Goal: Task Accomplishment & Management: Manage account settings

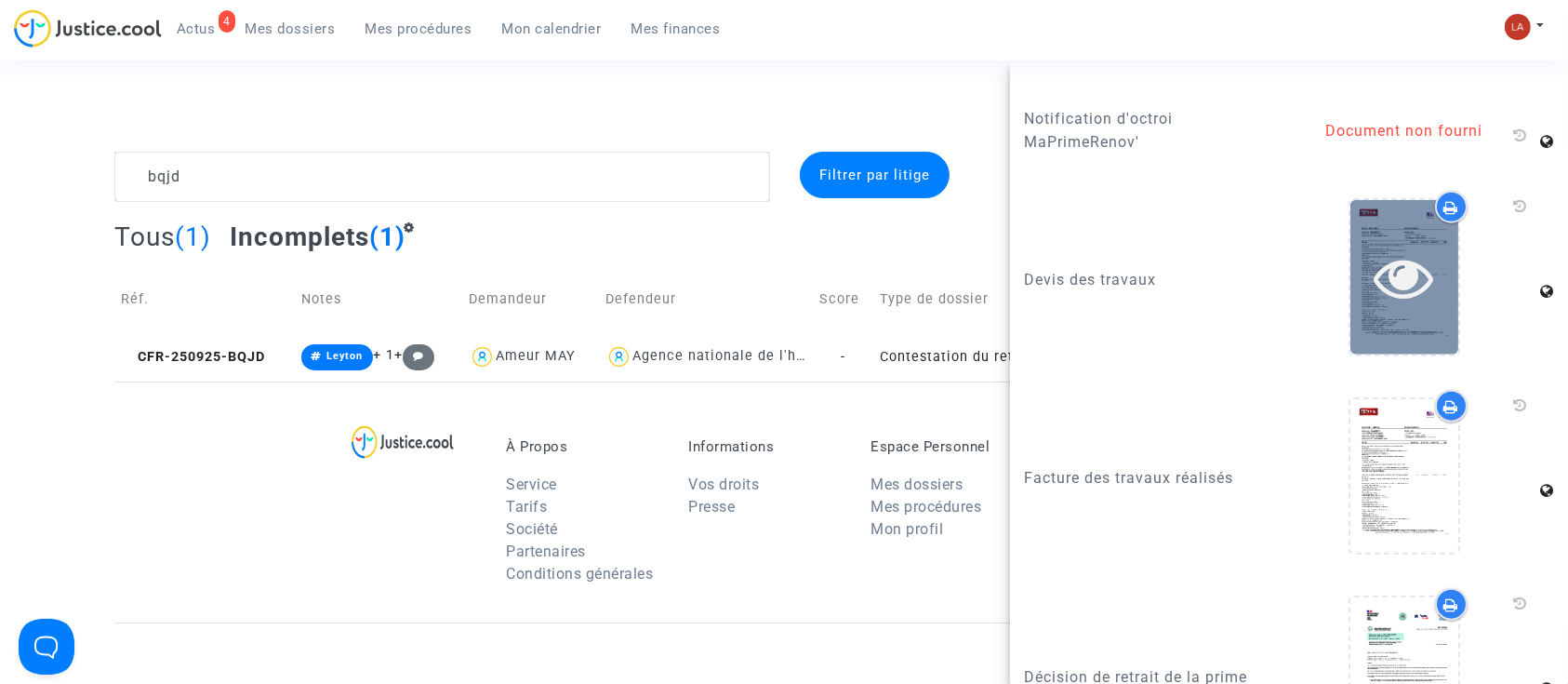
scroll to position [2495, 0]
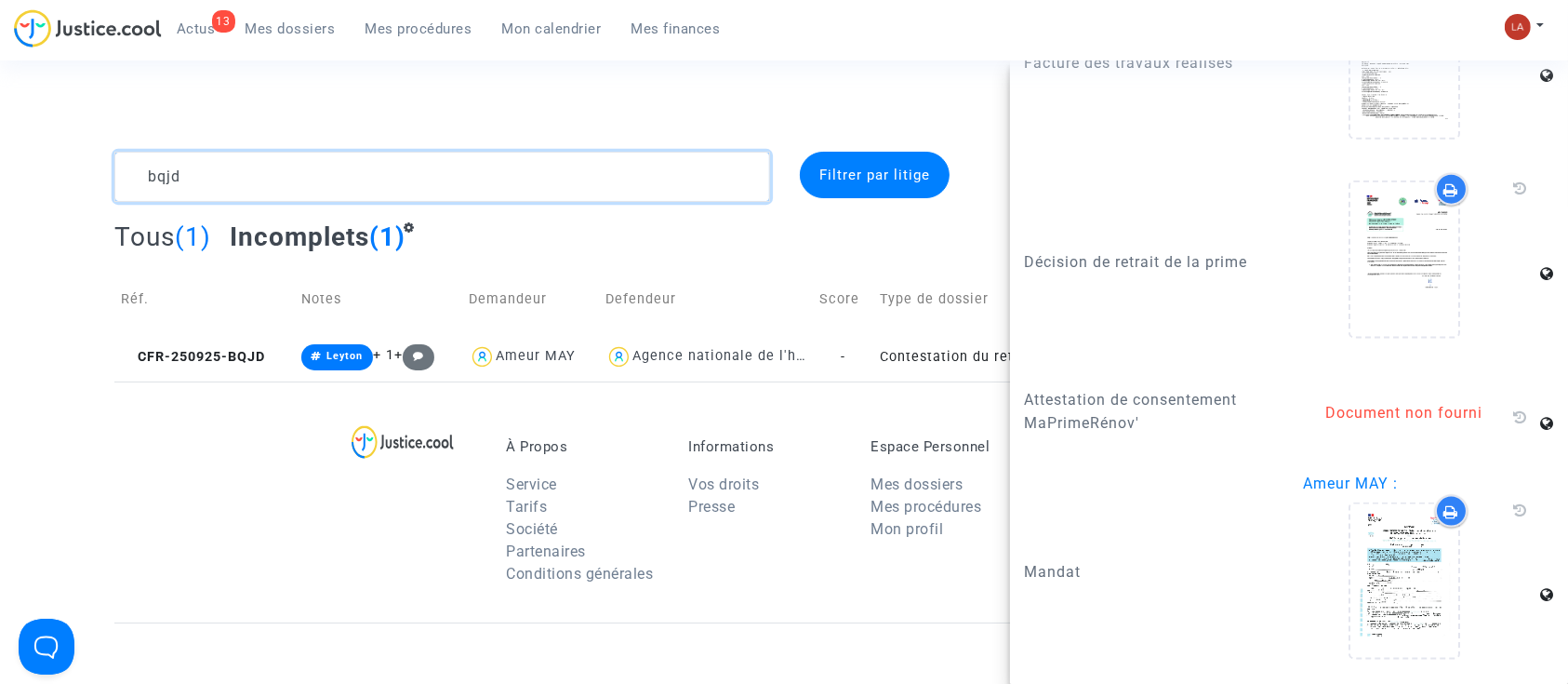
click at [252, 162] on textarea at bounding box center [442, 177] width 655 height 51
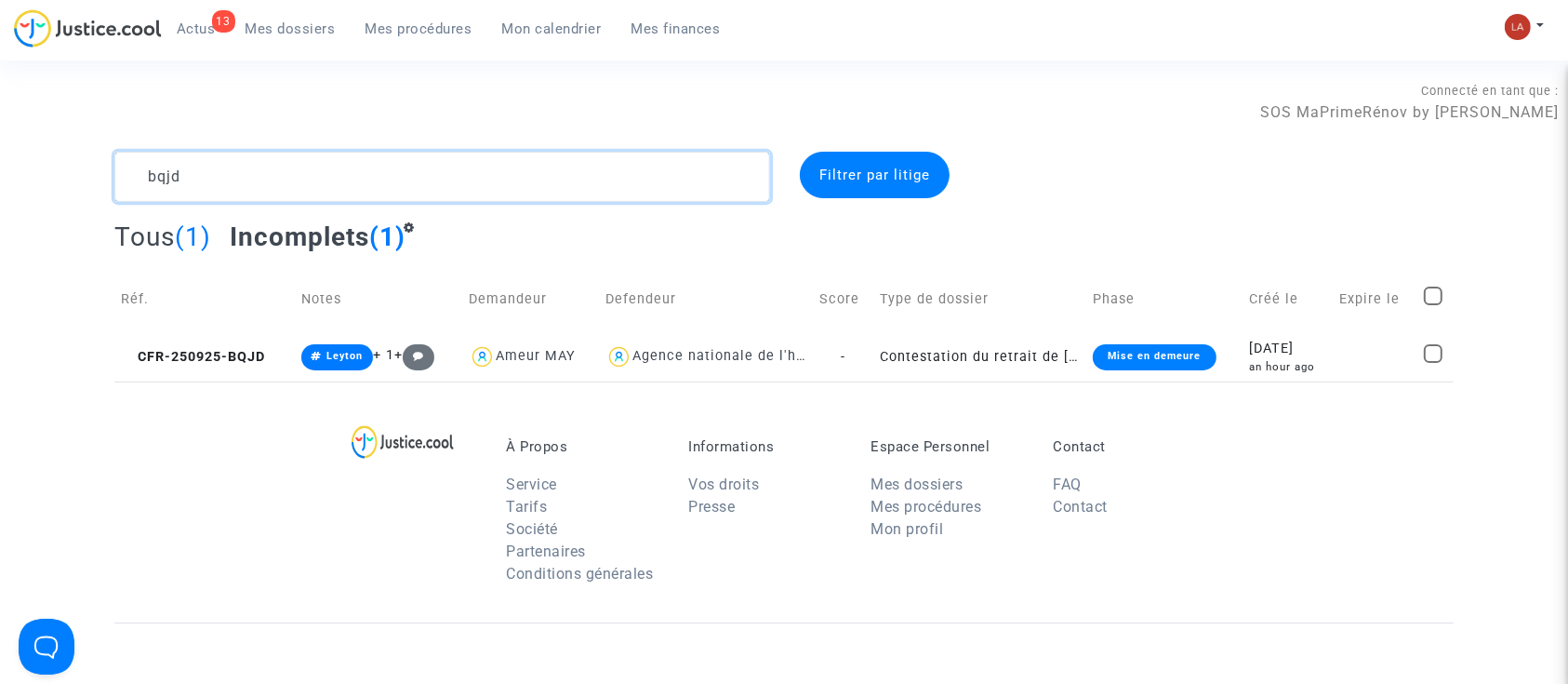
click at [252, 162] on textarea at bounding box center [442, 177] width 655 height 51
paste textarea "28XM"
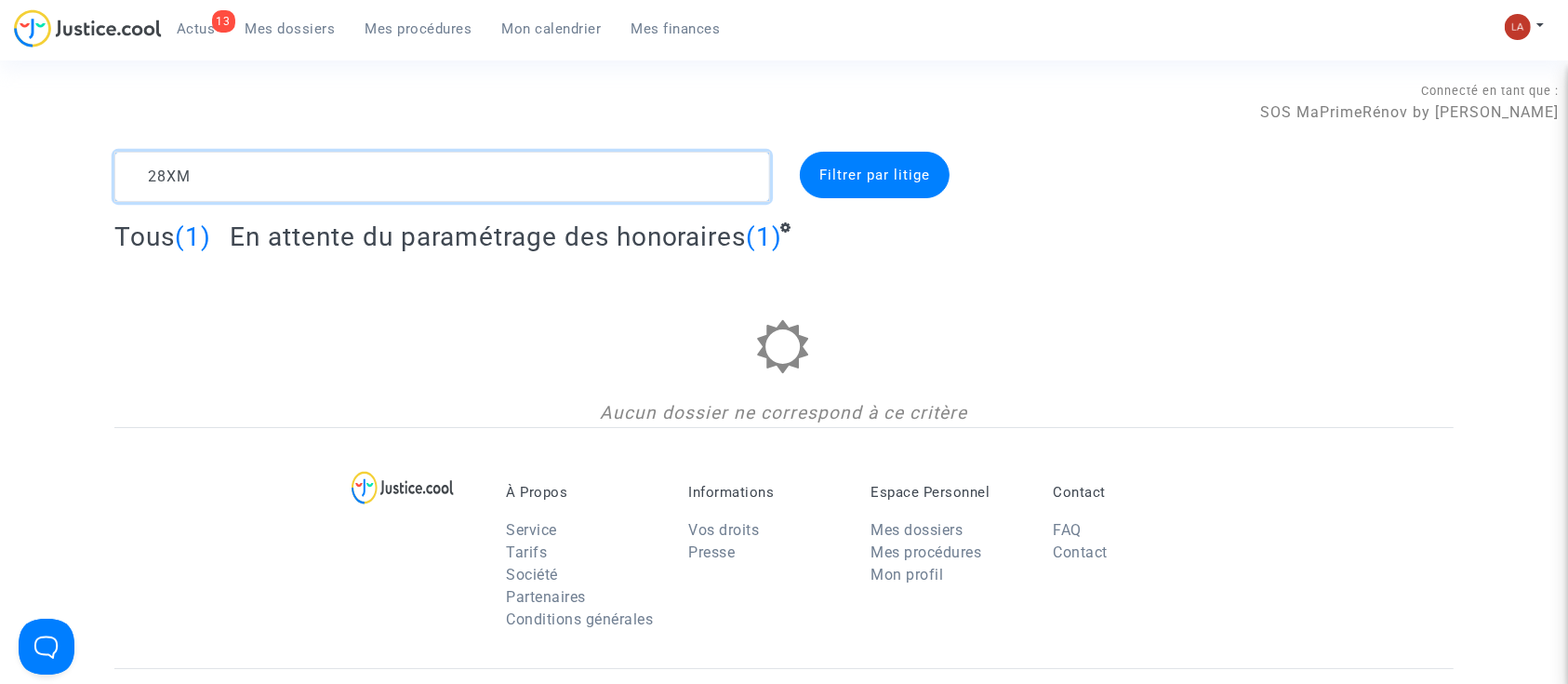
type textarea "28XM"
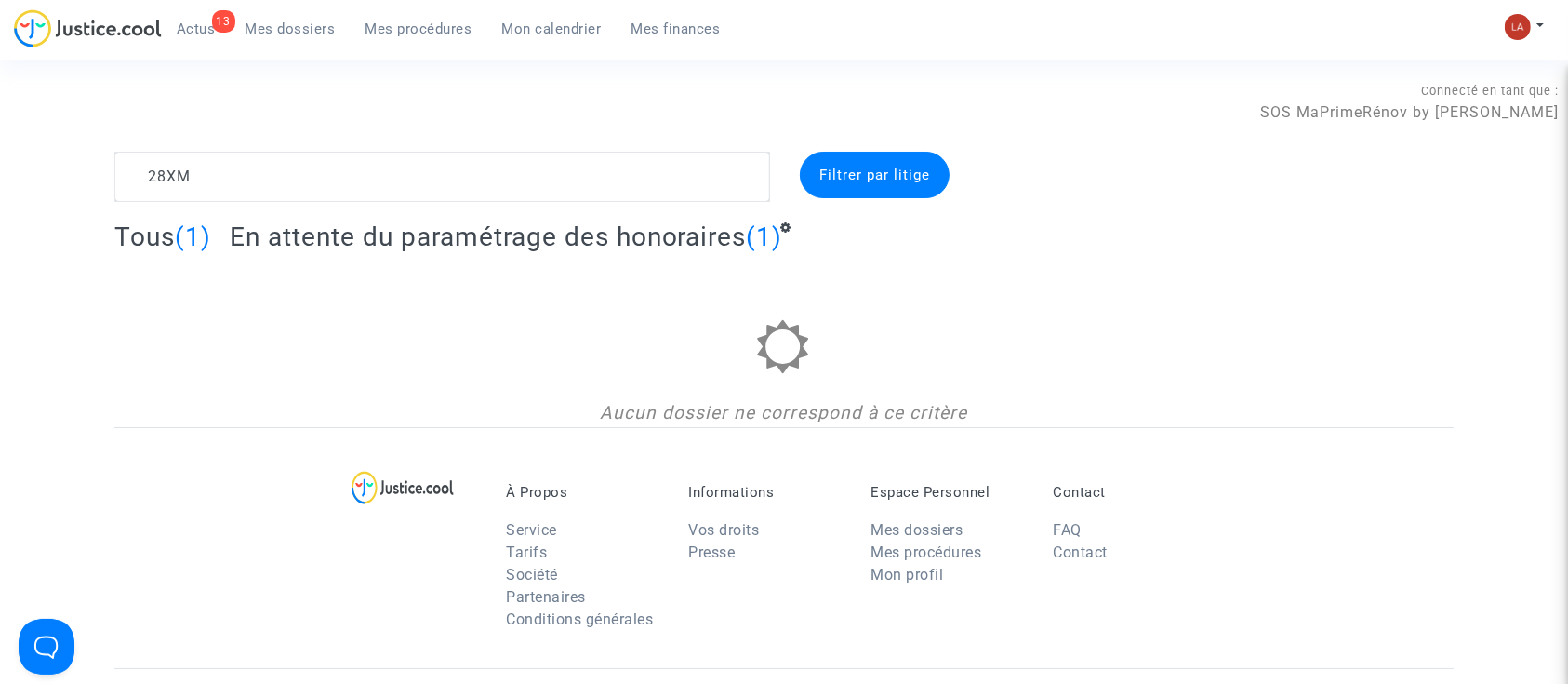
click at [553, 229] on span "En attente du paramétrage des honoraires" at bounding box center [488, 237] width 517 height 31
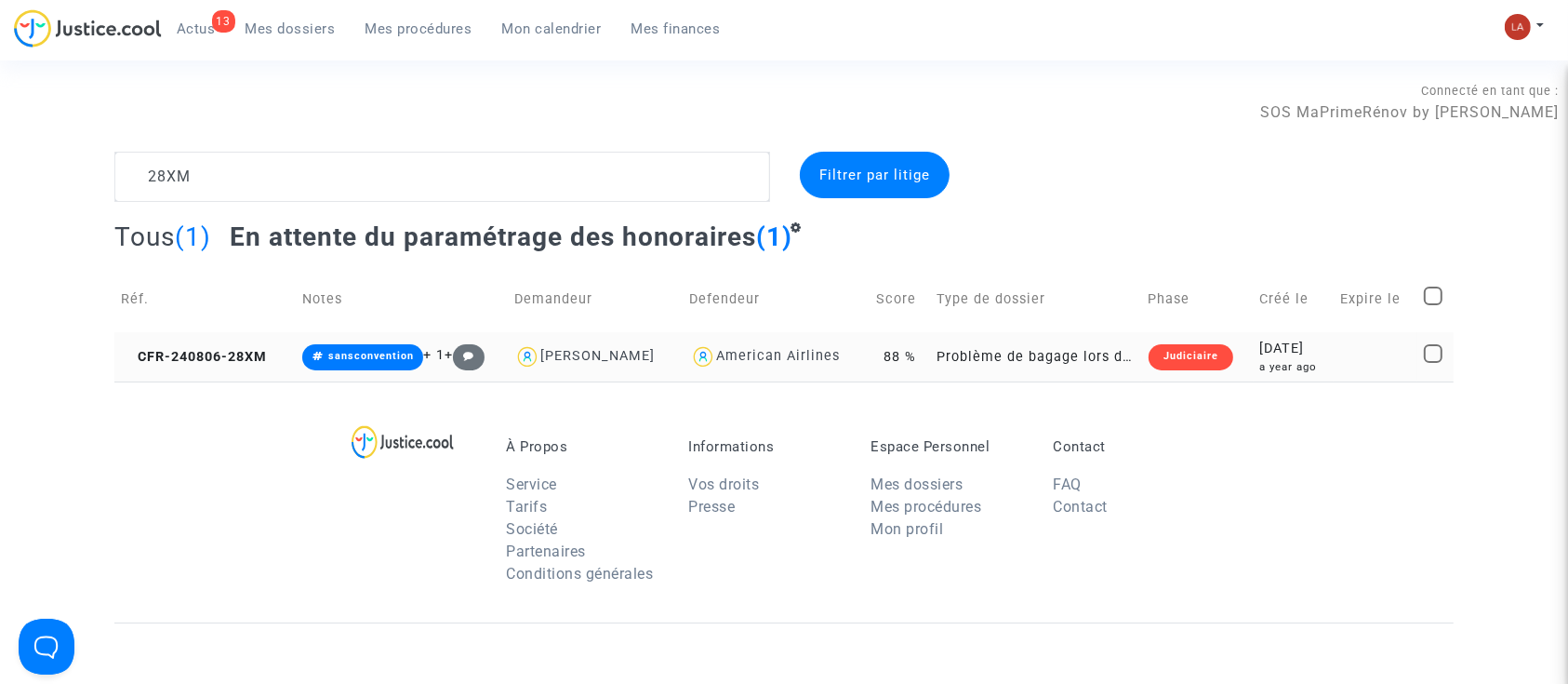
click at [233, 371] on td "CFR-240806-28XM" at bounding box center [205, 357] width 181 height 50
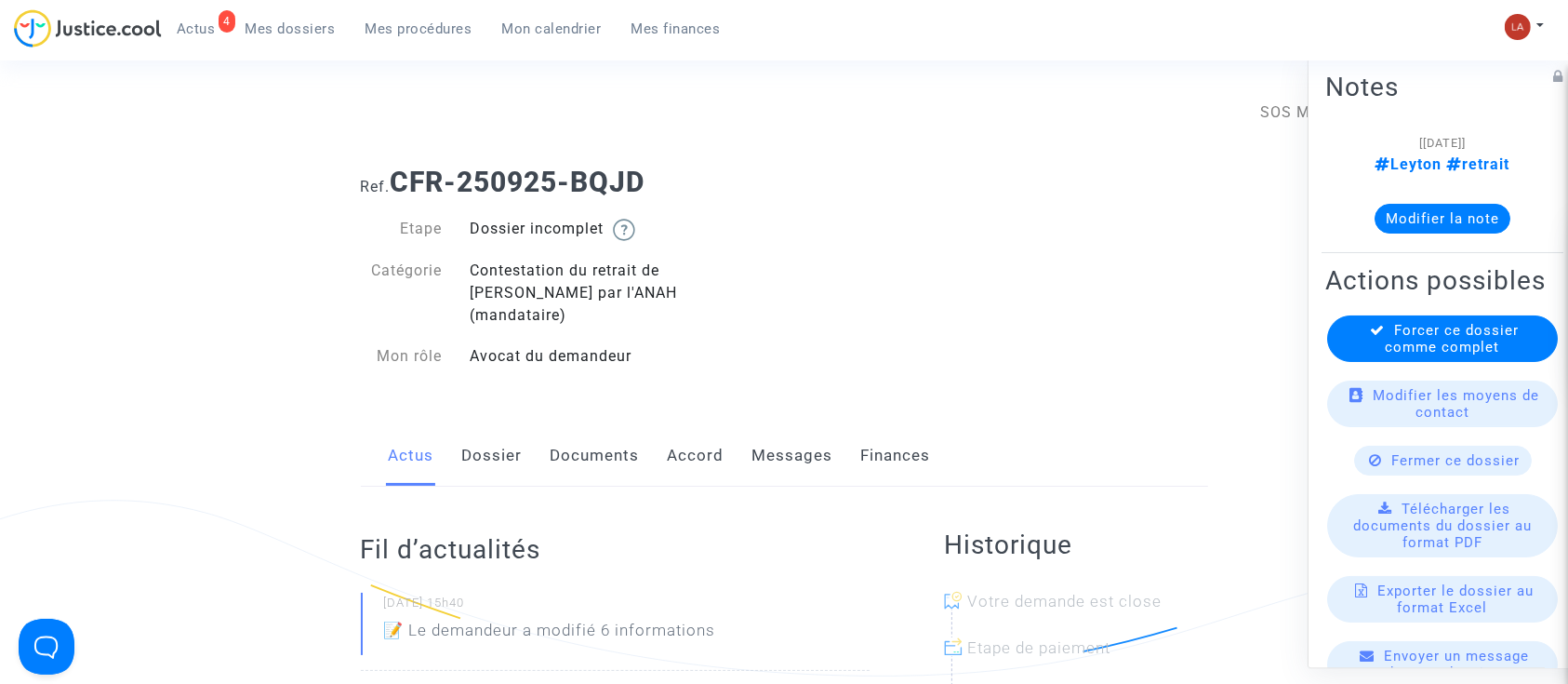
click at [630, 438] on link "Documents" at bounding box center [594, 456] width 89 height 61
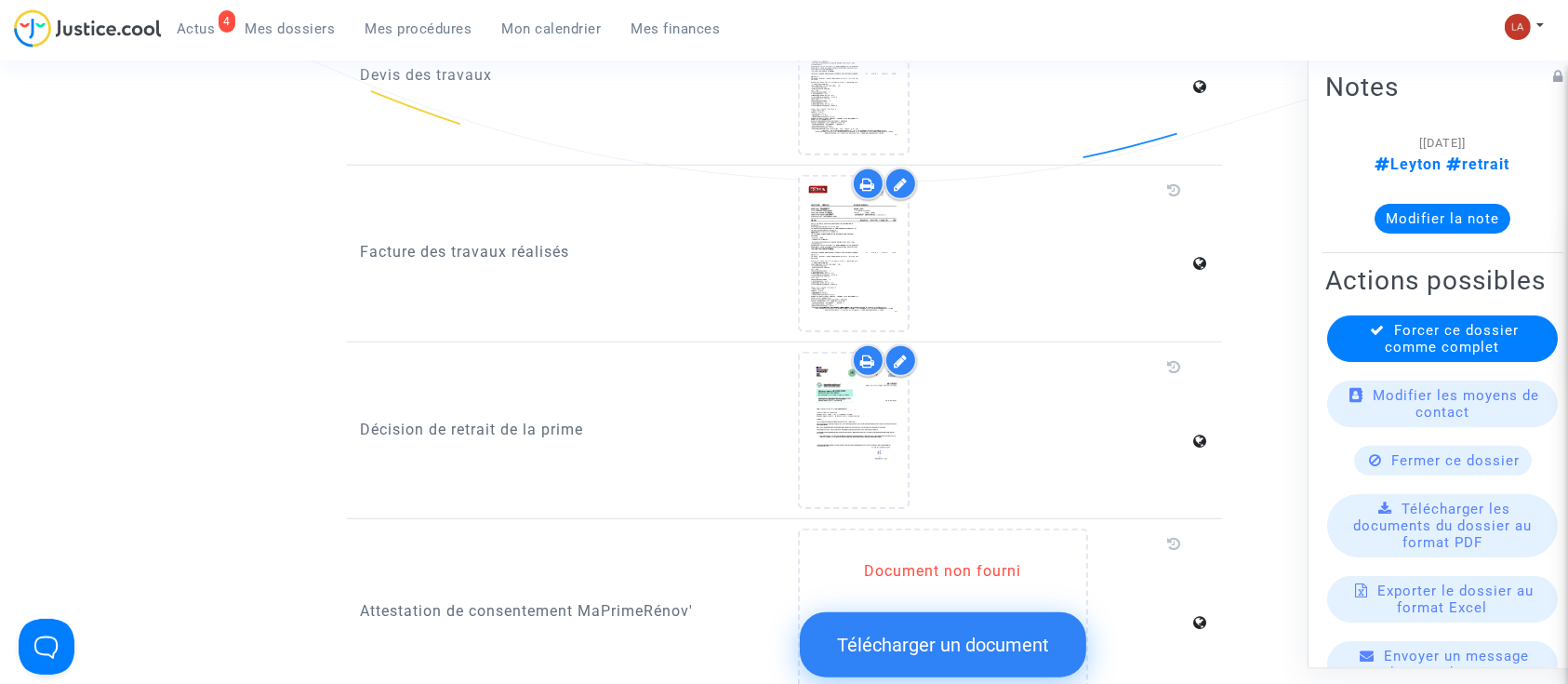
scroll to position [1370, 0]
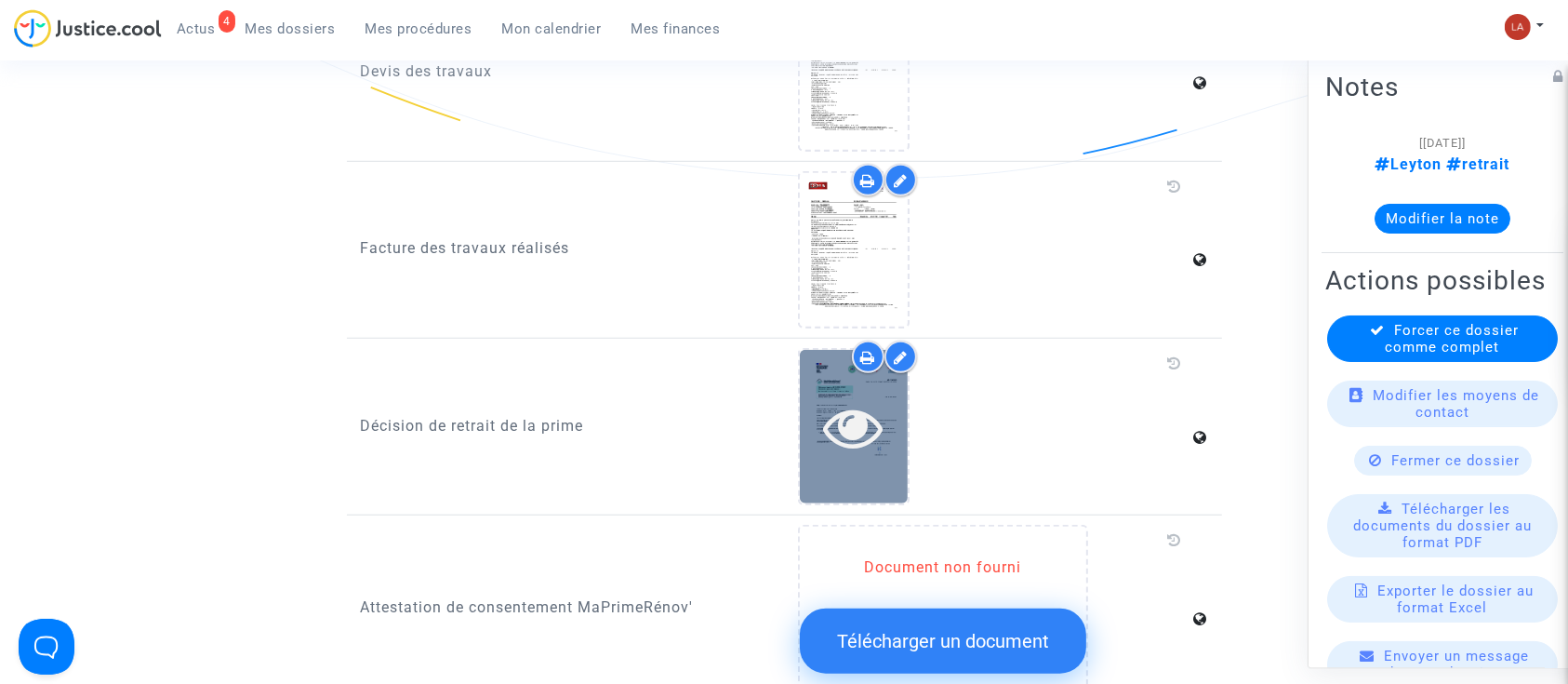
click at [828, 420] on icon at bounding box center [854, 427] width 60 height 59
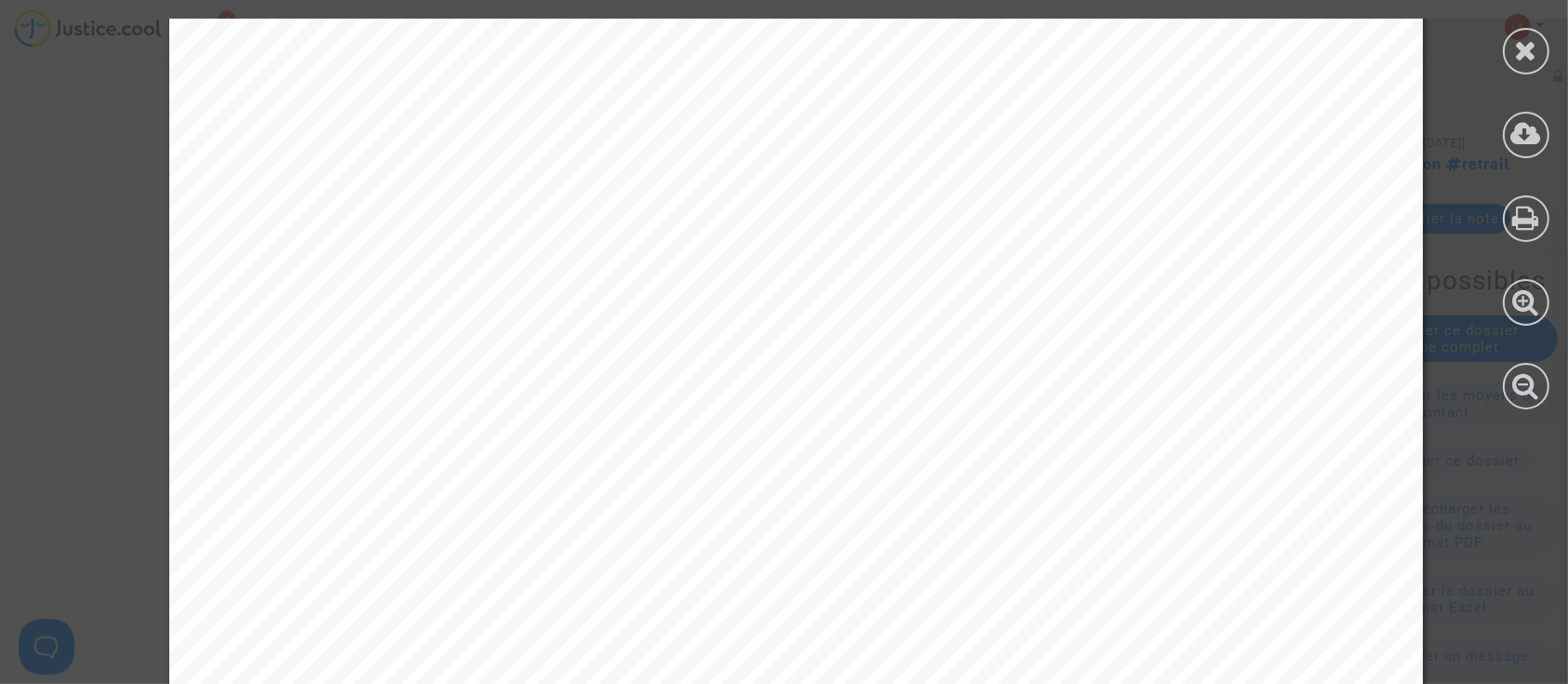
scroll to position [140, 0]
click at [1520, 50] on icon at bounding box center [1526, 50] width 23 height 28
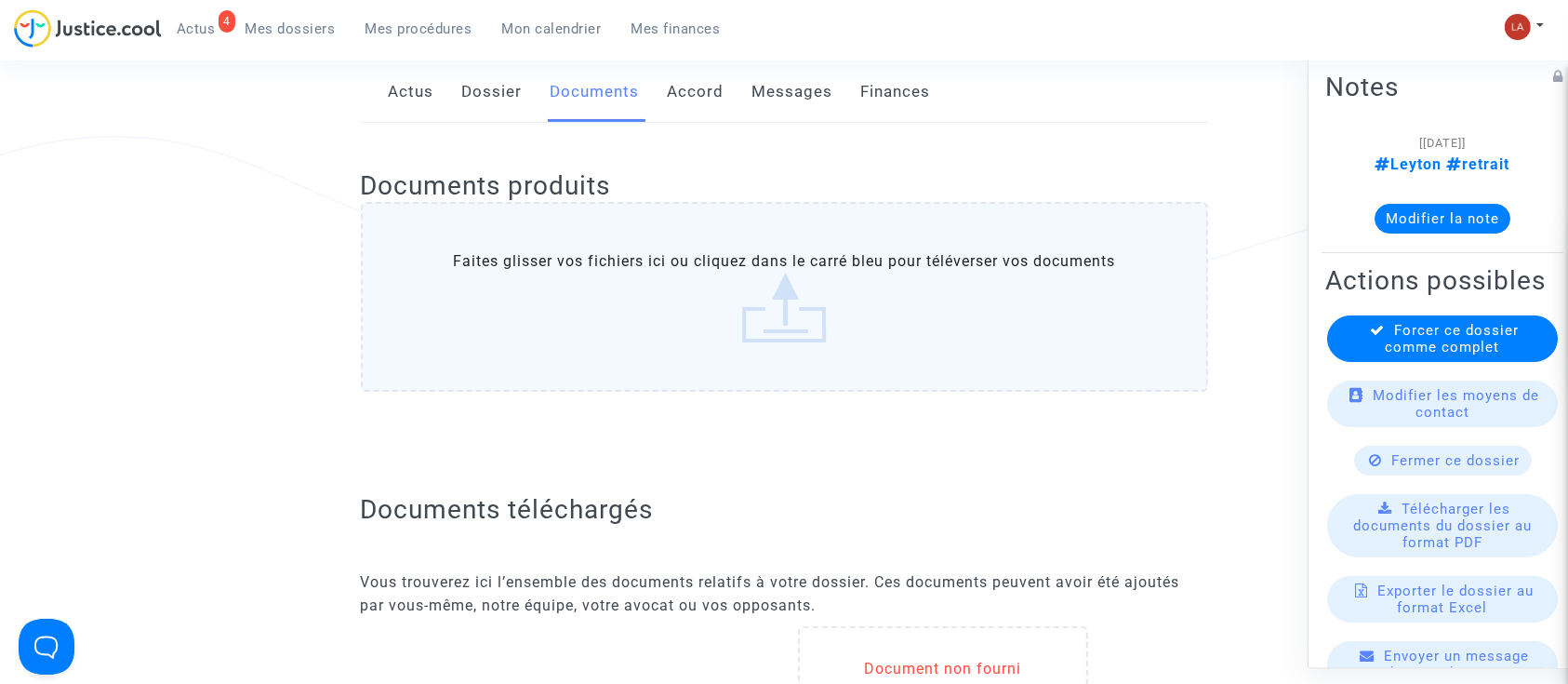
scroll to position [0, 0]
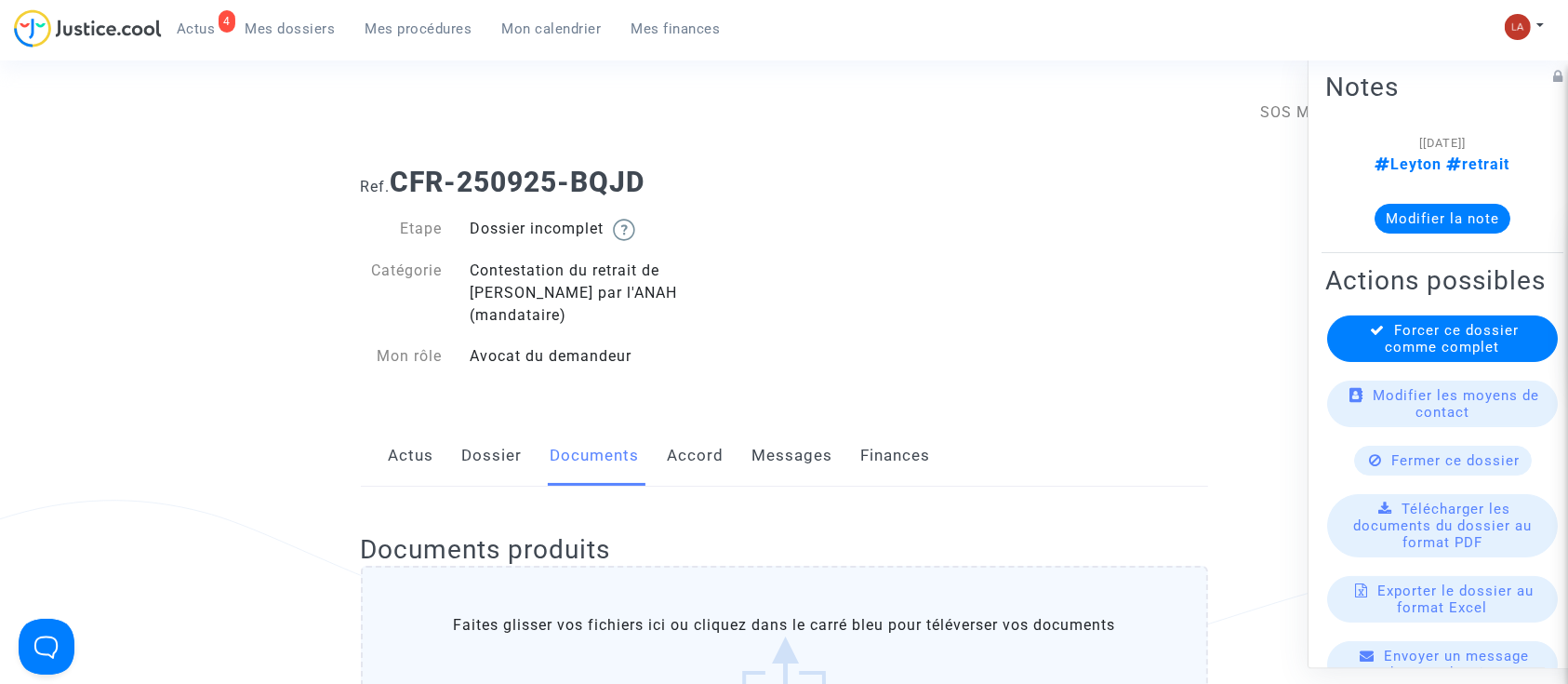
click at [770, 461] on link "Messages" at bounding box center [793, 456] width 81 height 61
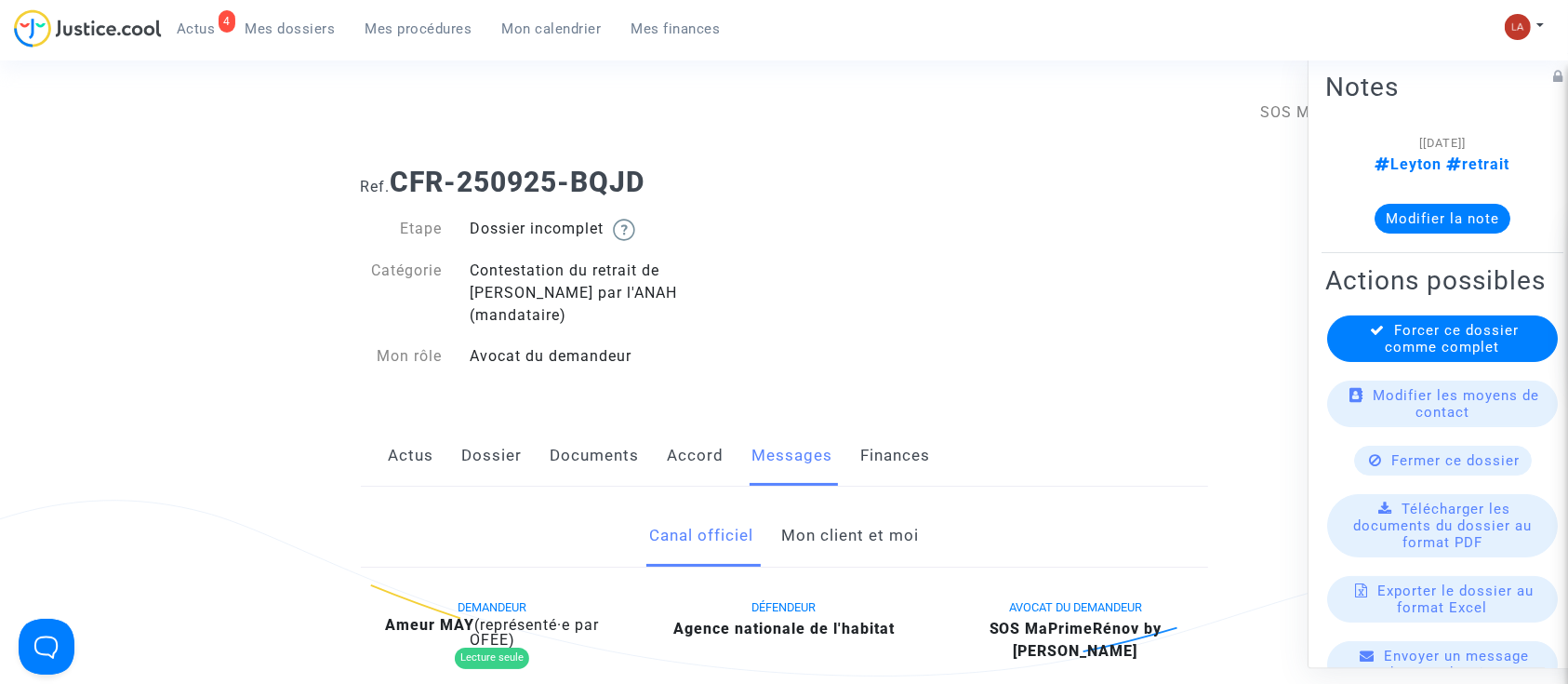
click at [834, 505] on link "Mon client et moi" at bounding box center [850, 536] width 138 height 61
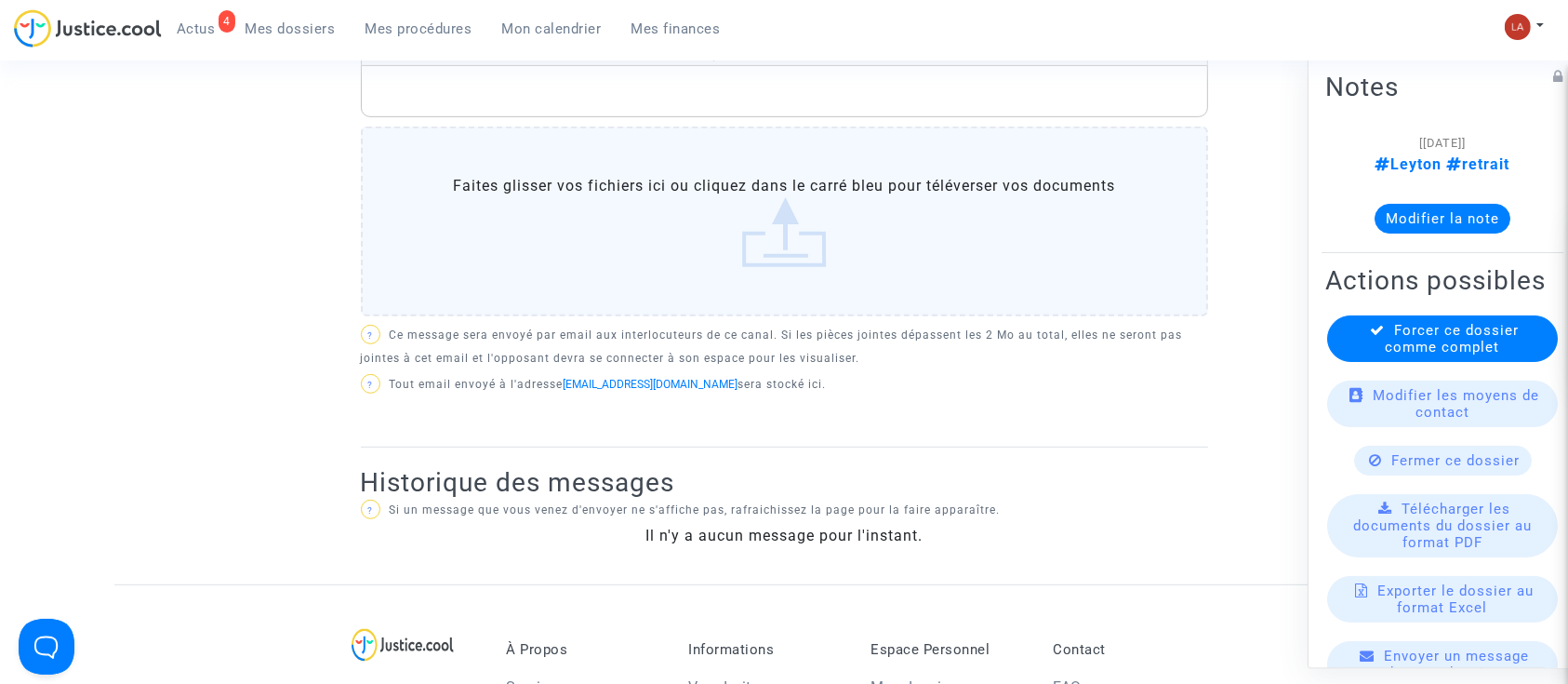
scroll to position [752, 0]
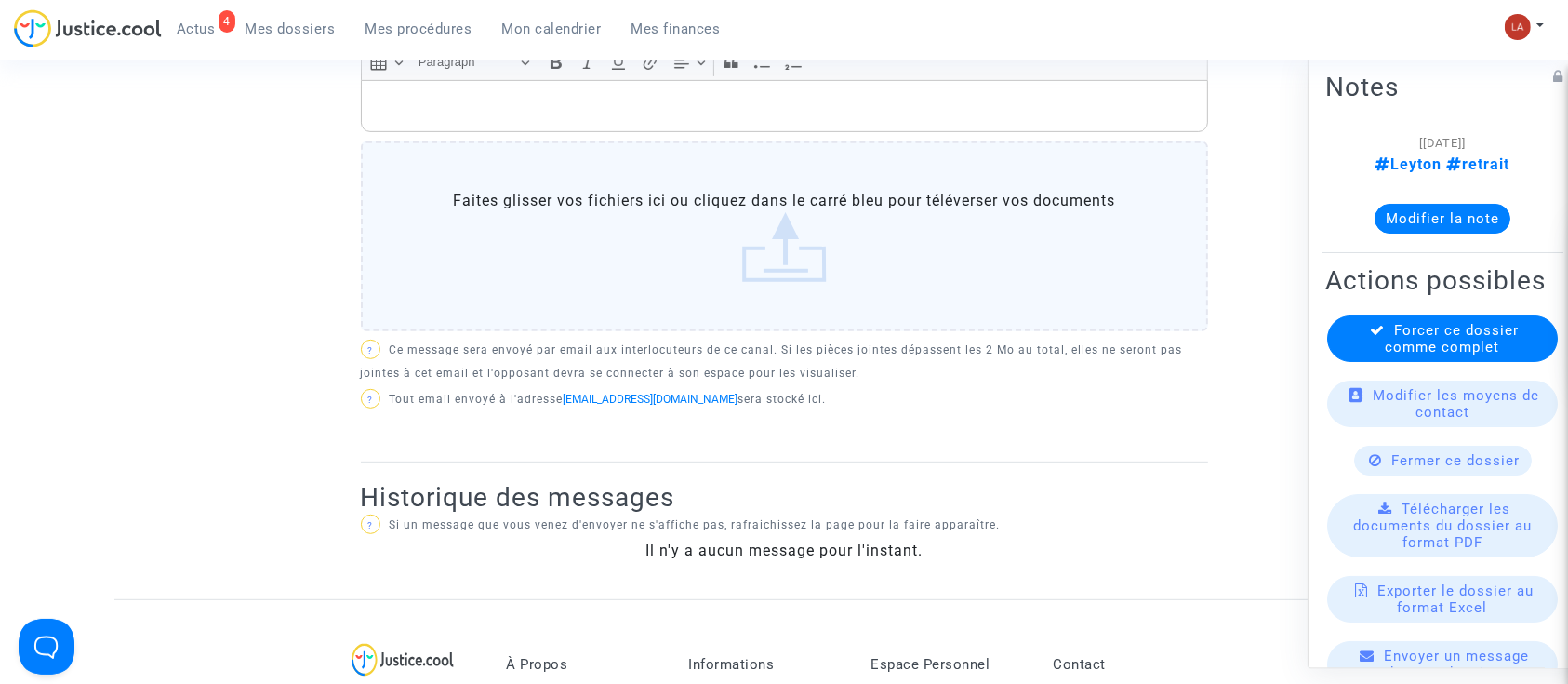
click at [529, 95] on p "Rich Text Editor, main" at bounding box center [784, 106] width 828 height 23
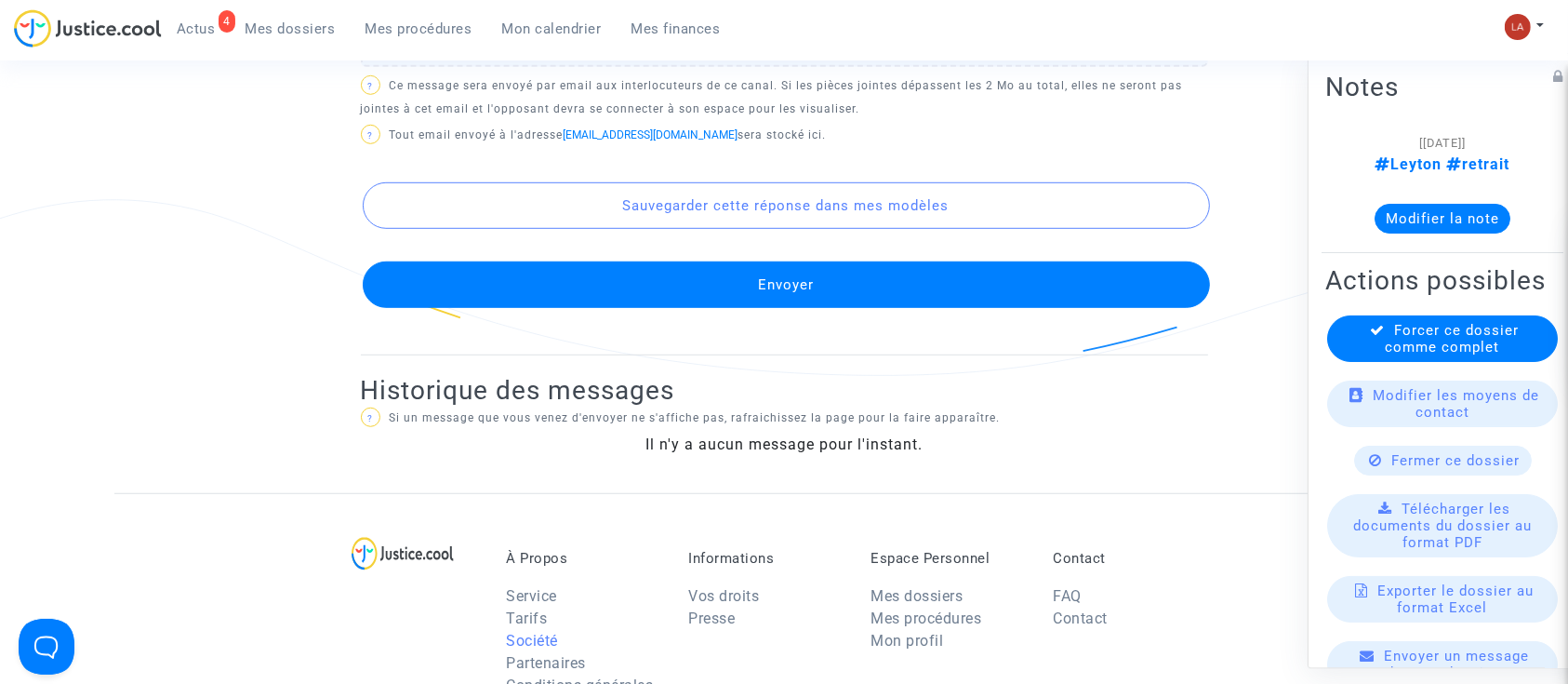
scroll to position [1165, 0]
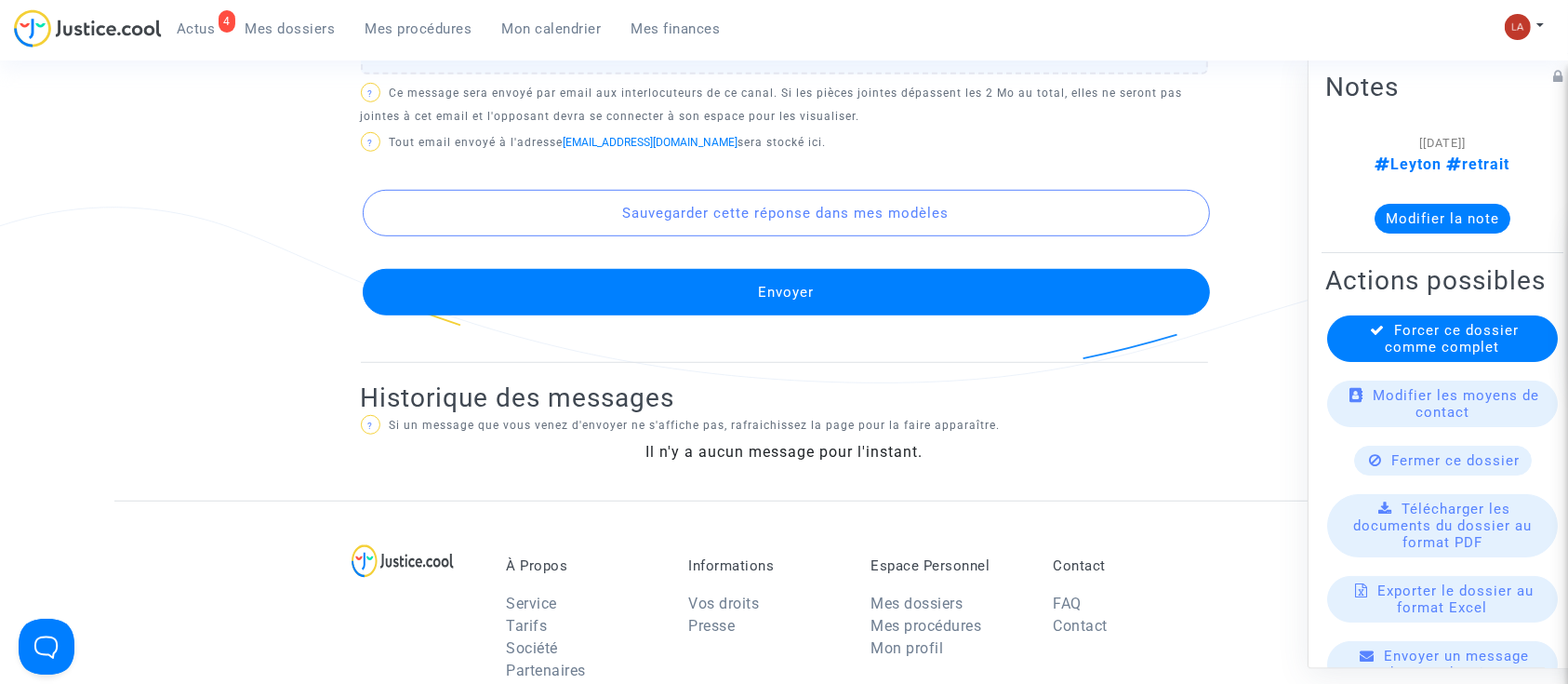
click at [541, 268] on button "Envoyer" at bounding box center [786, 291] width 847 height 47
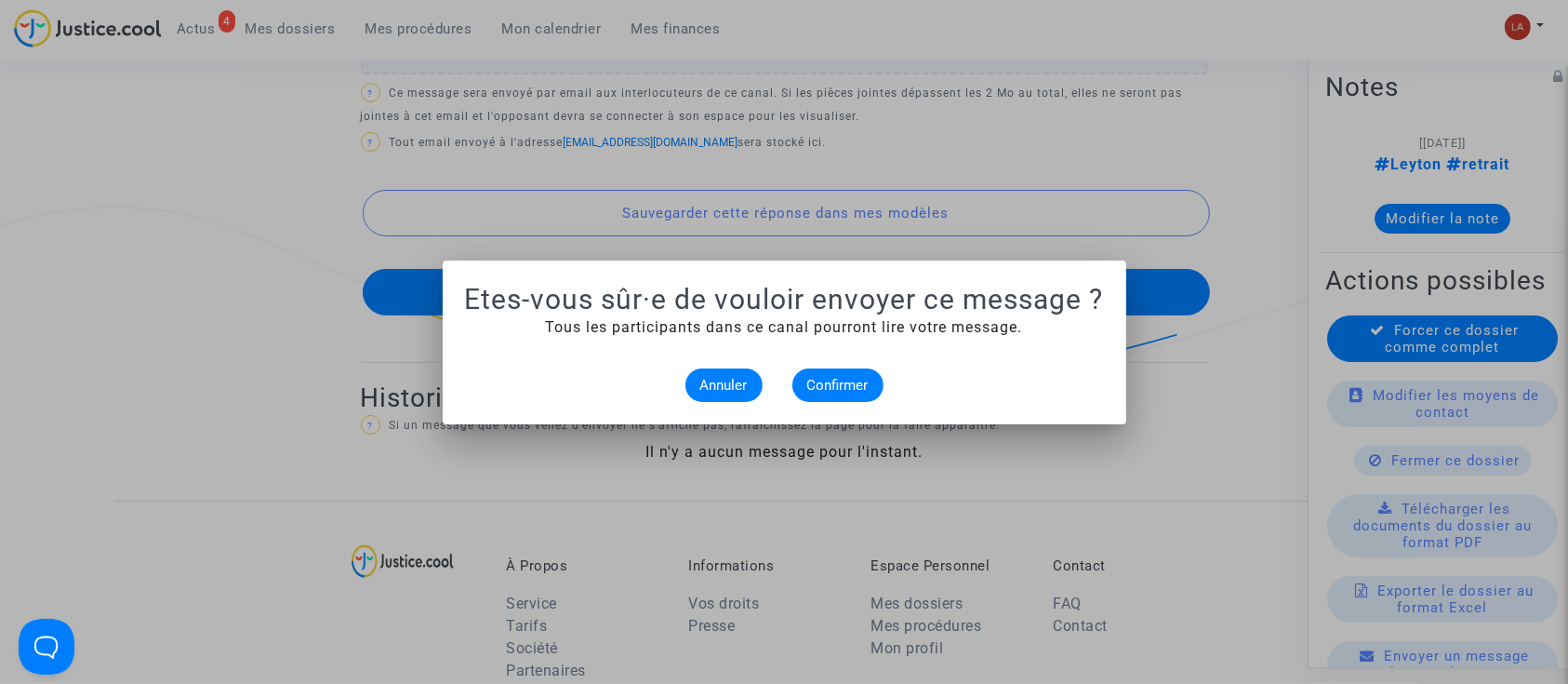
scroll to position [0, 0]
click at [821, 397] on button "Confirmer" at bounding box center [837, 385] width 91 height 33
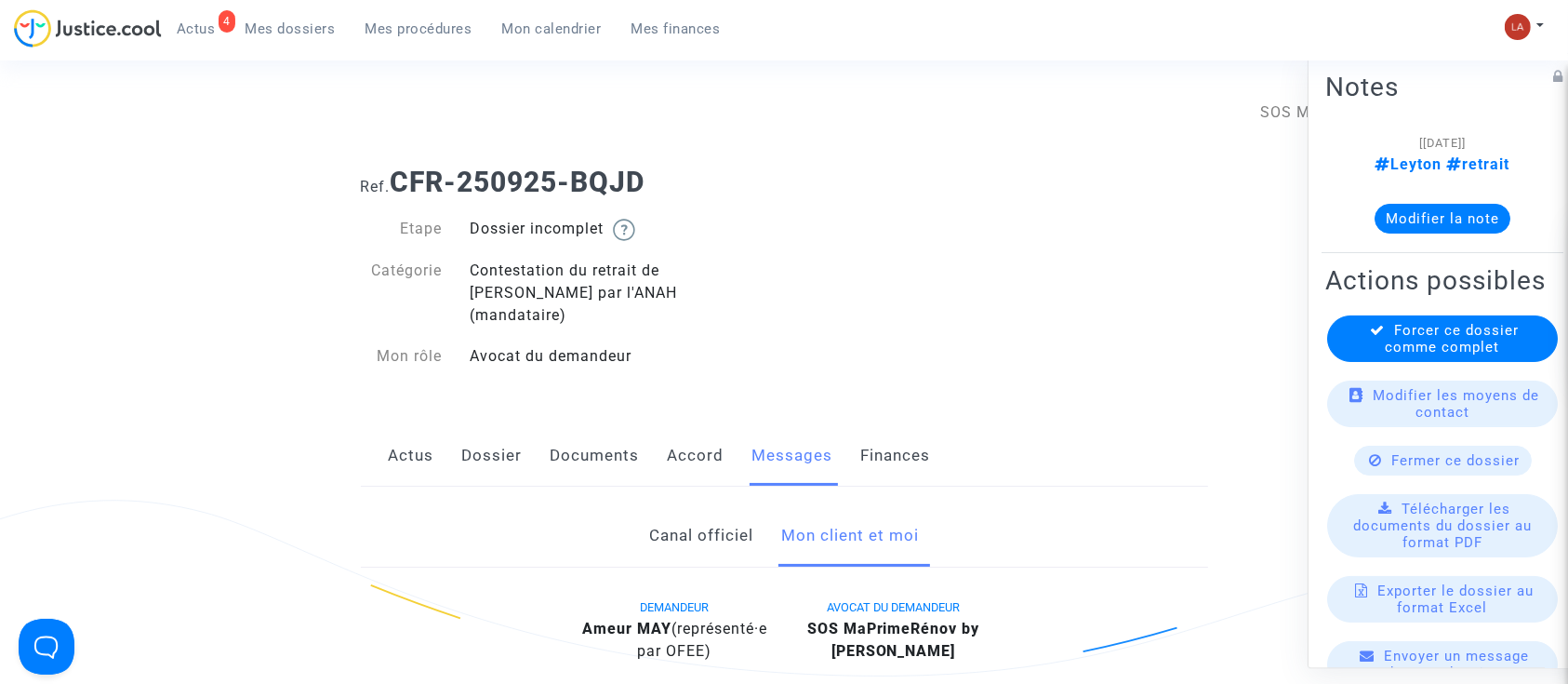
click at [633, 440] on link "Documents" at bounding box center [594, 456] width 89 height 61
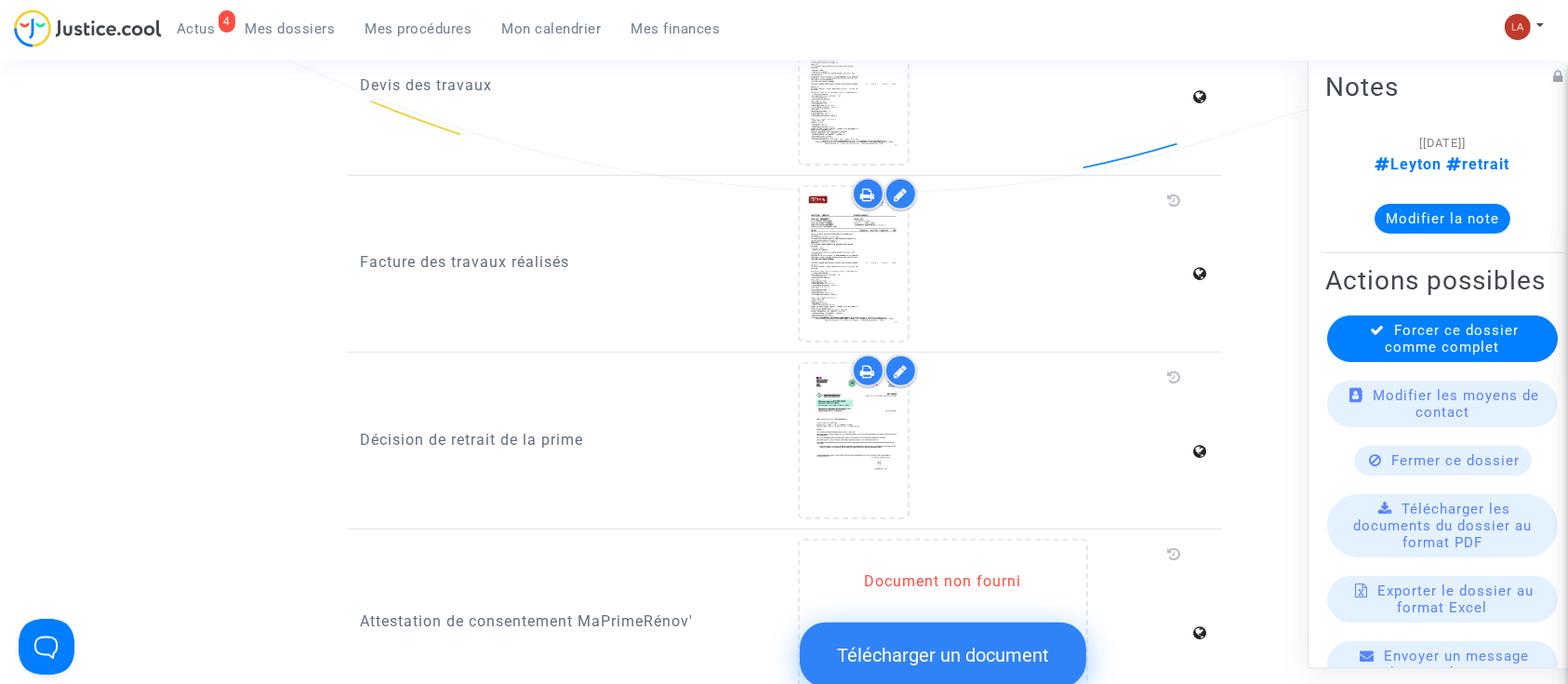
scroll to position [1386, 0]
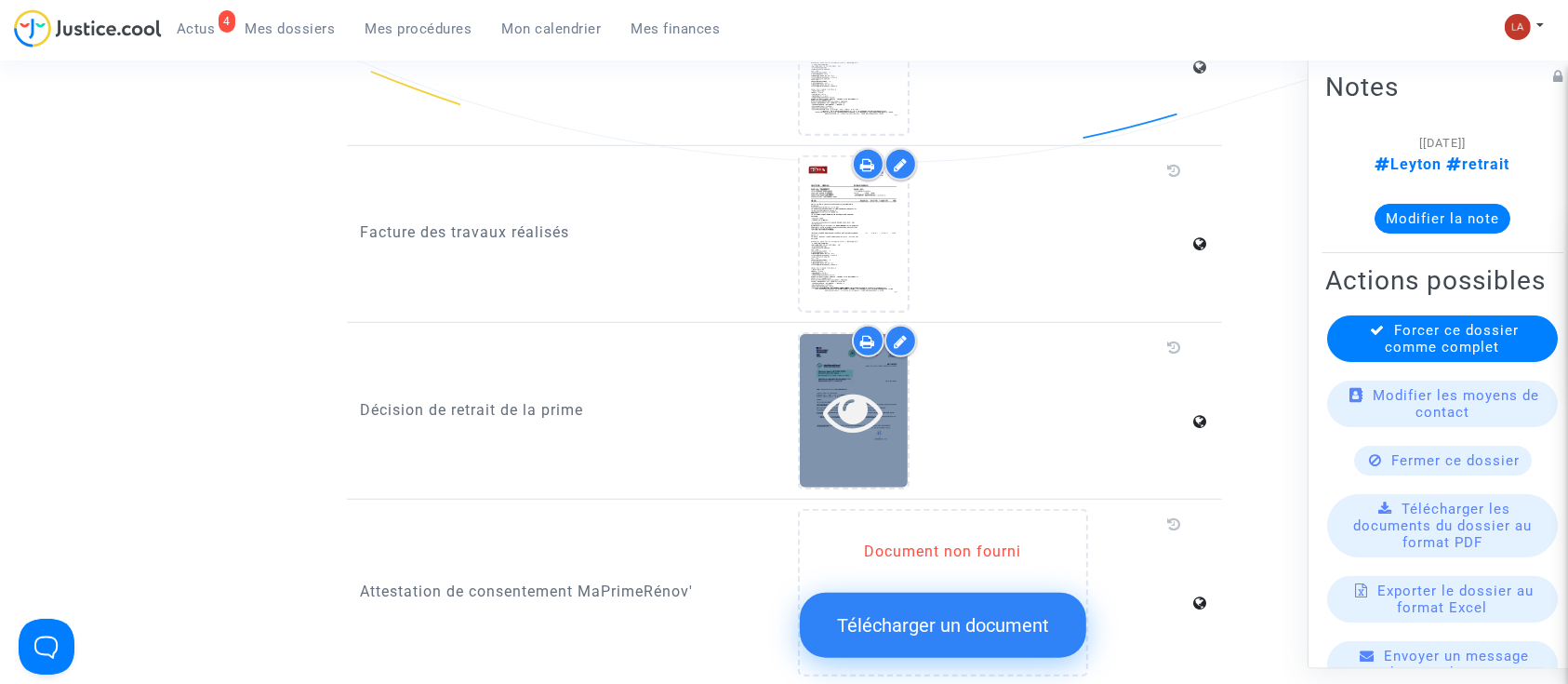
click at [820, 397] on div at bounding box center [853, 411] width 108 height 59
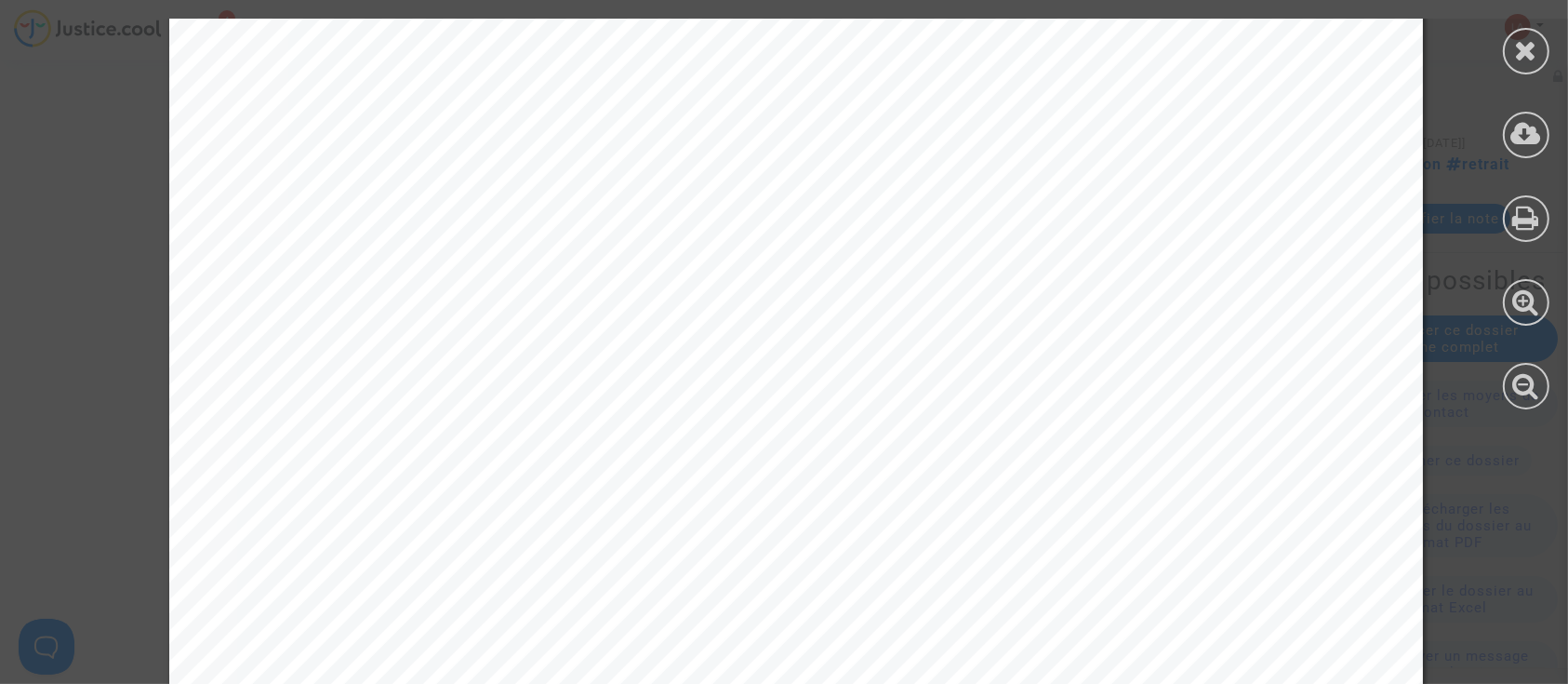
scroll to position [389, 0]
click at [1521, 55] on icon at bounding box center [1526, 50] width 23 height 28
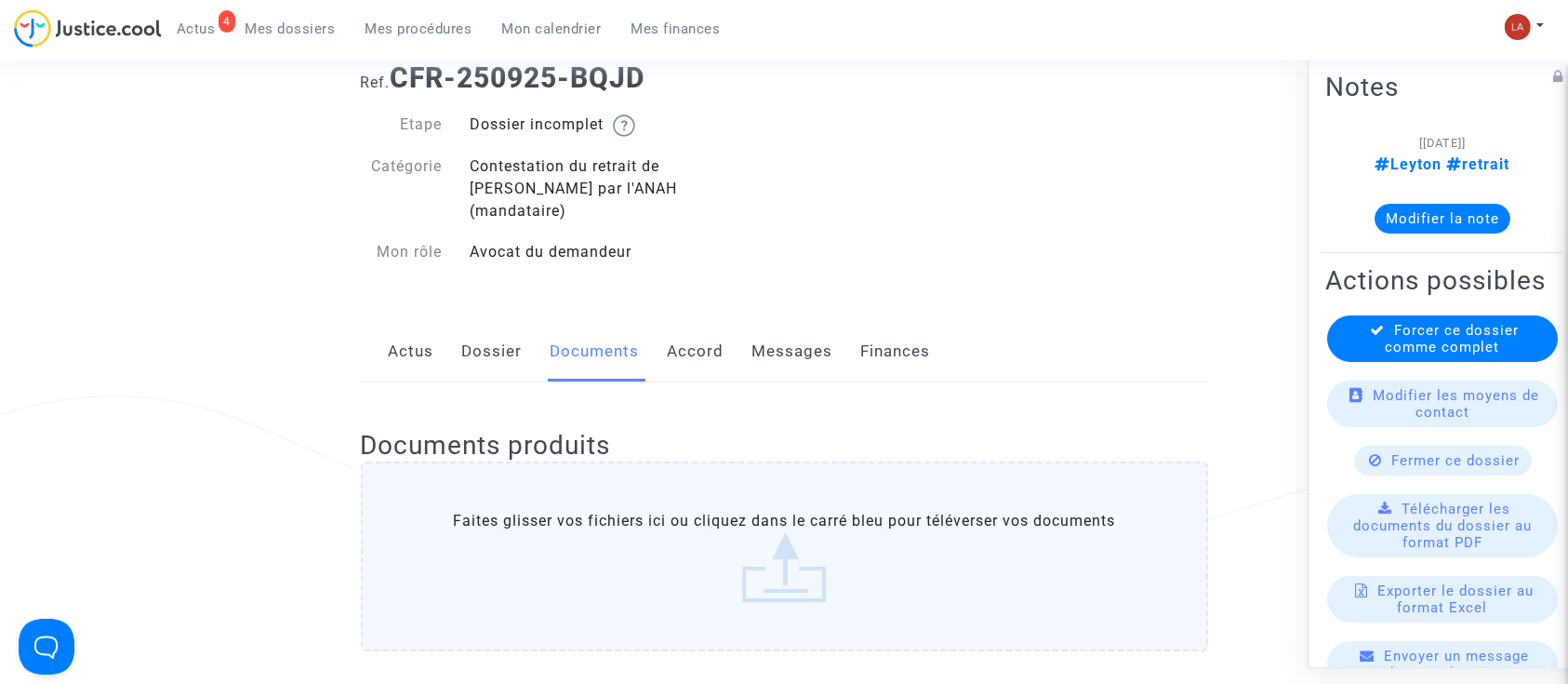
scroll to position [100, 0]
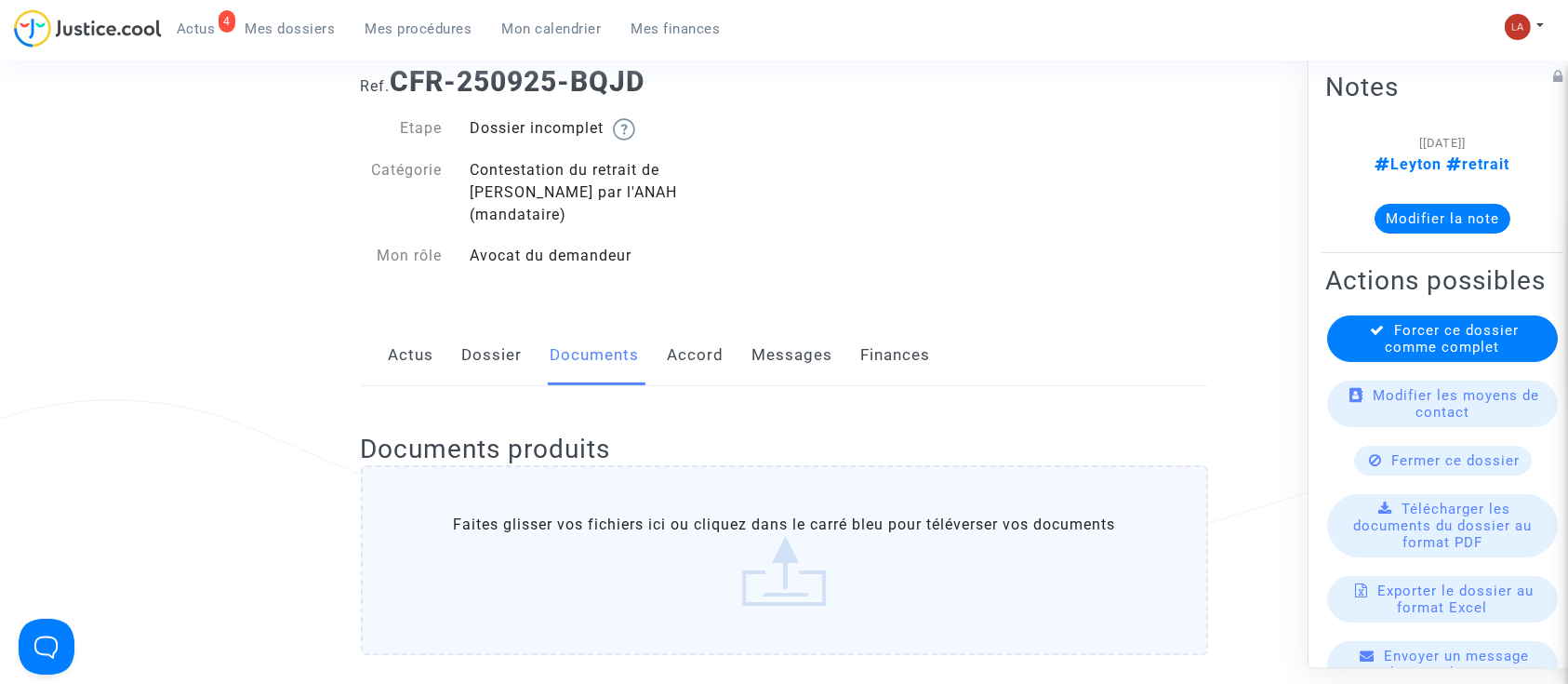
click at [518, 325] on link "Dossier" at bounding box center [492, 355] width 60 height 61
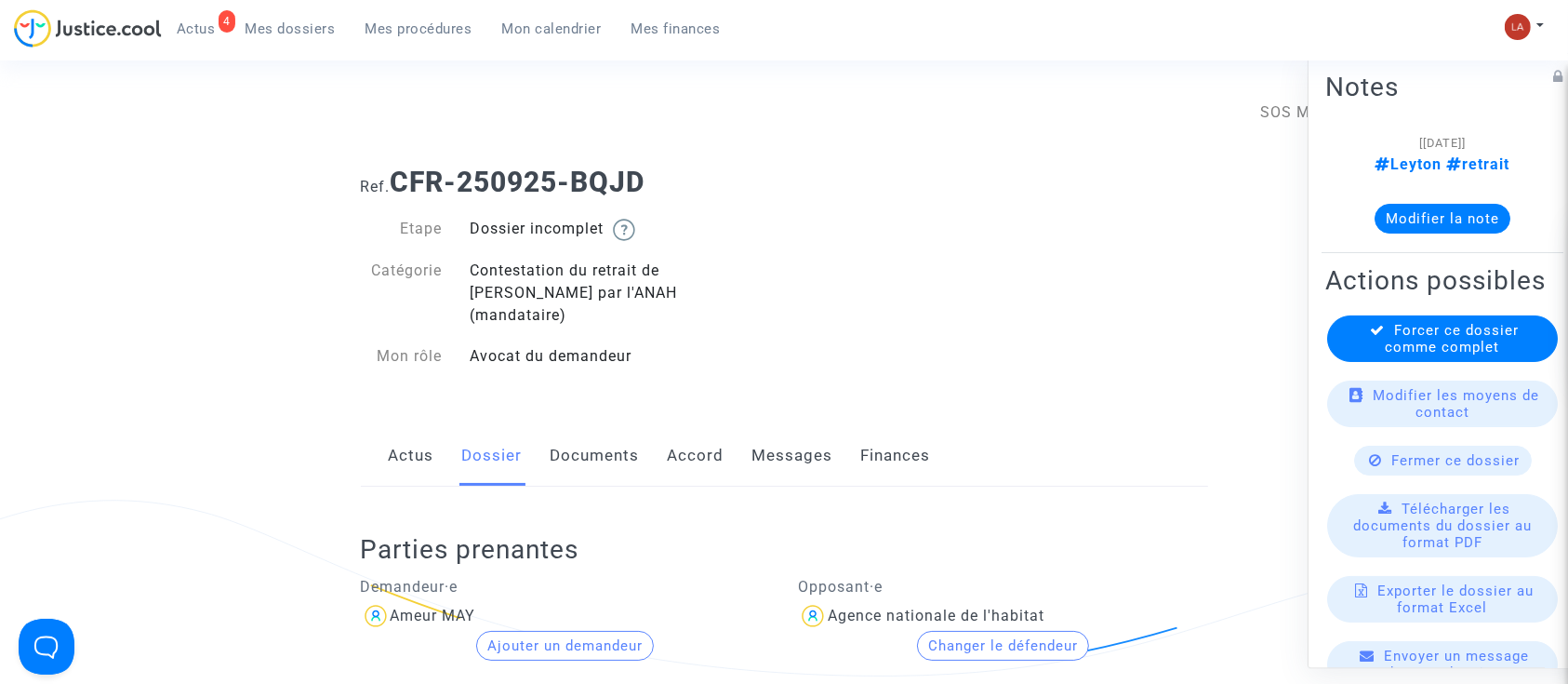
click at [644, 442] on div "Actus Dossier Documents Accord Messages Finances" at bounding box center [784, 456] width 847 height 62
click at [591, 438] on link "Documents" at bounding box center [594, 456] width 89 height 61
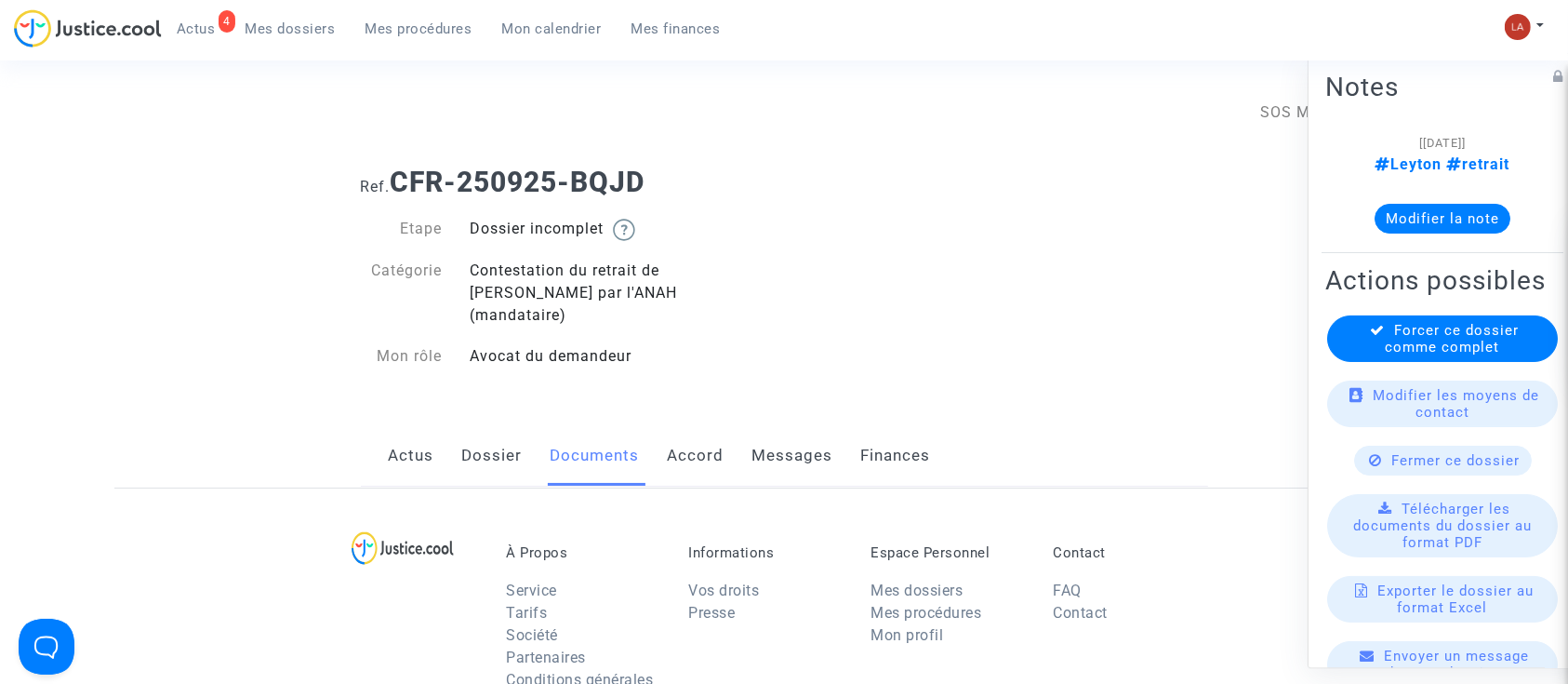
click at [591, 438] on link "Documents" at bounding box center [594, 456] width 89 height 61
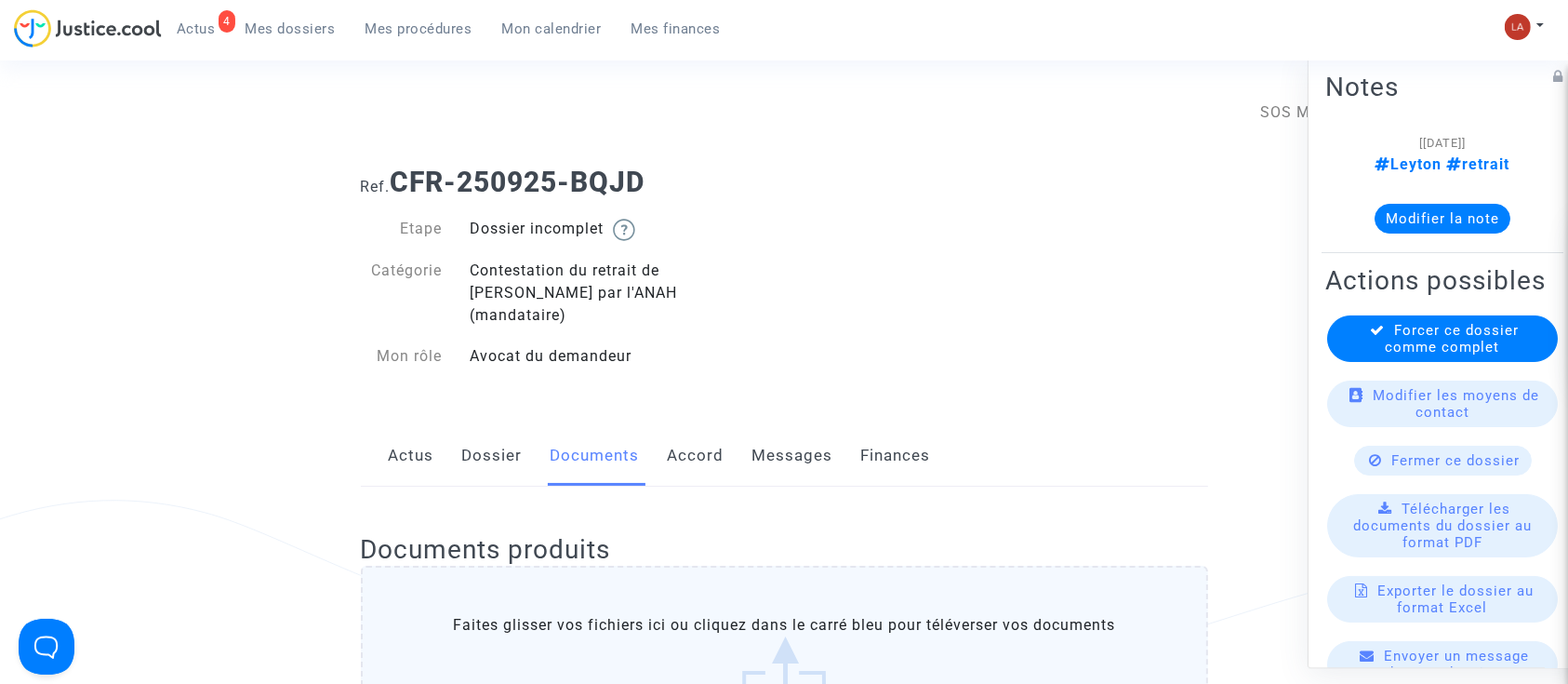
click at [1405, 355] on span "Forcer ce dossier comme complet" at bounding box center [1452, 338] width 134 height 33
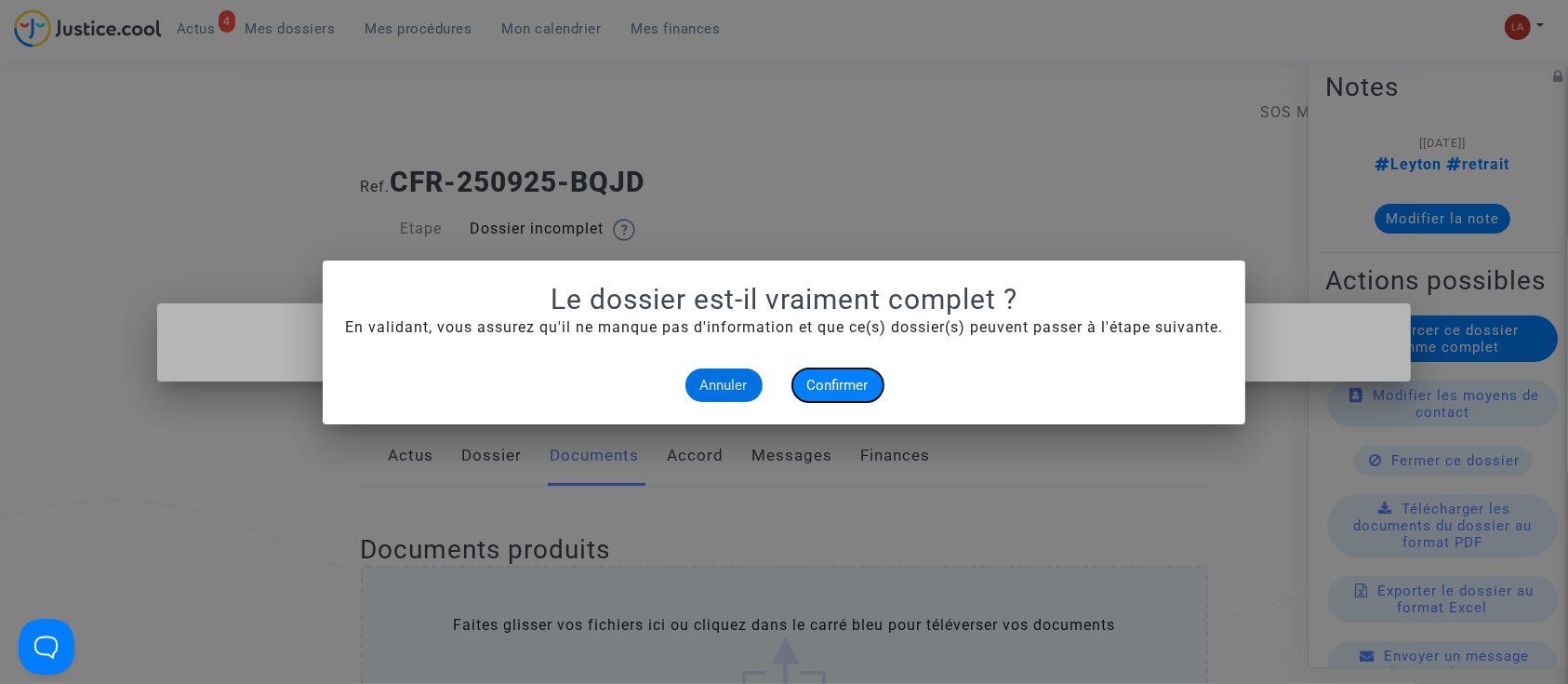
click at [817, 372] on button "Confirmer" at bounding box center [837, 385] width 91 height 33
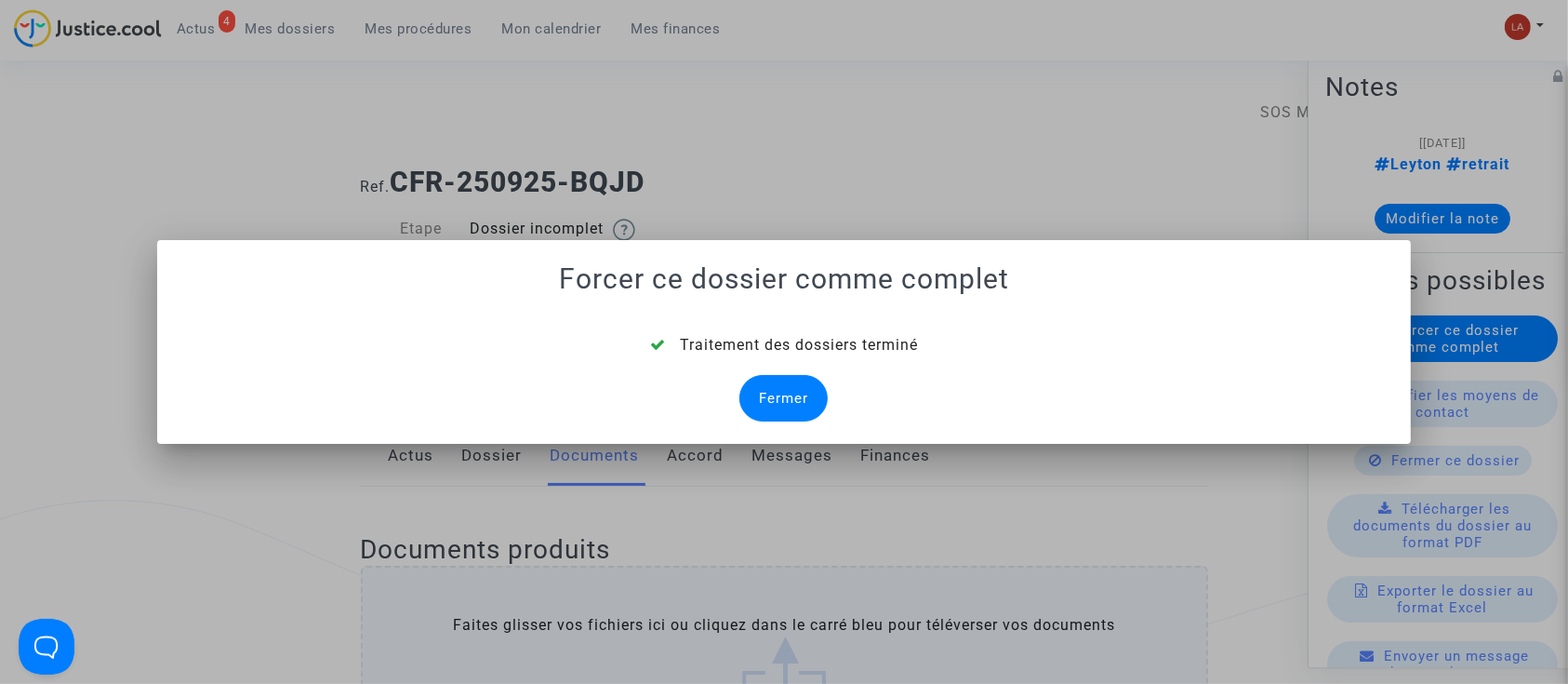
click at [790, 376] on div "Fermer" at bounding box center [783, 397] width 89 height 47
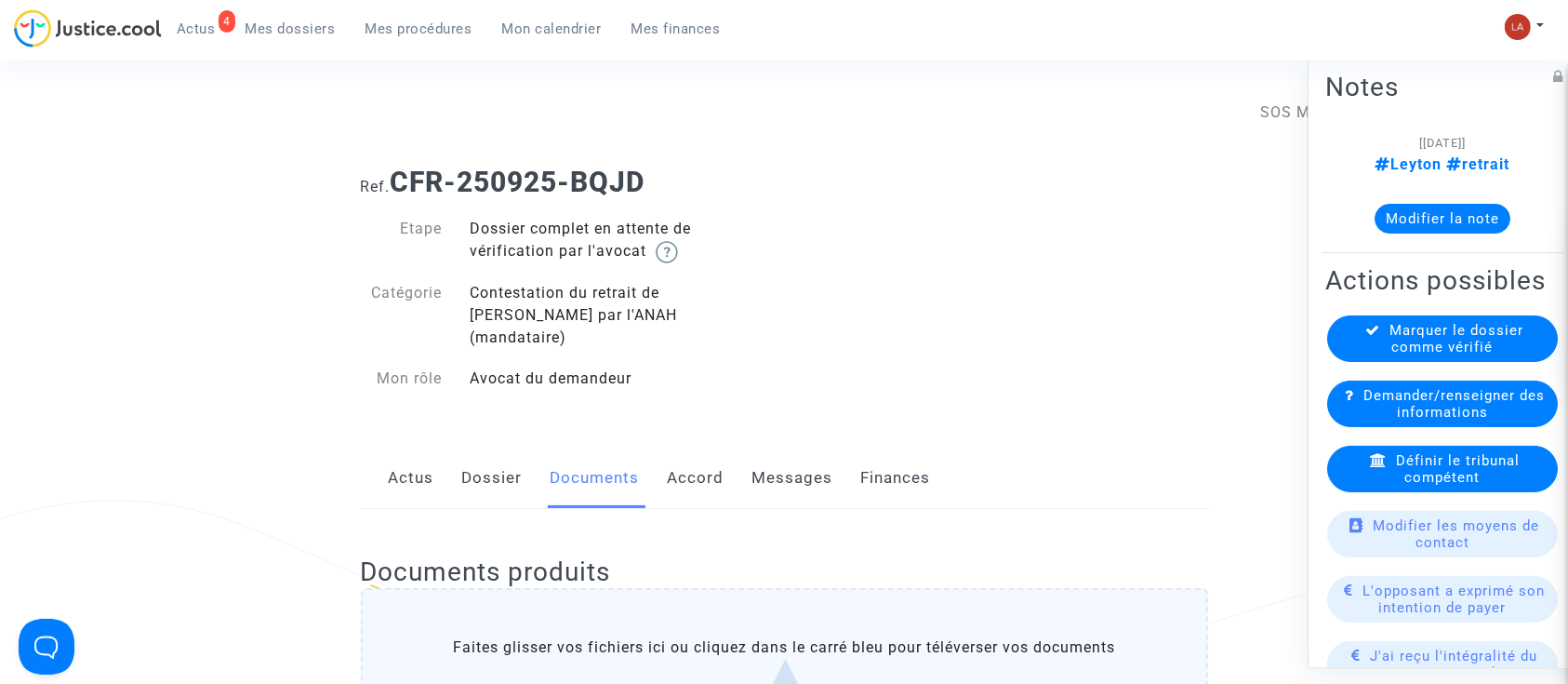
click at [1412, 485] on span "Définir le tribunal compétent" at bounding box center [1458, 468] width 124 height 33
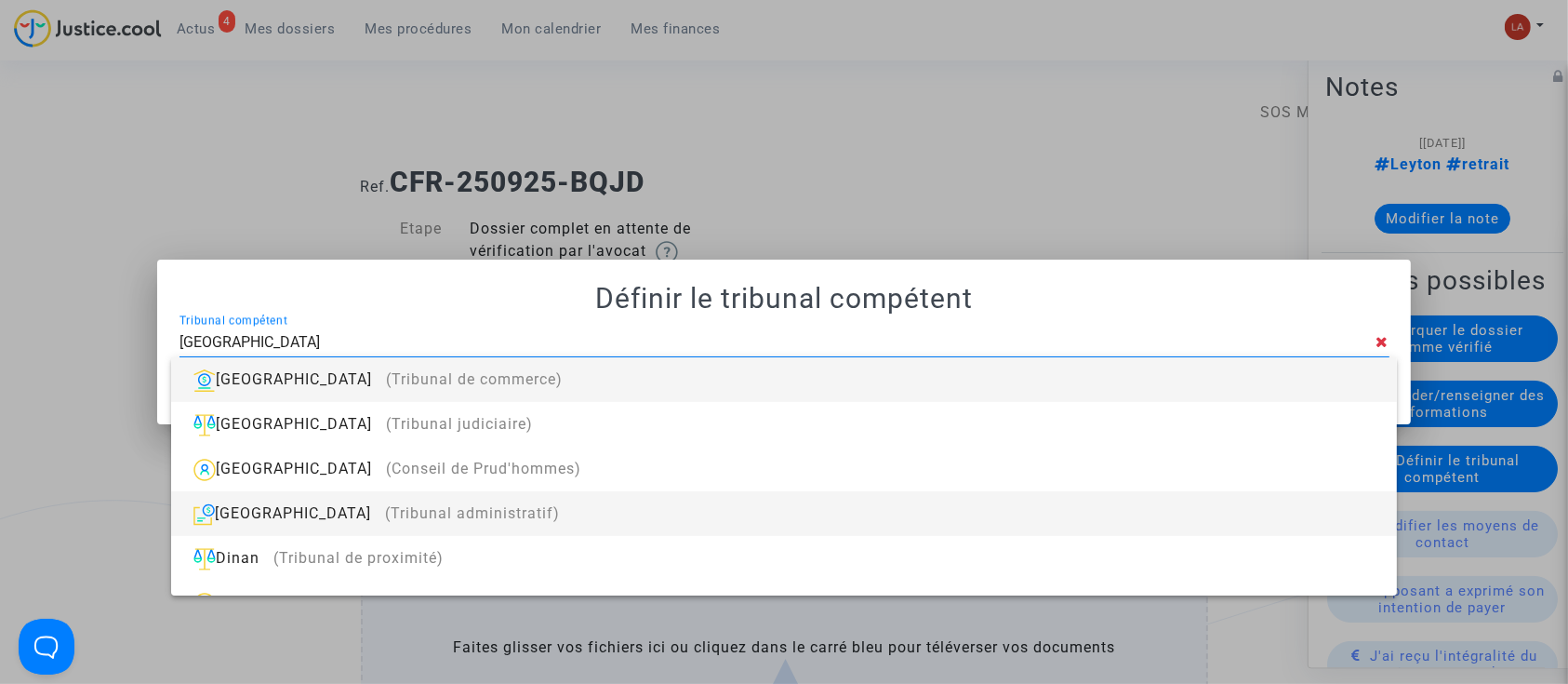
type input "dijon"
click at [788, 517] on div "Dijon (Tribunal administratif)" at bounding box center [783, 513] width 1195 height 45
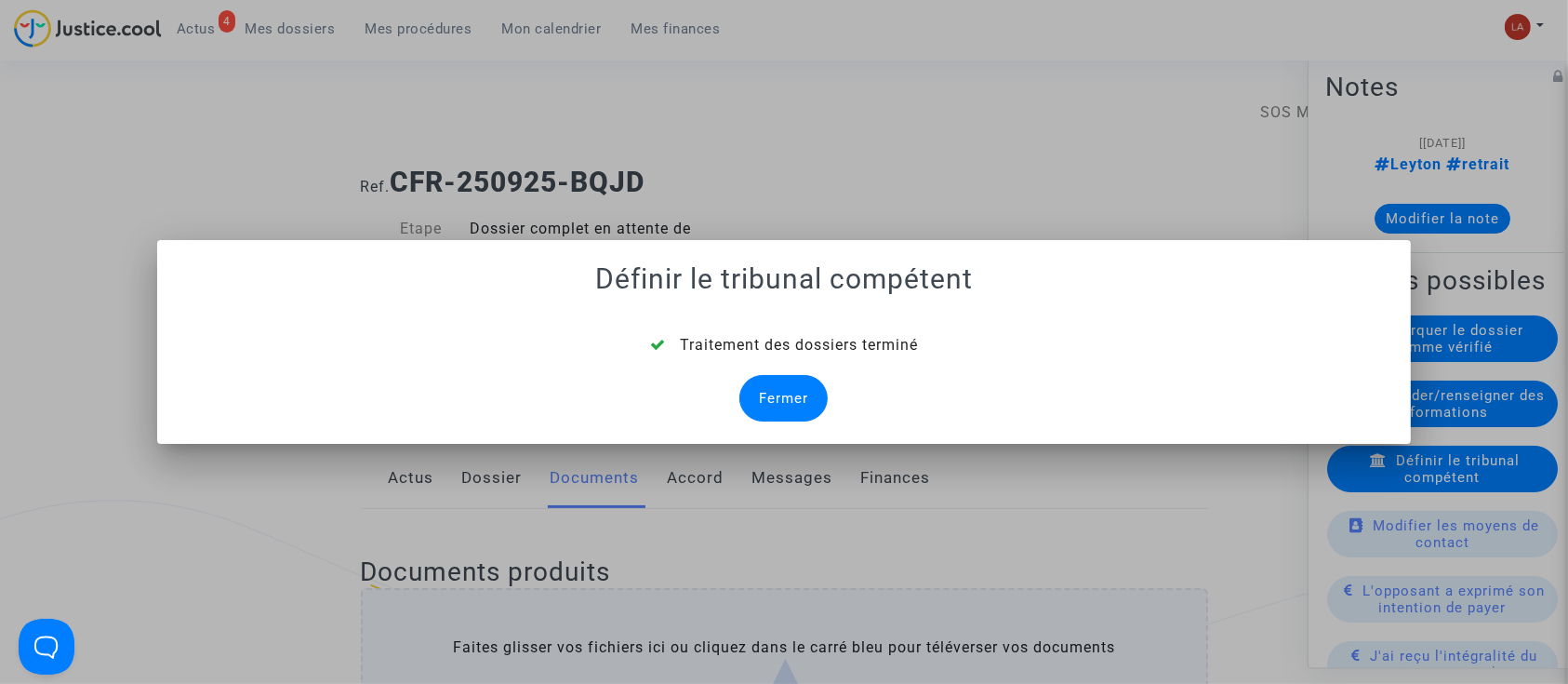
click at [776, 395] on div "Fermer" at bounding box center [783, 397] width 89 height 47
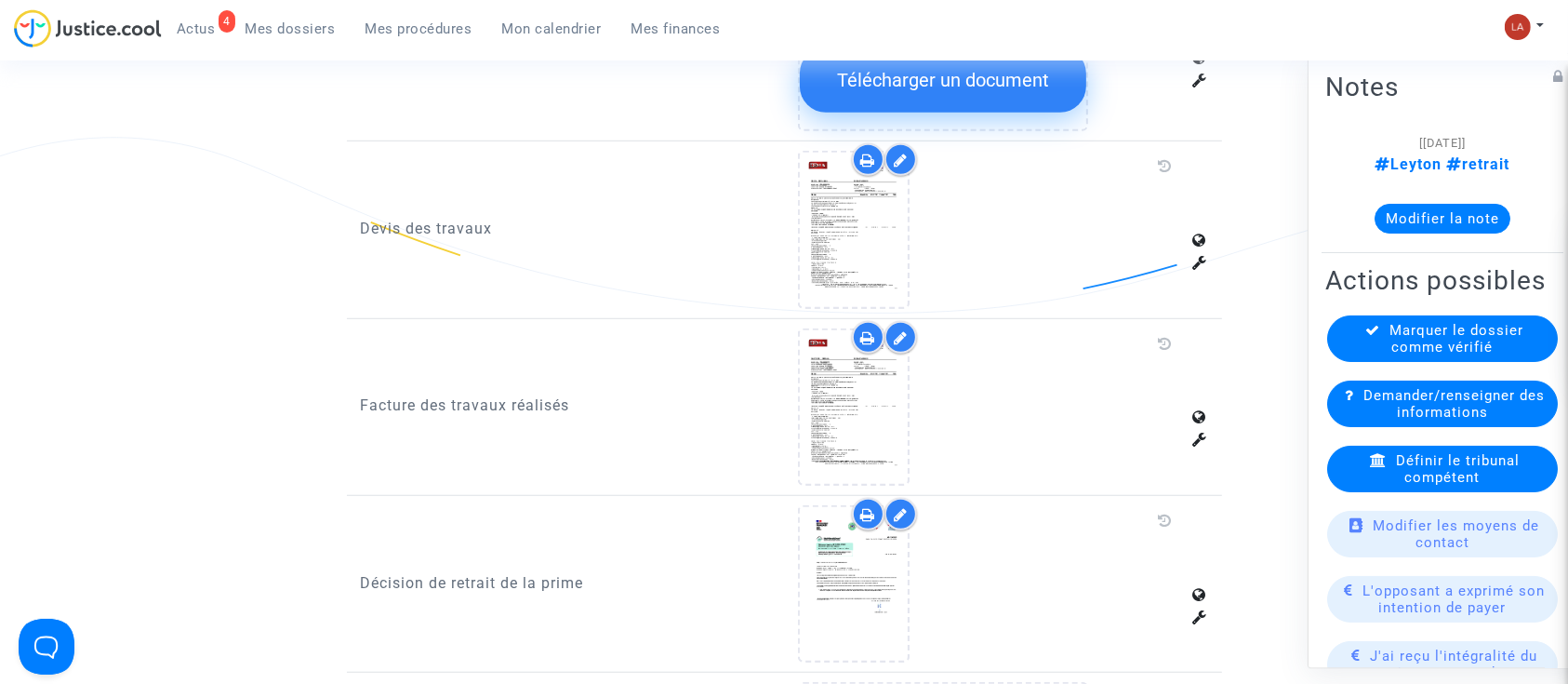
scroll to position [1232, 0]
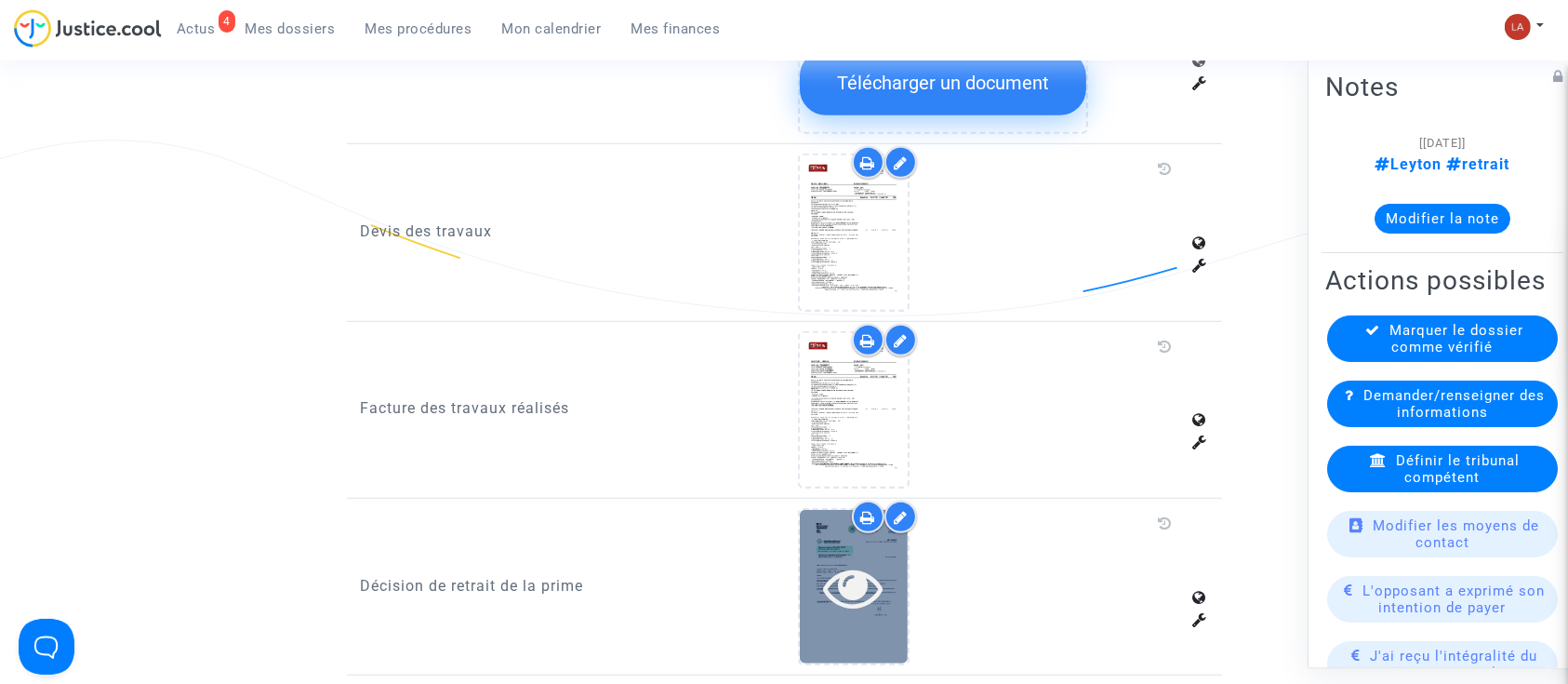
click at [844, 557] on icon at bounding box center [854, 587] width 60 height 59
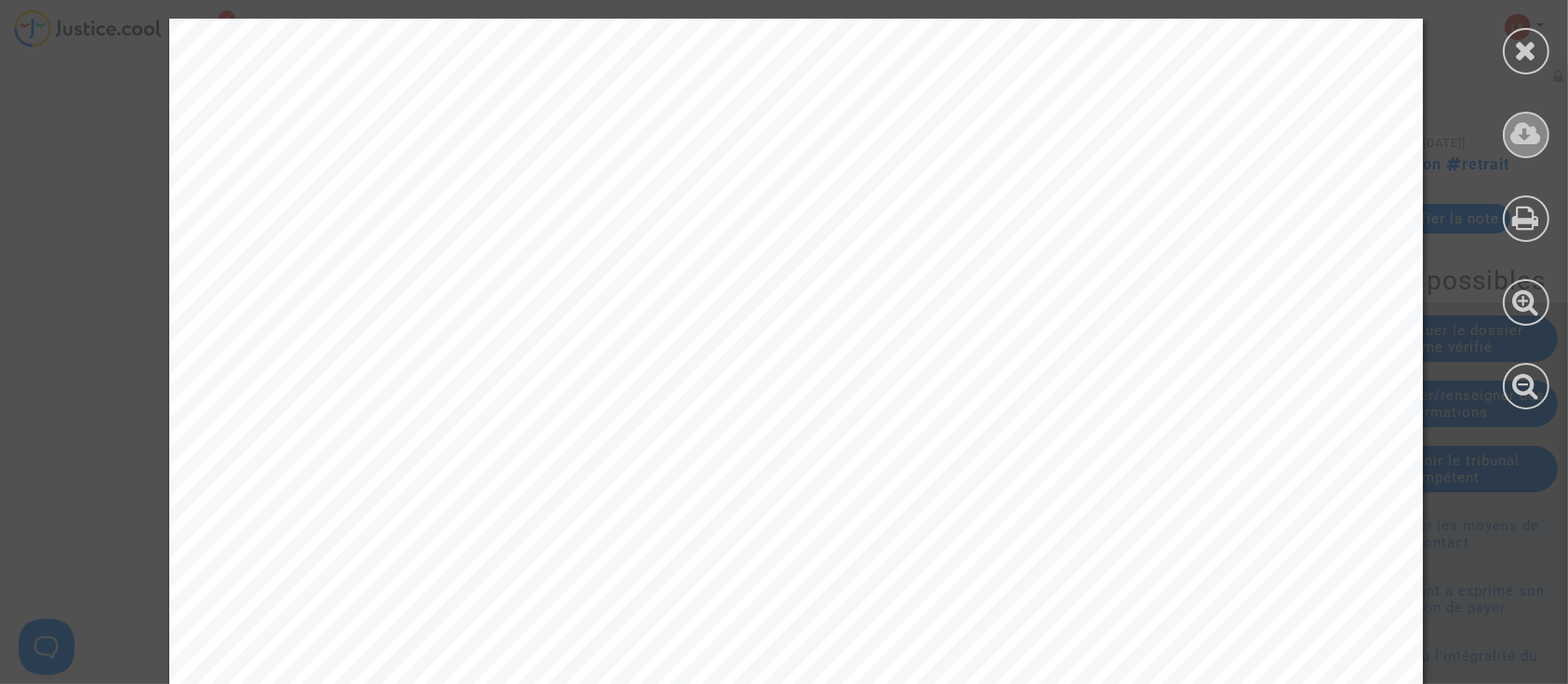
click at [1511, 129] on icon at bounding box center [1526, 134] width 31 height 28
click at [1542, 41] on div at bounding box center [1526, 51] width 47 height 47
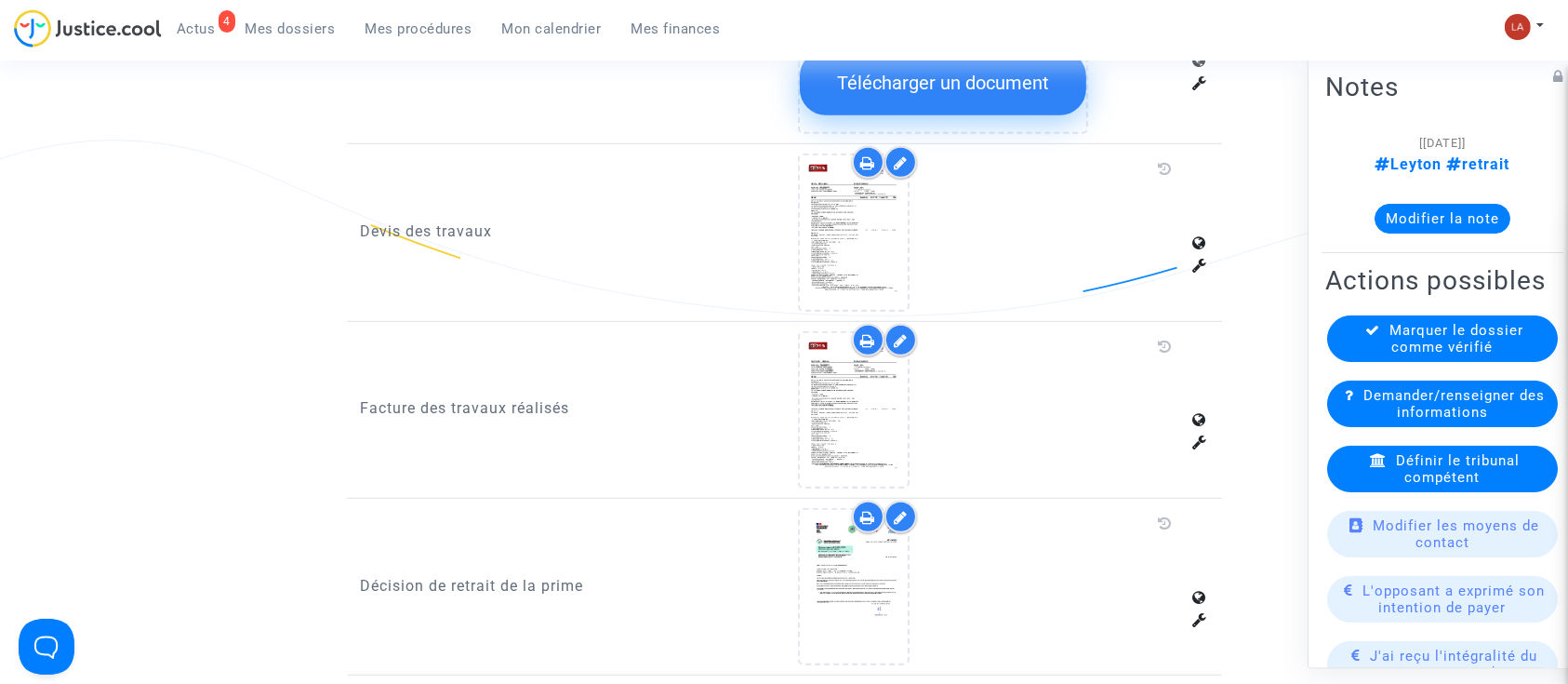
click at [1421, 221] on button "Modifier la note" at bounding box center [1442, 218] width 136 height 30
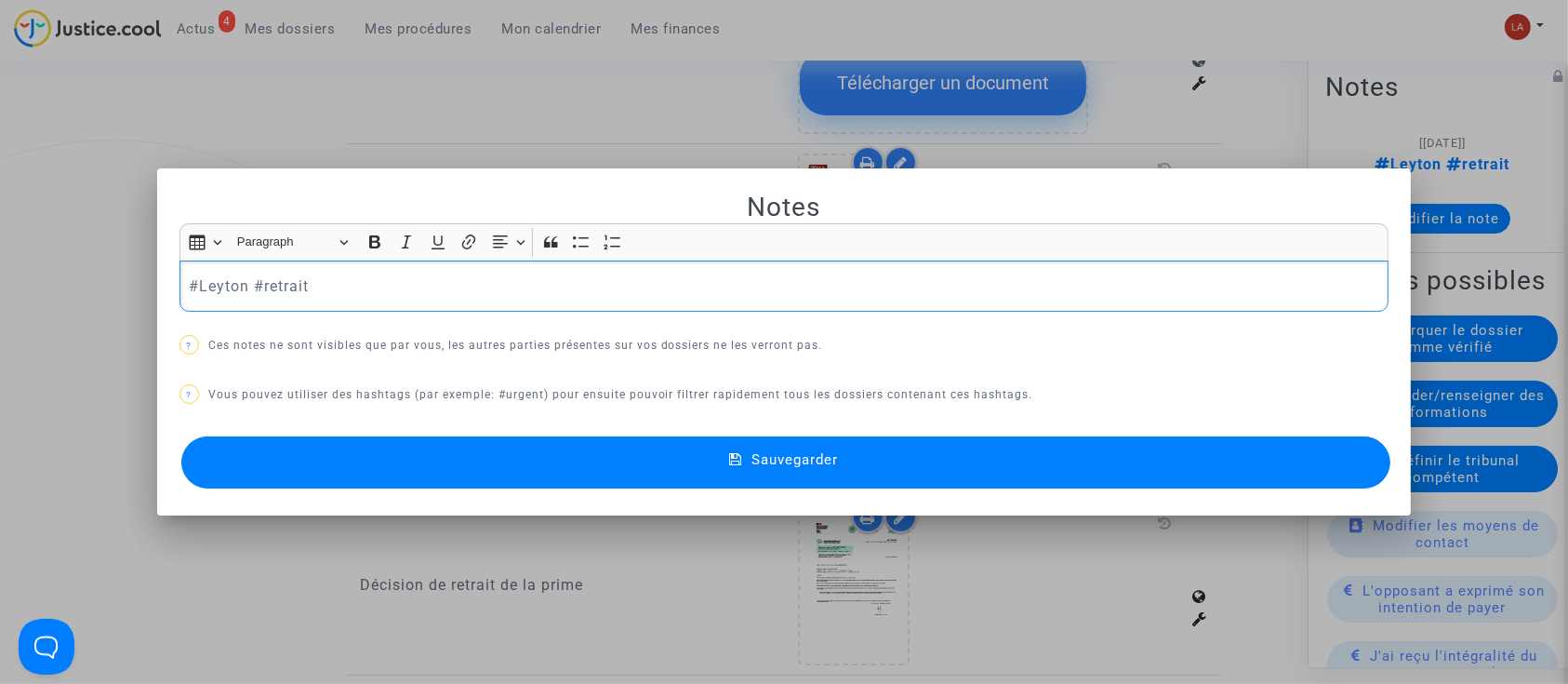
scroll to position [0, 0]
click at [371, 279] on p "#Leyton #retrait" at bounding box center [784, 286] width 1190 height 23
click at [443, 453] on button "Sauvegarder" at bounding box center [786, 462] width 1210 height 53
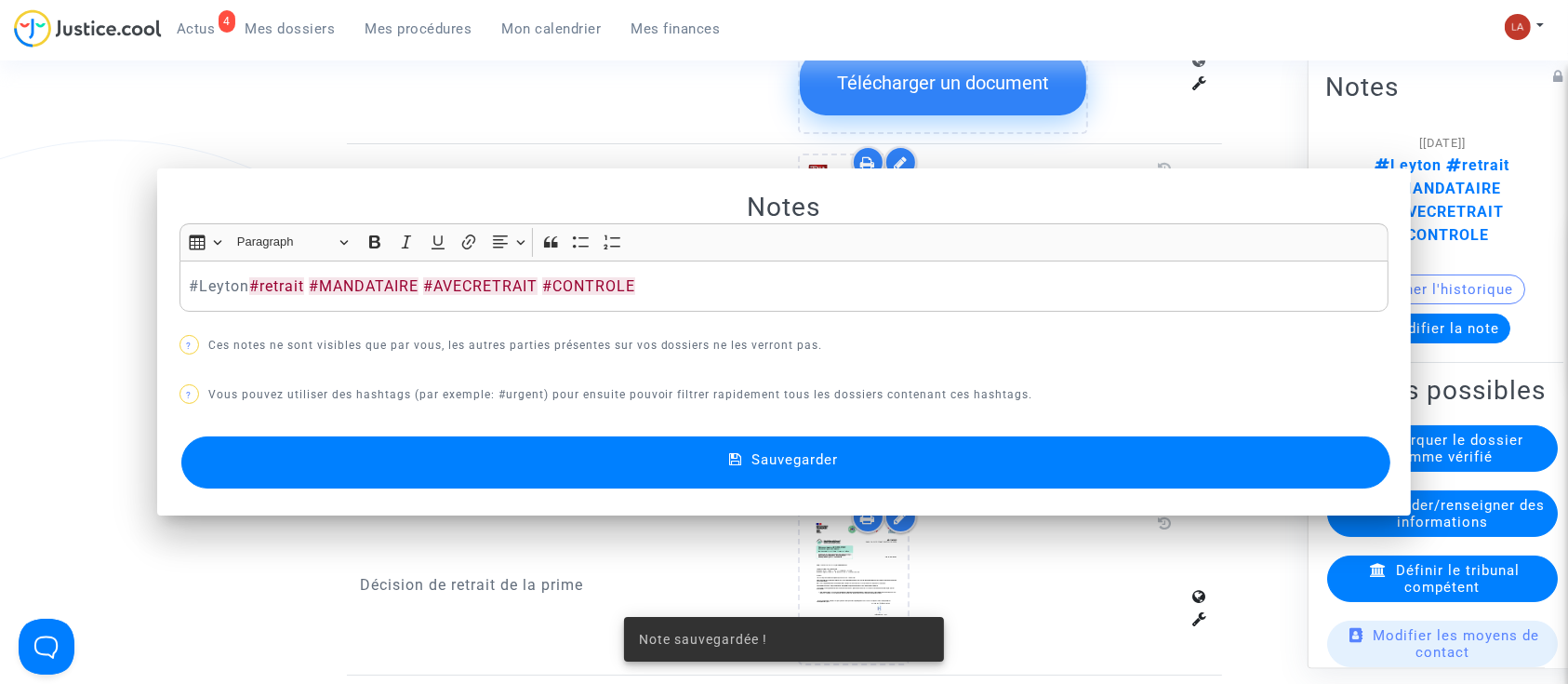
scroll to position [1232, 0]
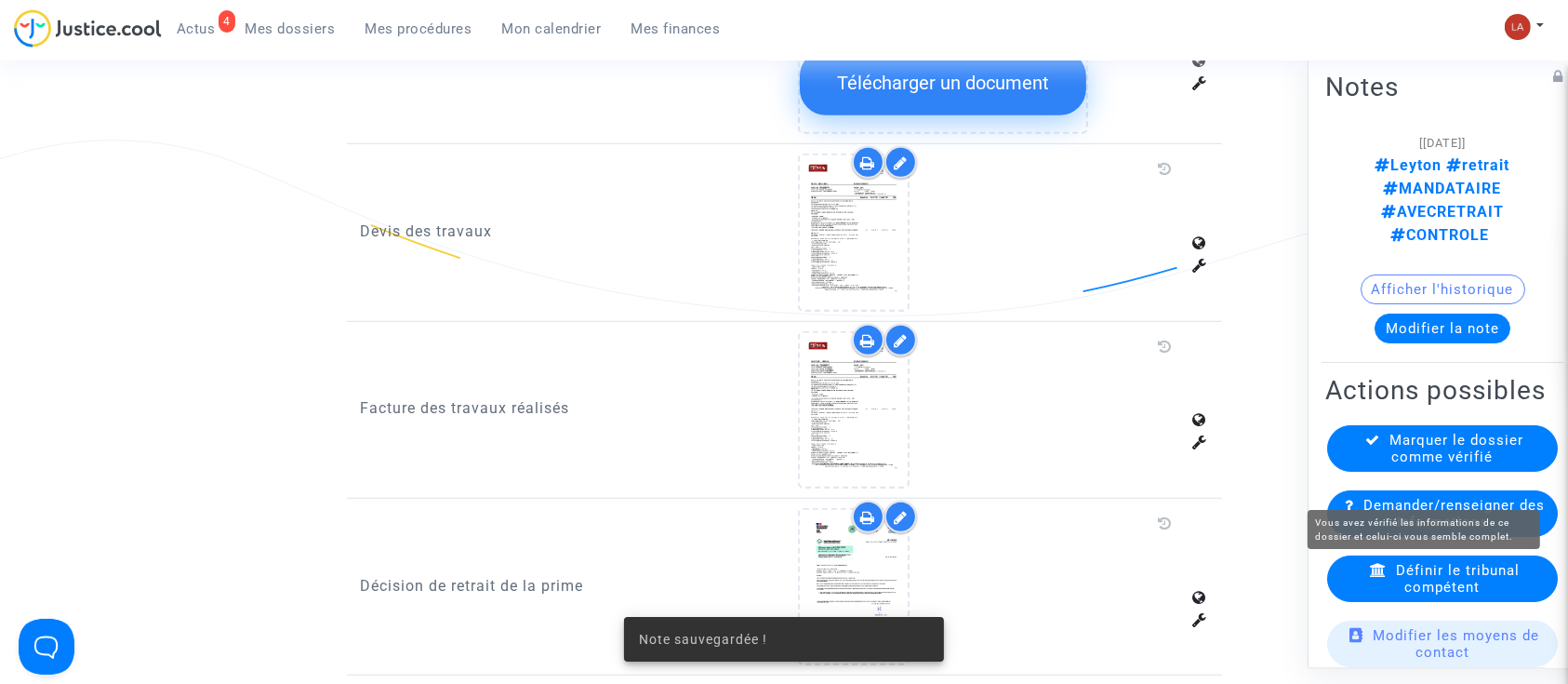
click at [1377, 472] on div "Marquer le dossier comme vérifié" at bounding box center [1442, 448] width 230 height 47
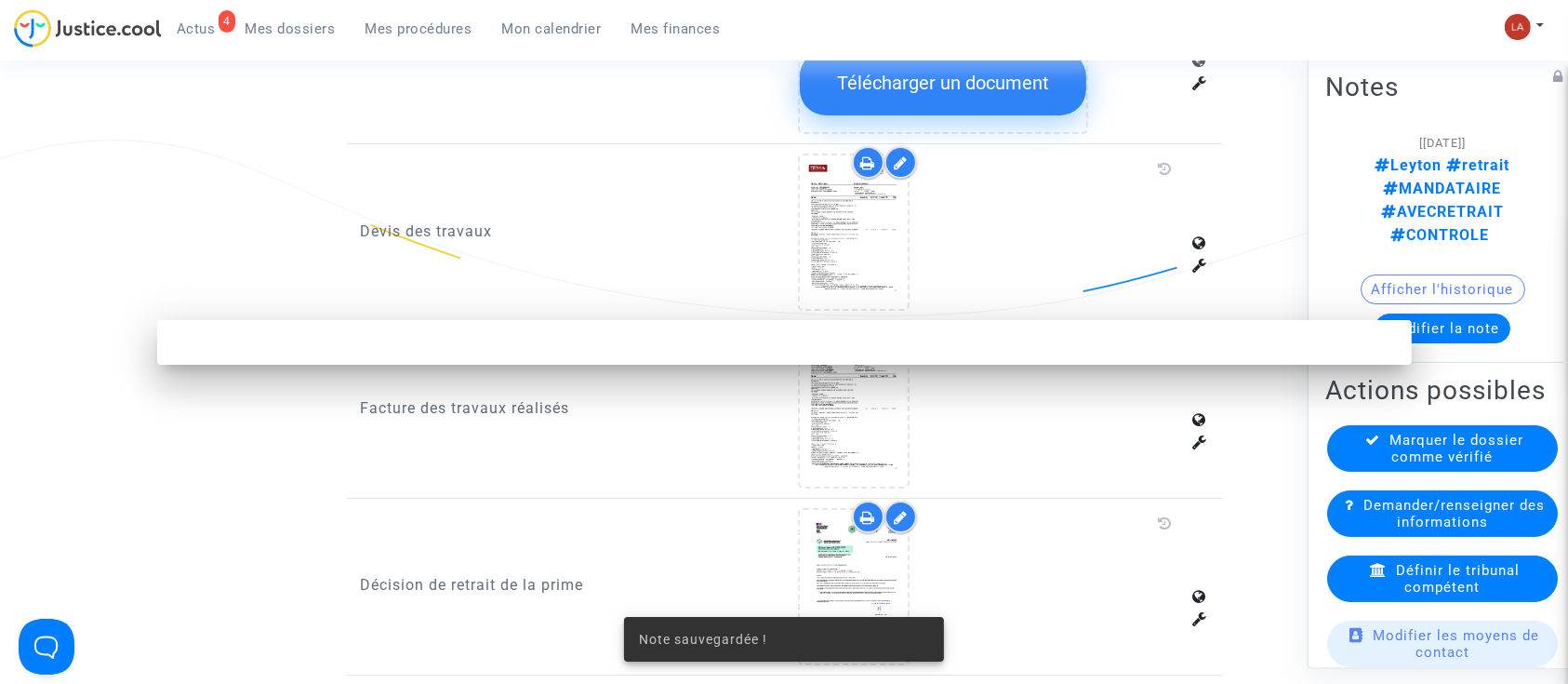
scroll to position [0, 0]
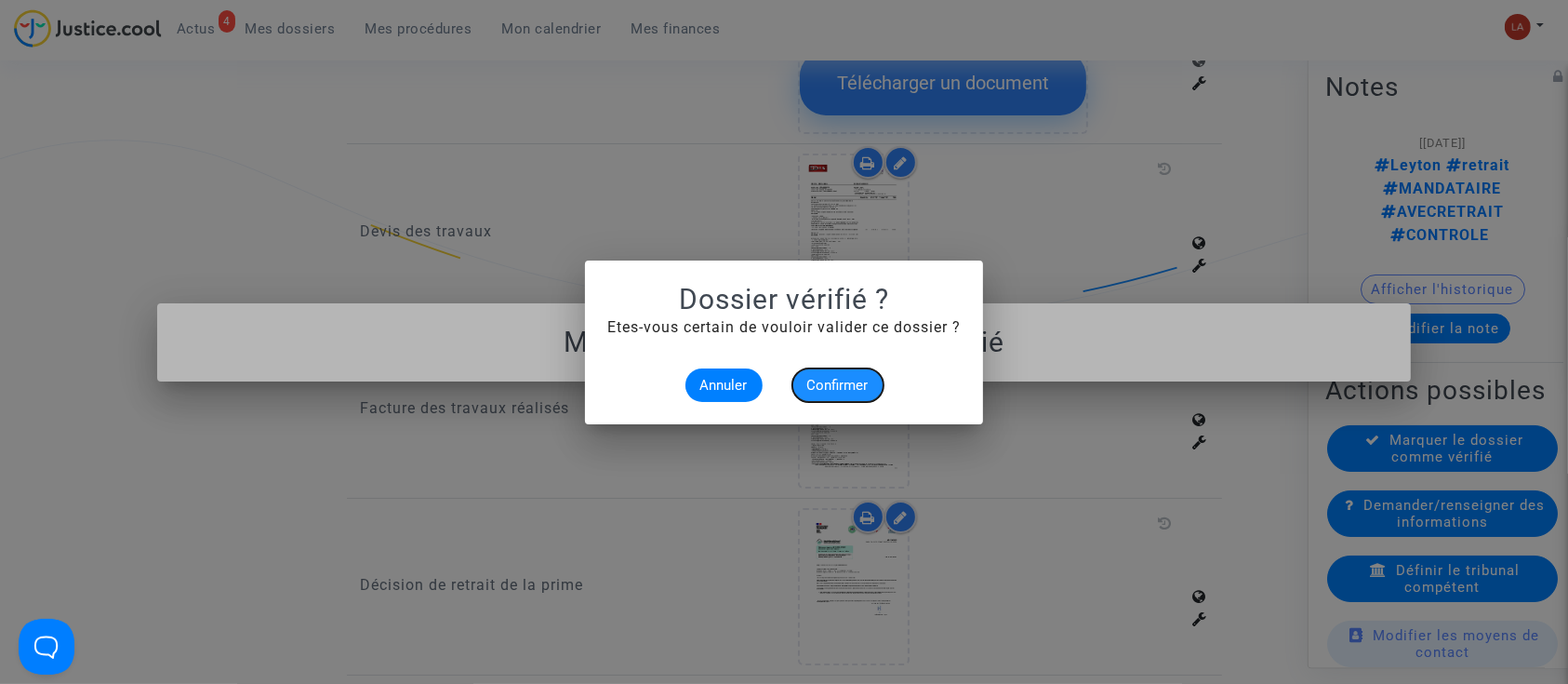
click at [820, 389] on span "Confirmer" at bounding box center [837, 385] width 61 height 17
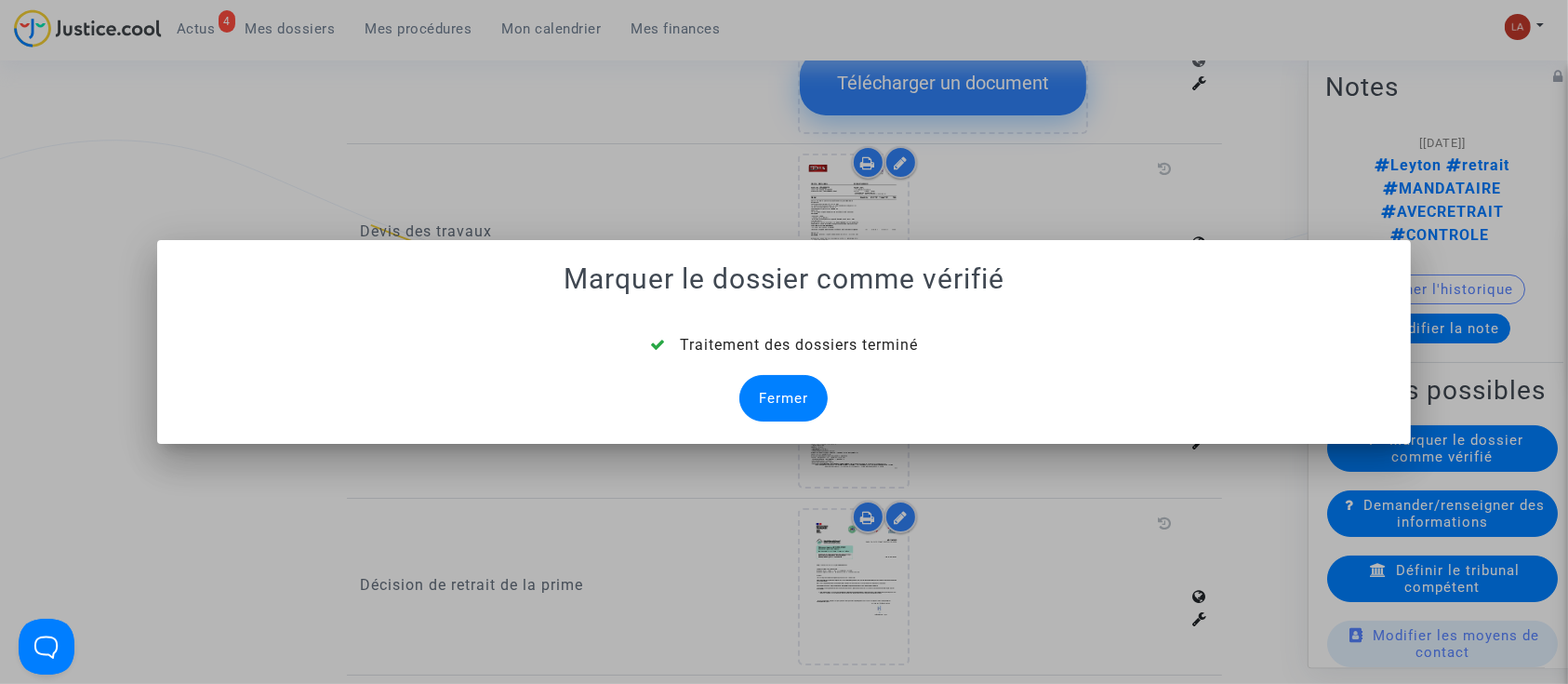
click at [795, 384] on div "Fermer" at bounding box center [783, 397] width 89 height 47
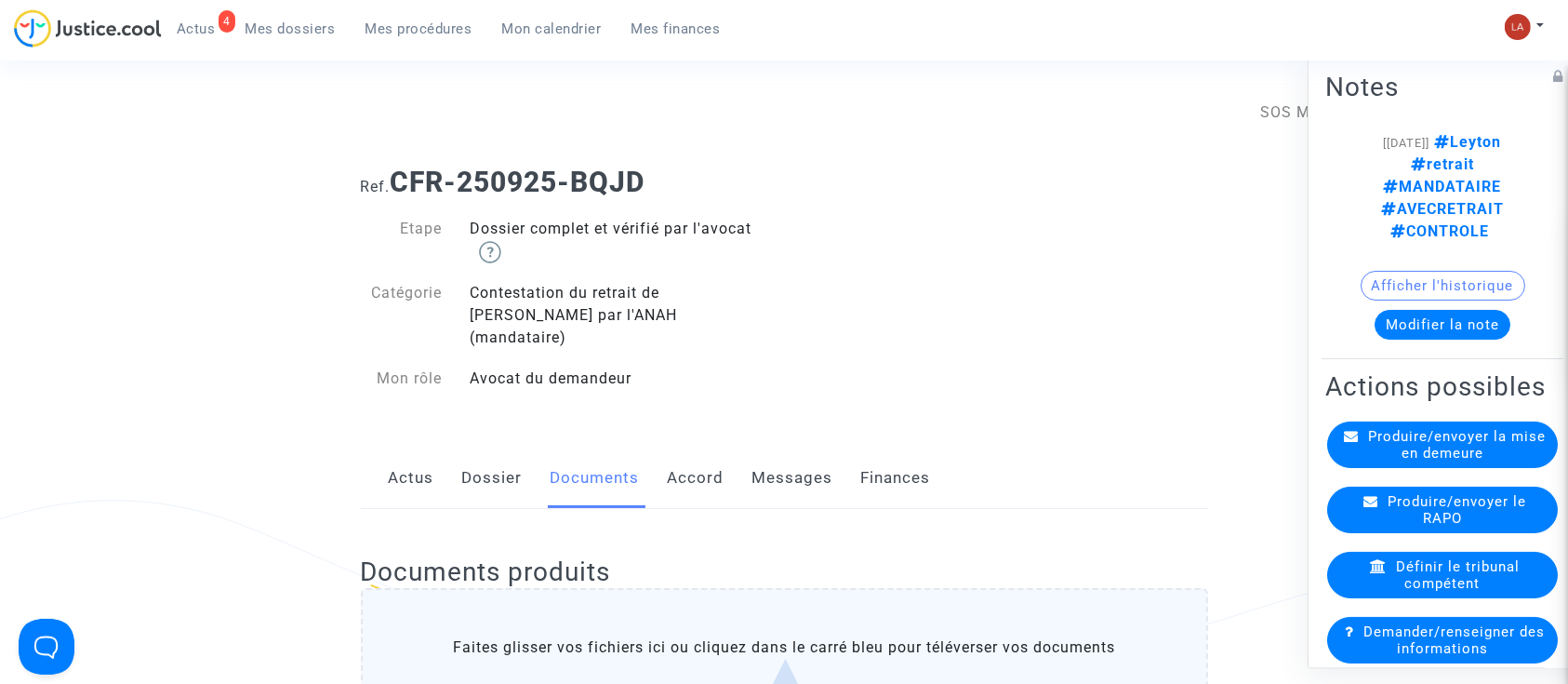
click at [495, 458] on link "Dossier" at bounding box center [492, 478] width 60 height 61
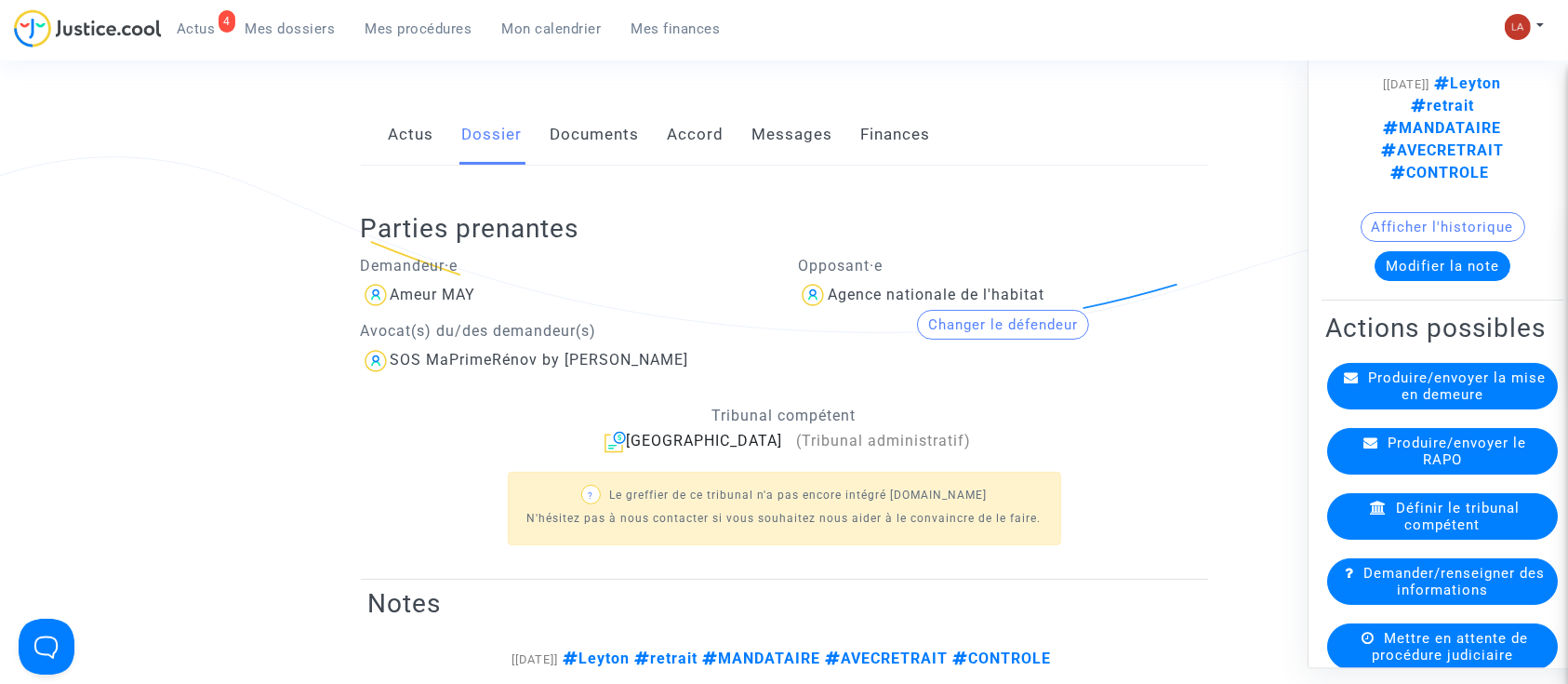
scroll to position [59, 0]
click at [1388, 434] on span "Produire/envoyer le RAPO" at bounding box center [1456, 450] width 138 height 33
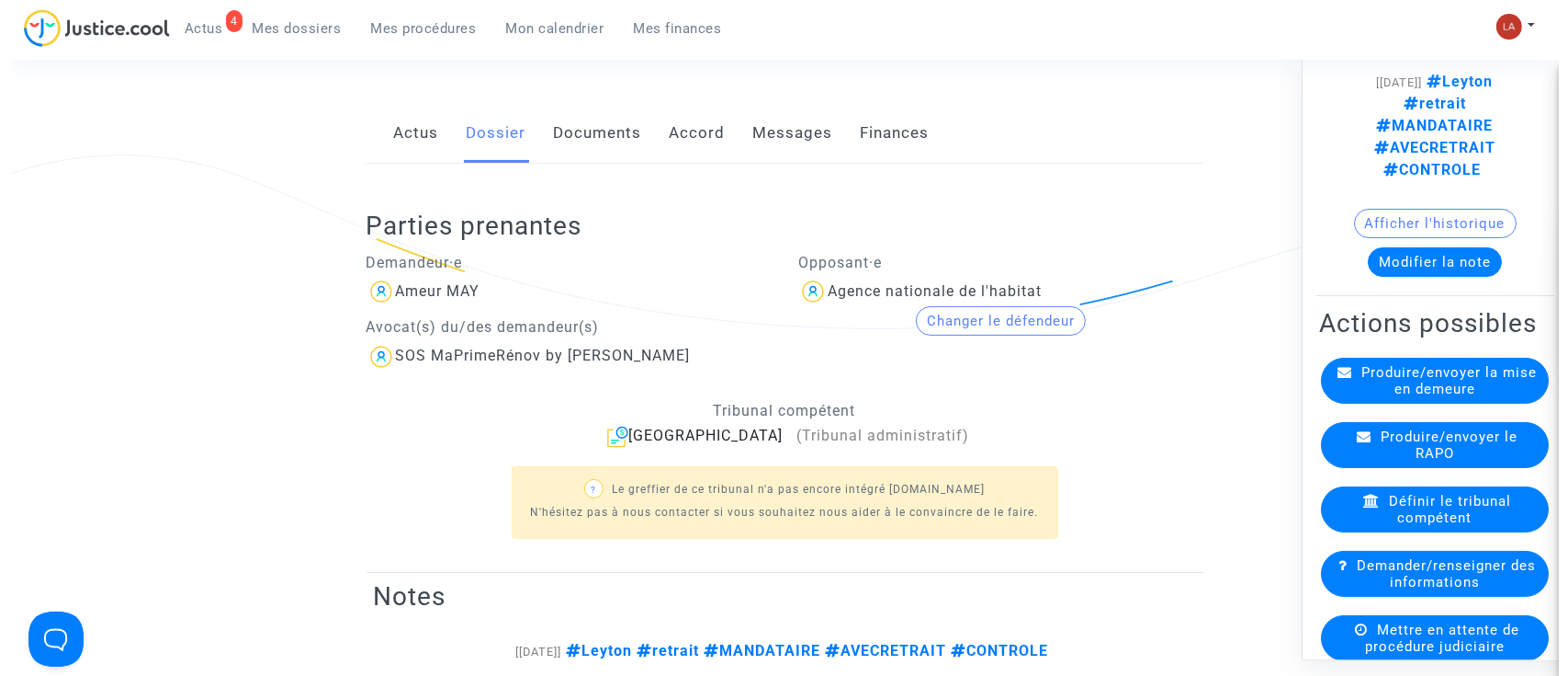
scroll to position [0, 0]
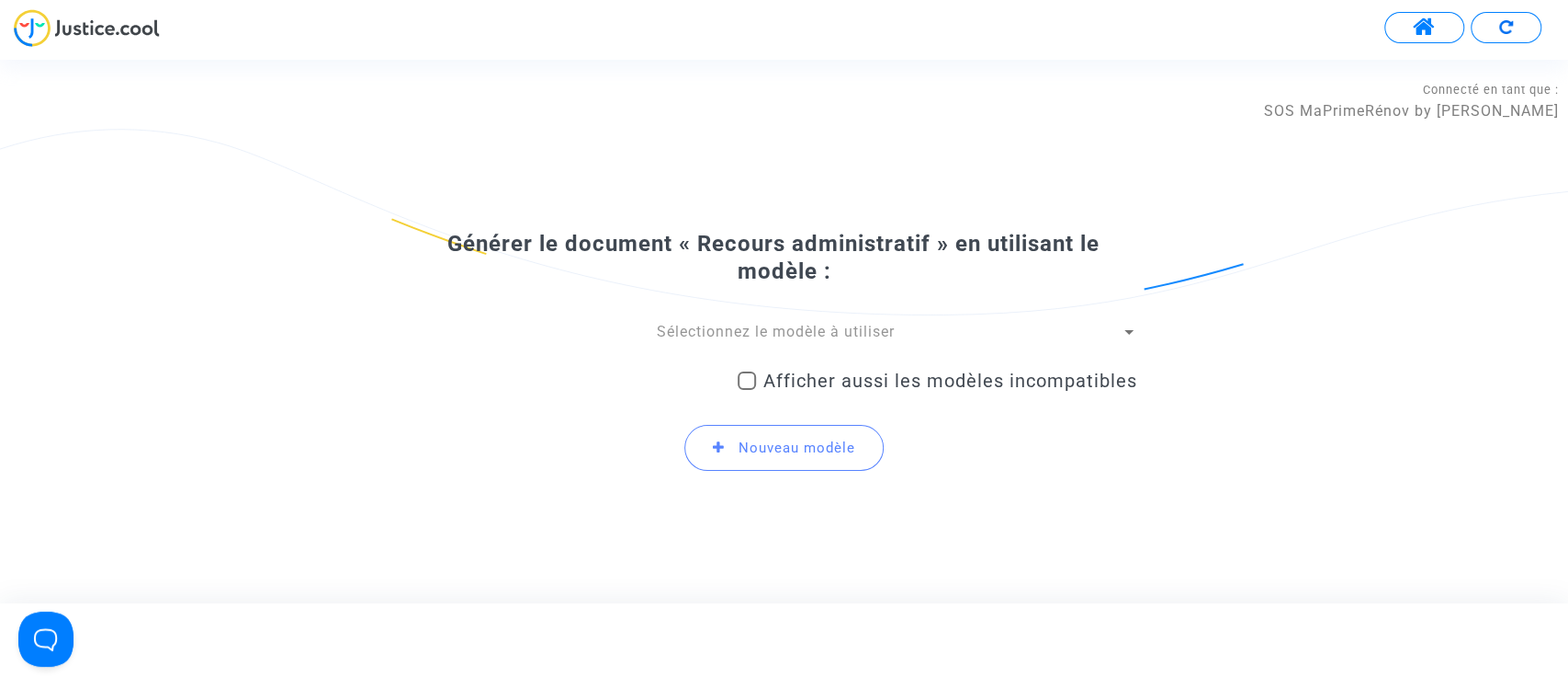
click at [715, 355] on div "Sélectionnez le modèle à utiliser Afficher aussi les modèles incompatibles Nouv…" at bounding box center [784, 404] width 706 height 165
click at [693, 341] on div "Sélectionnez le modèle à utiliser" at bounding box center [776, 331] width 689 height 20
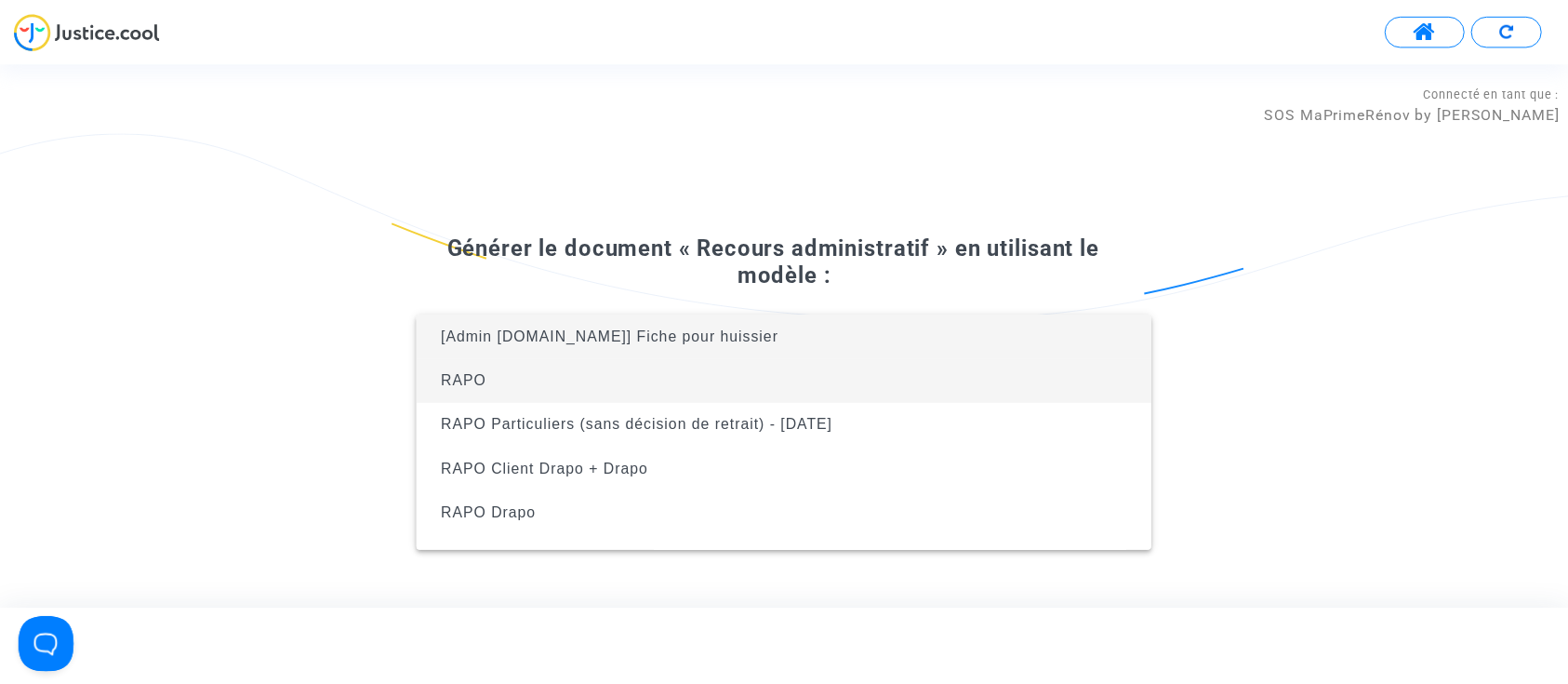
scroll to position [119, 0]
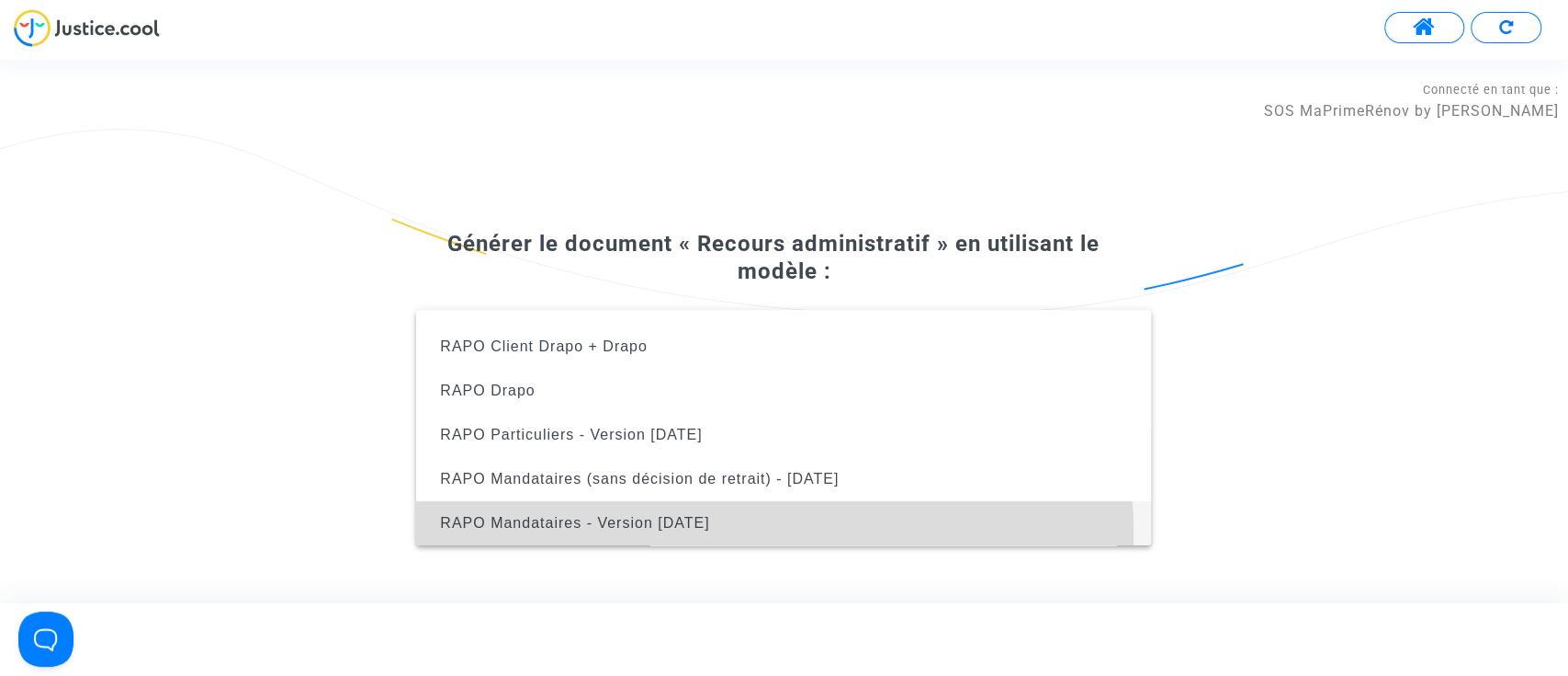
click at [698, 533] on span "RAPO Mandataires - Version Oct2024" at bounding box center [784, 523] width 706 height 44
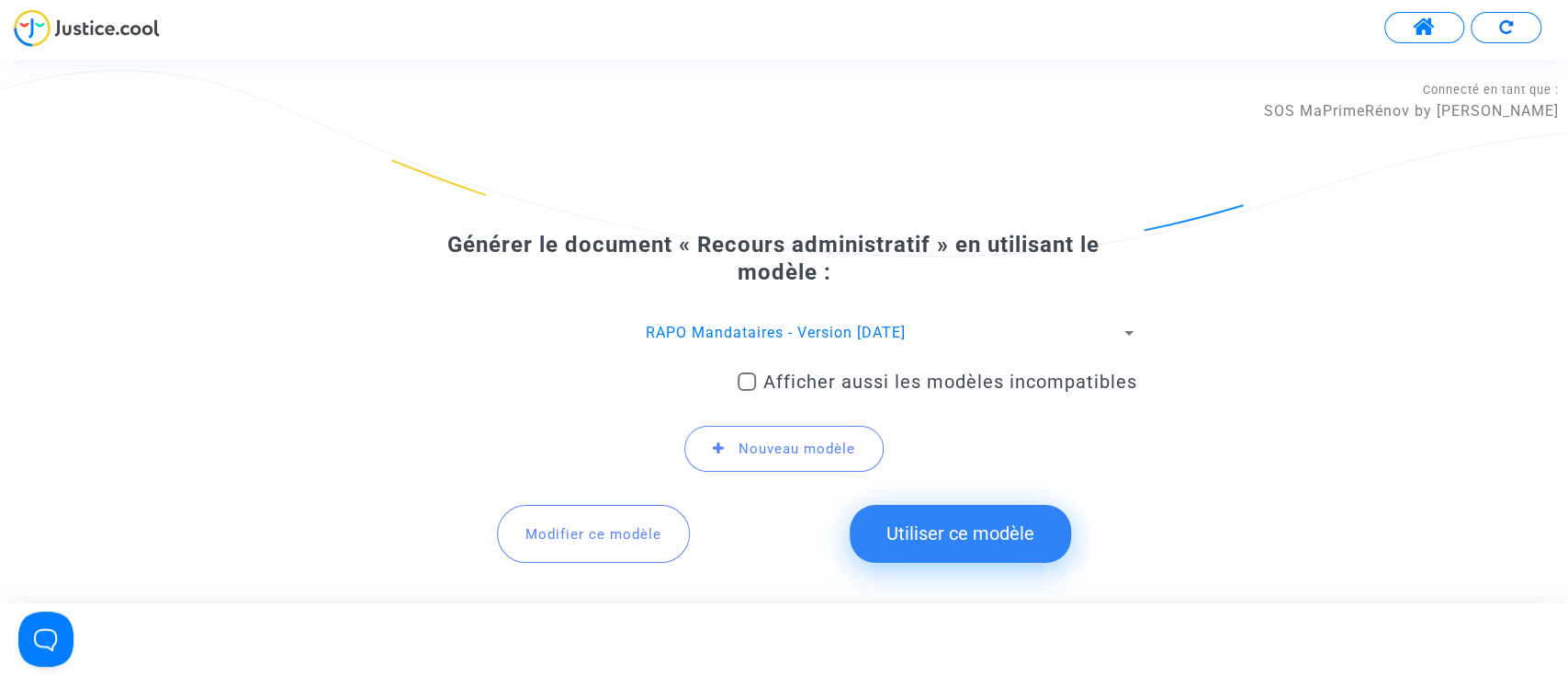
click at [942, 525] on button "Utiliser ce modèle" at bounding box center [960, 533] width 222 height 57
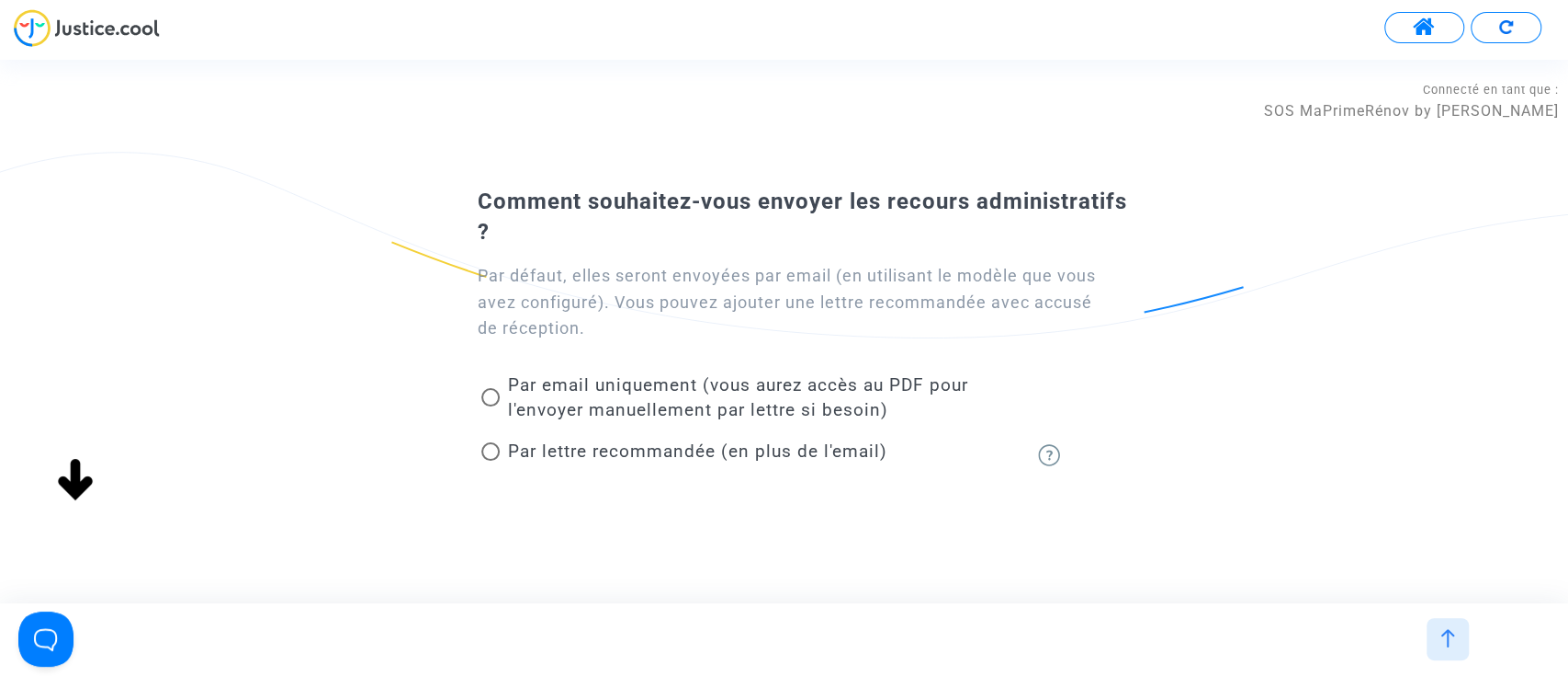
click at [690, 452] on span "Par lettre recommandée (en plus de l'email)" at bounding box center [696, 450] width 379 height 21
click at [491, 461] on input "Par lettre recommandée (en plus de l'email)" at bounding box center [490, 461] width 1 height 1
radio input "true"
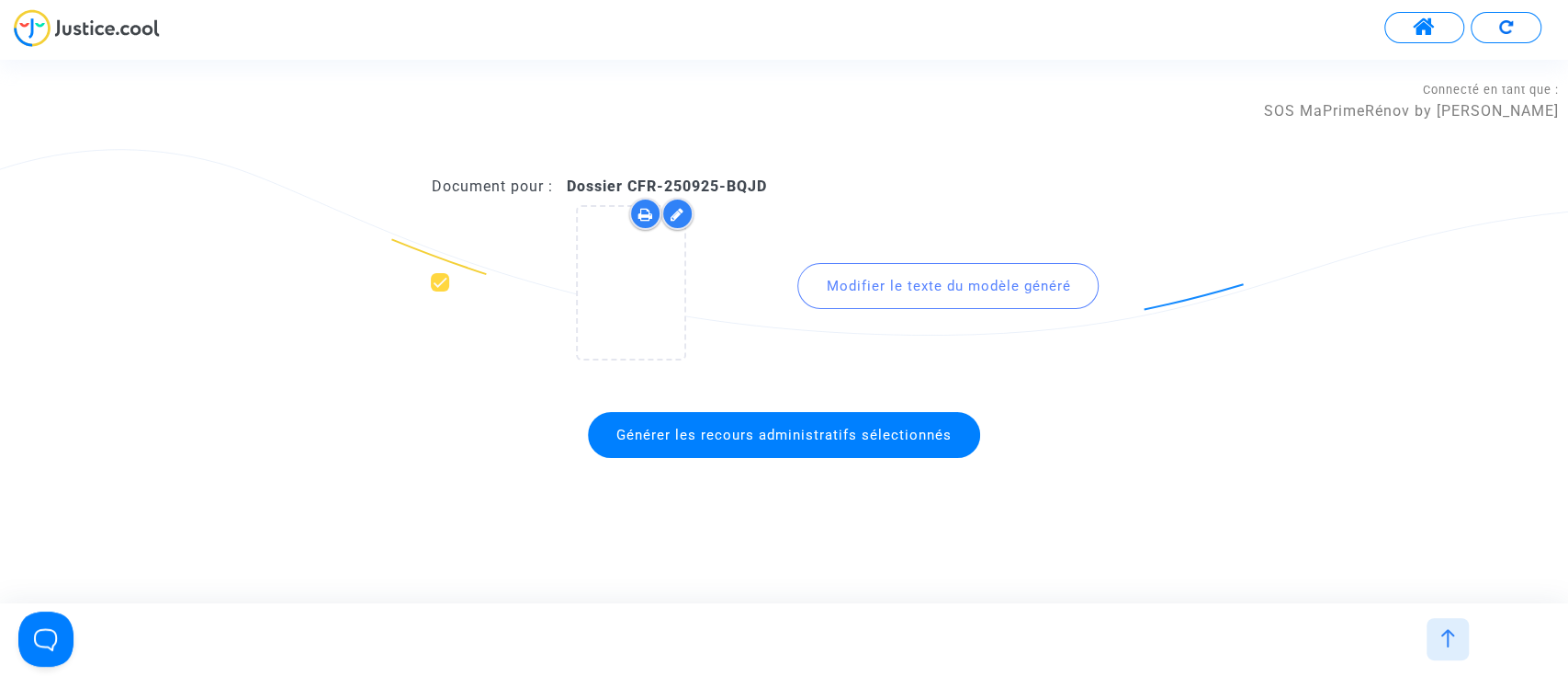
click at [701, 468] on div "Document pour : Dossier CFR-250925-BQJD Modifier le texte du modèle généré Géné…" at bounding box center [784, 330] width 706 height 309
click at [676, 432] on span "Générer les recours administratifs sélectionnés" at bounding box center [783, 435] width 335 height 17
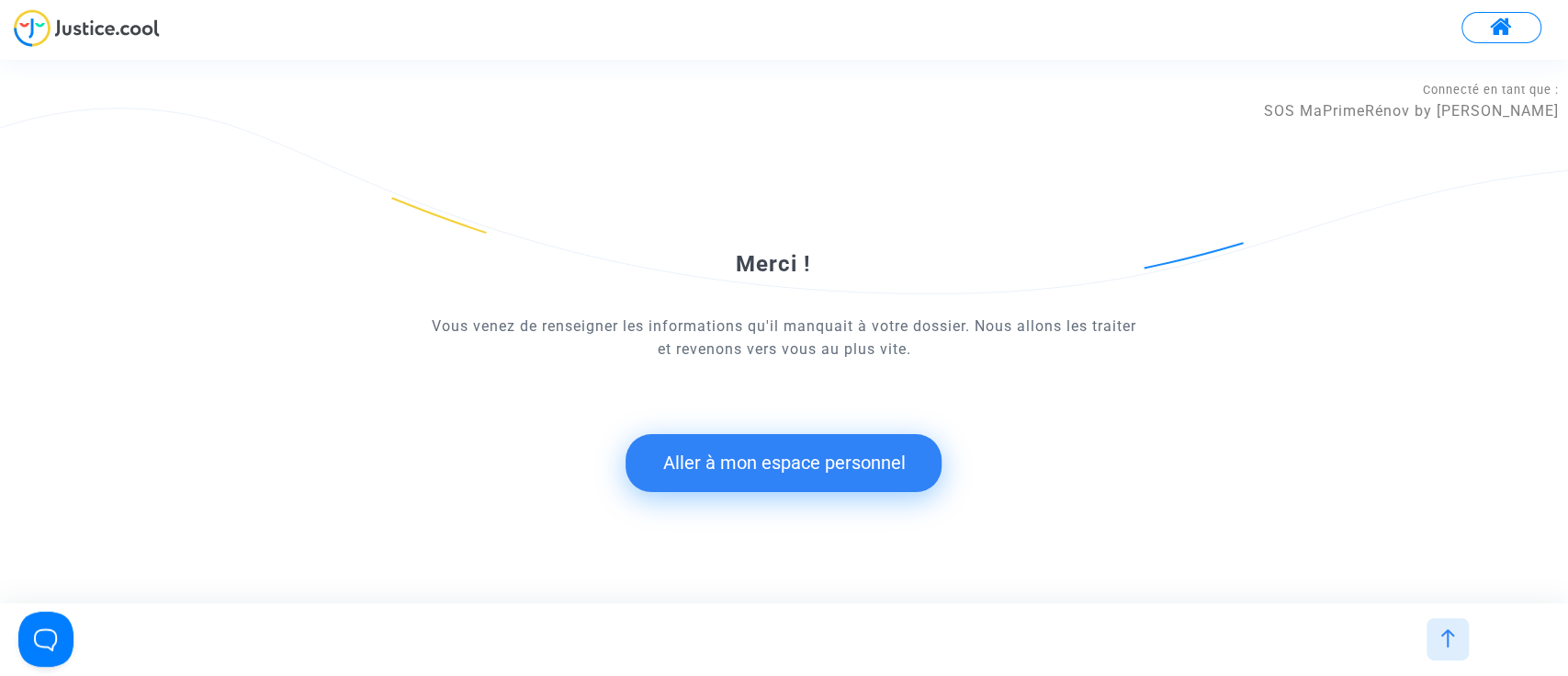
click at [728, 472] on button "Aller à mon espace personnel" at bounding box center [783, 463] width 316 height 57
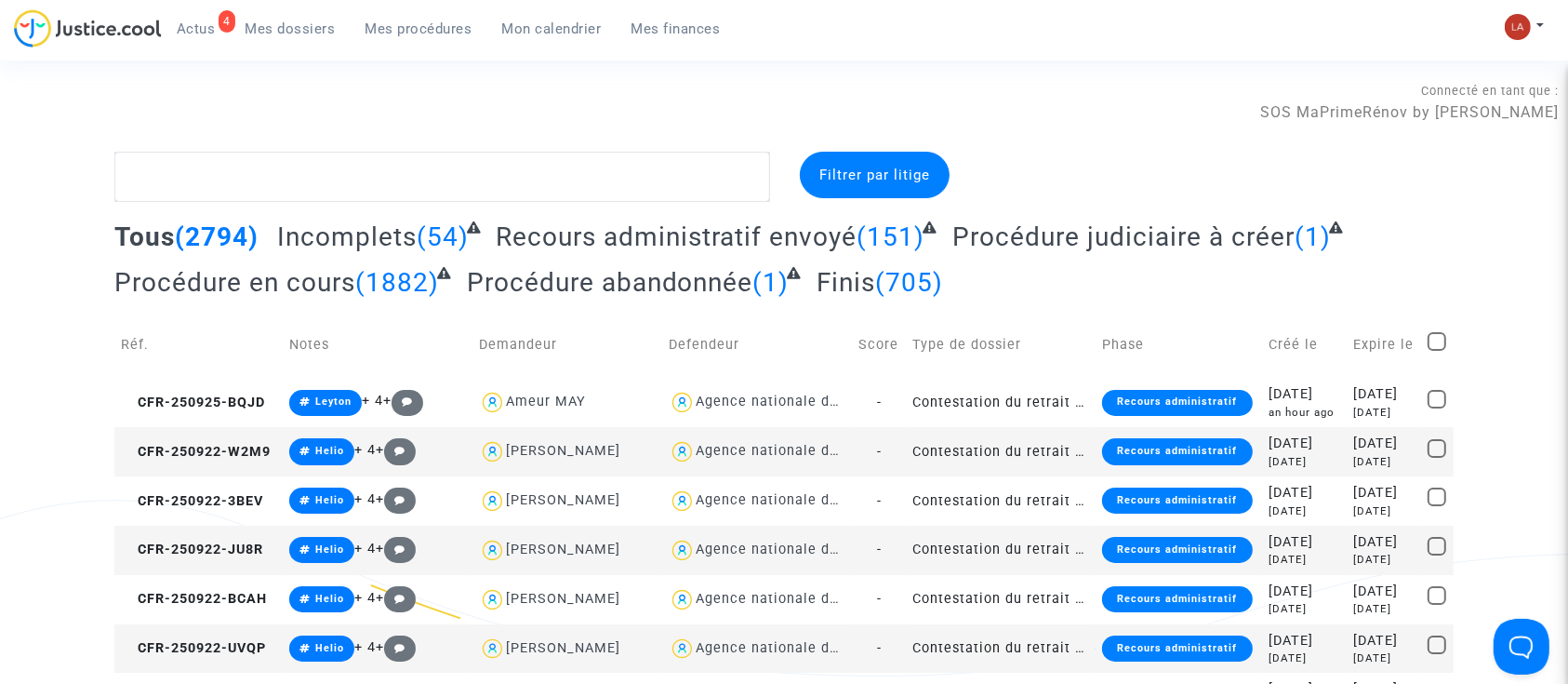
drag, startPoint x: 192, startPoint y: 27, endPoint x: 240, endPoint y: 25, distance: 48.0
click at [192, 27] on span "Actus" at bounding box center [196, 29] width 39 height 17
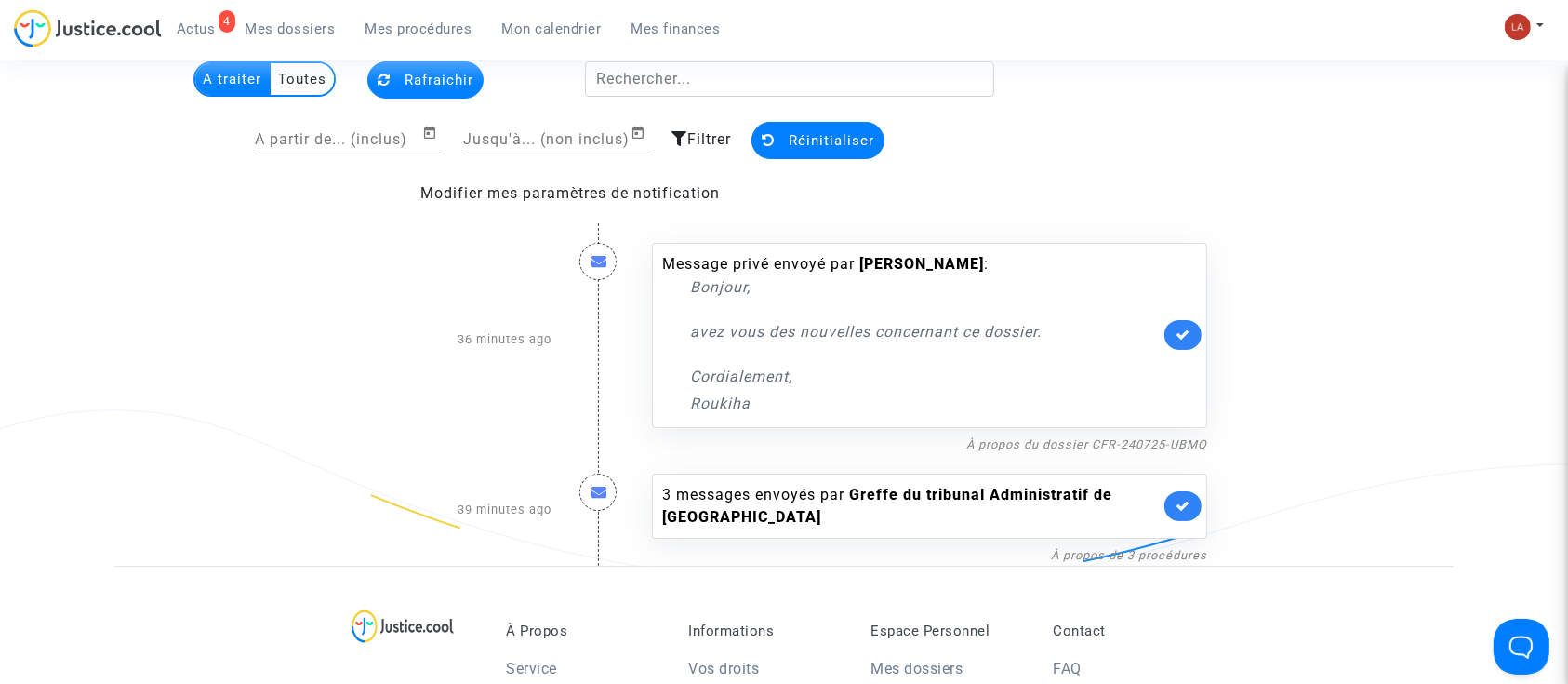
scroll to position [111, 0]
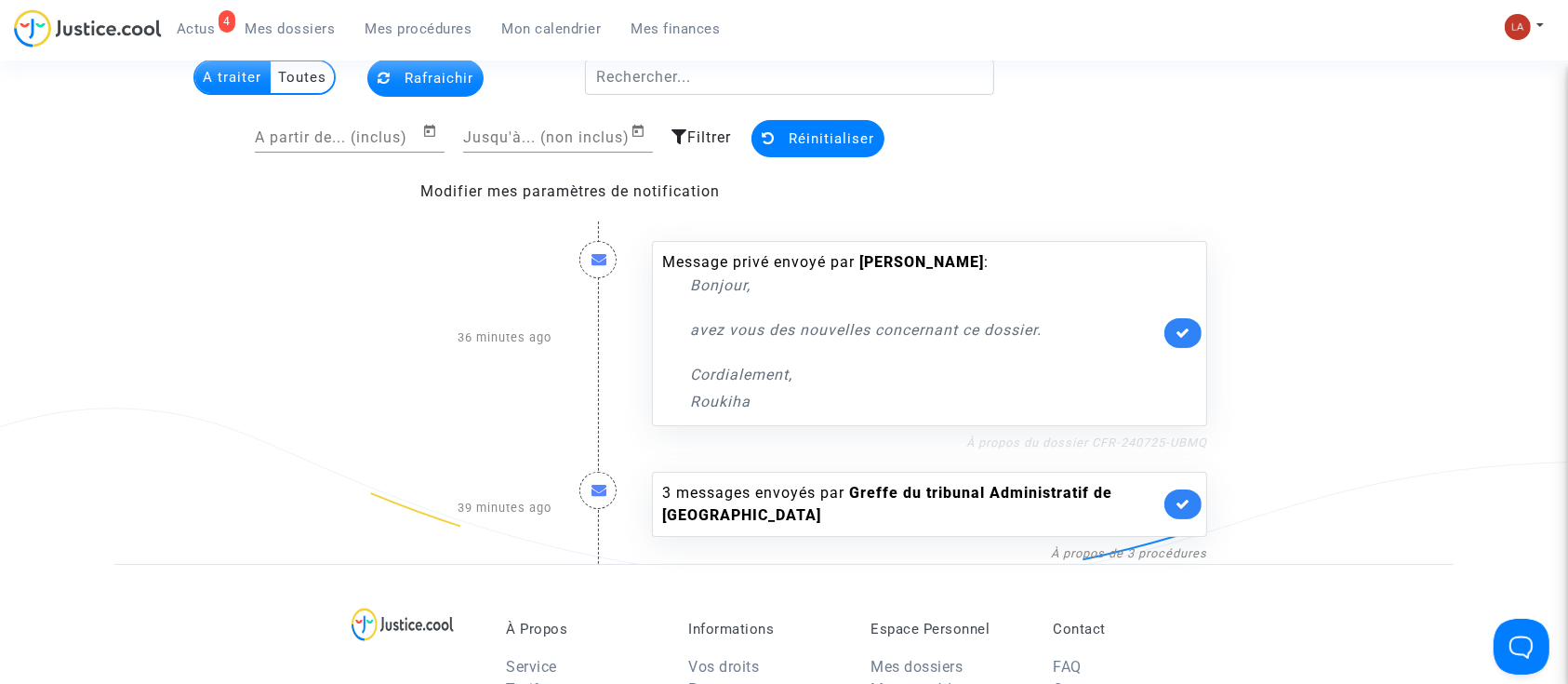
click at [1081, 446] on link "À propos du dossier CFR-240725-UBMQ" at bounding box center [1087, 442] width 241 height 14
click at [1176, 327] on icon at bounding box center [1183, 332] width 15 height 14
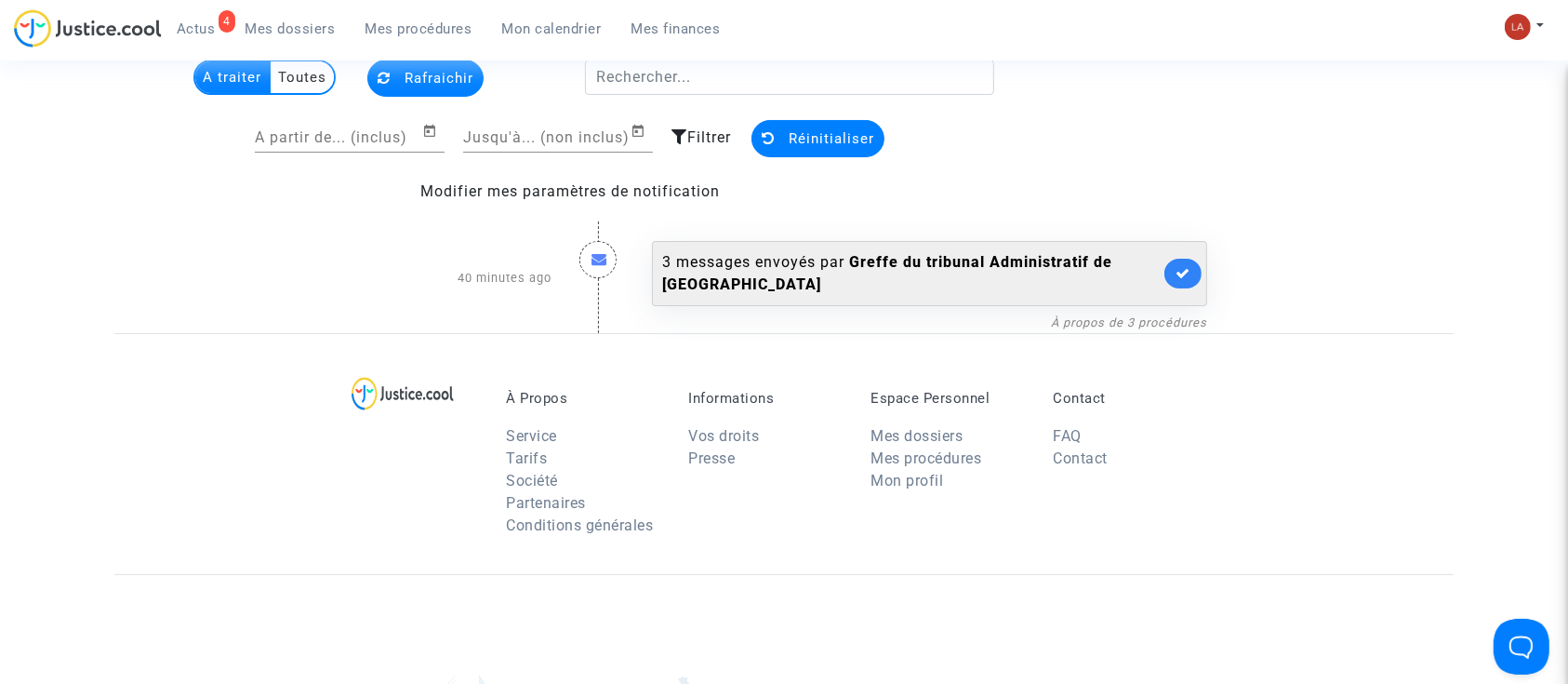
click at [1181, 265] on link at bounding box center [1182, 273] width 37 height 30
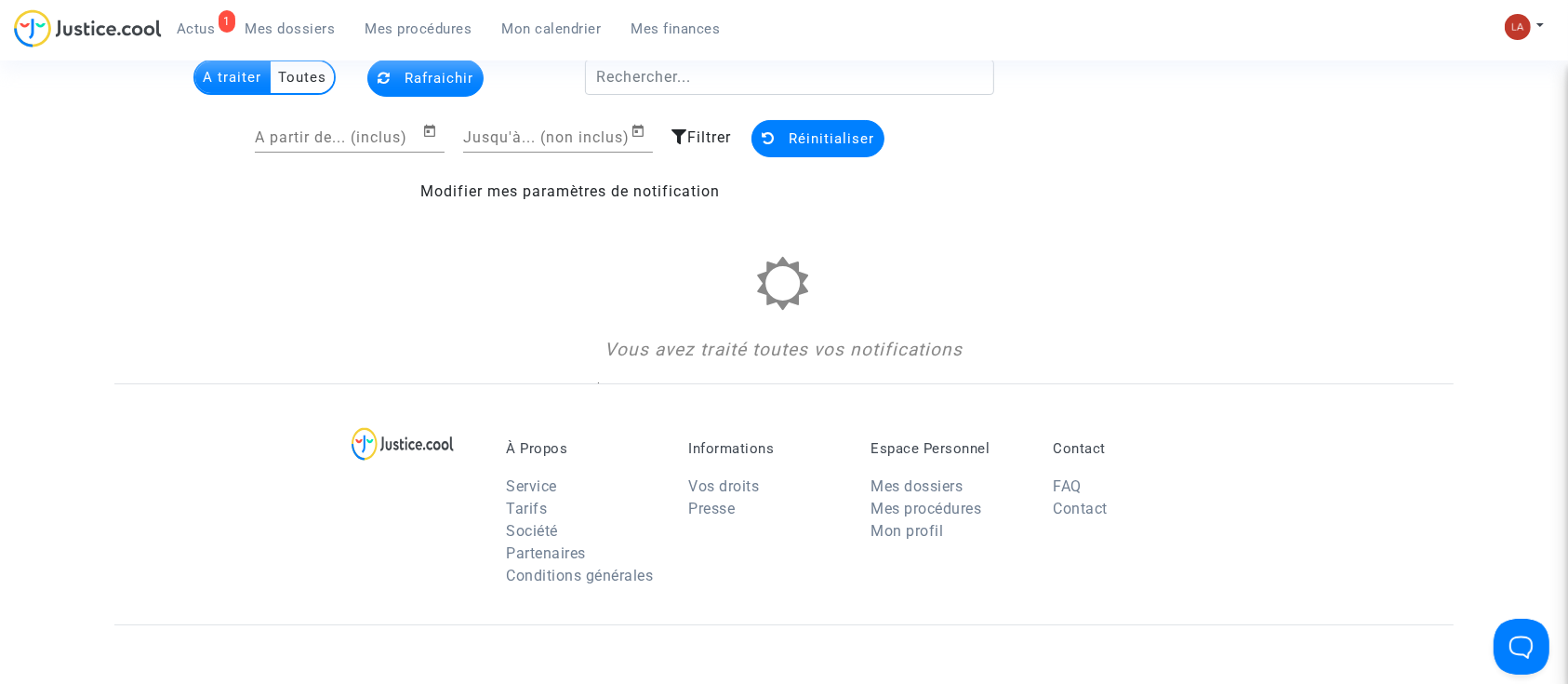
click at [273, 11] on ul "1 Actus Mes dossiers Mes procédures Mon calendrier Mes finances" at bounding box center [448, 26] width 574 height 33
click at [273, 31] on span "Mes dossiers" at bounding box center [290, 29] width 90 height 17
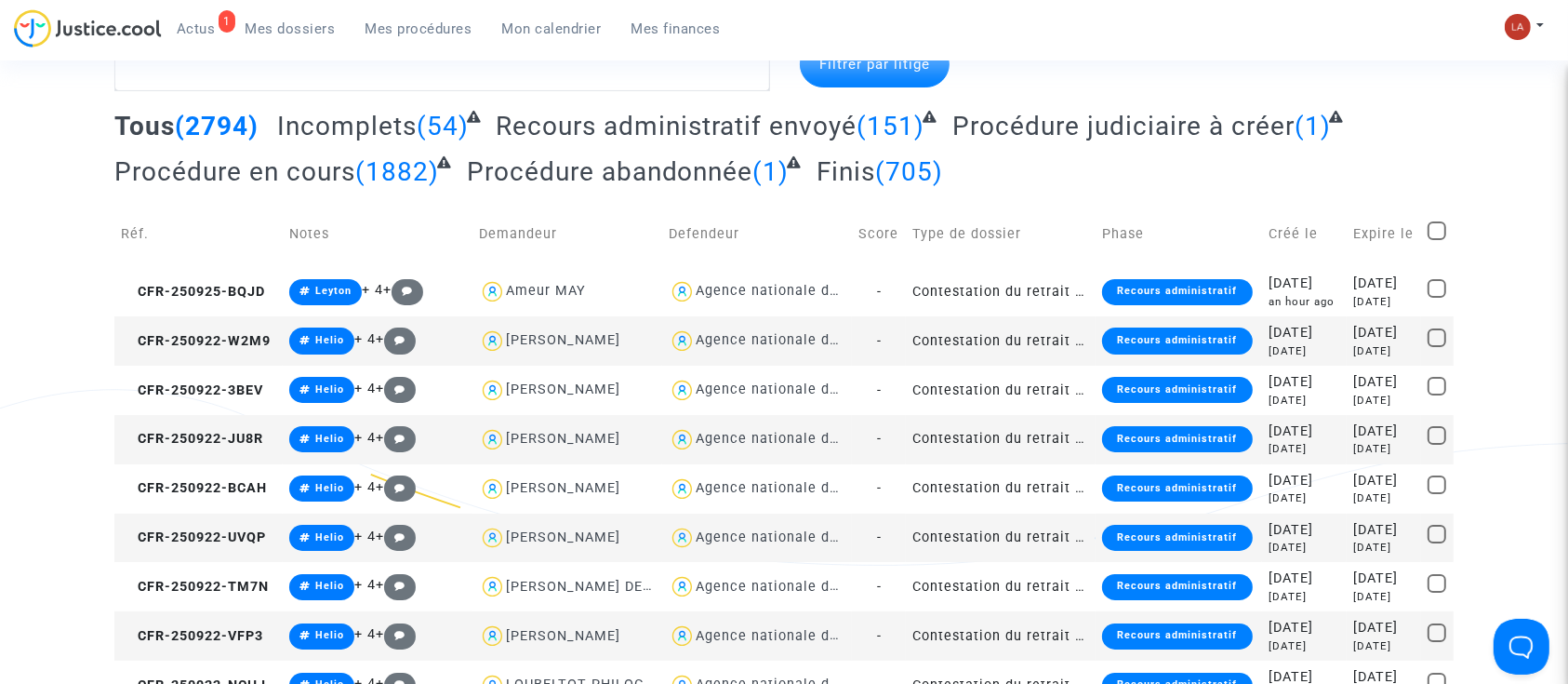
click at [199, 23] on span "Actus" at bounding box center [196, 29] width 39 height 17
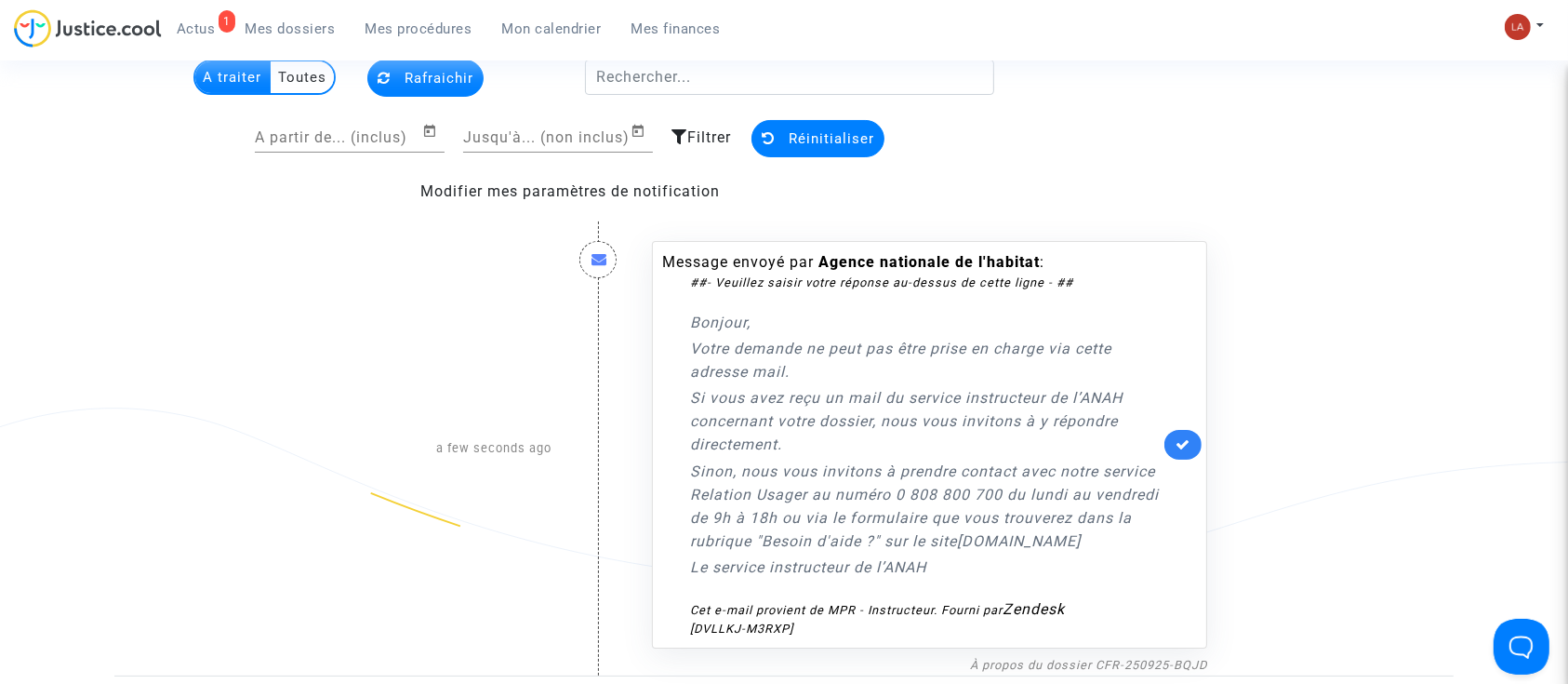
click at [1183, 460] on link at bounding box center [1182, 444] width 37 height 30
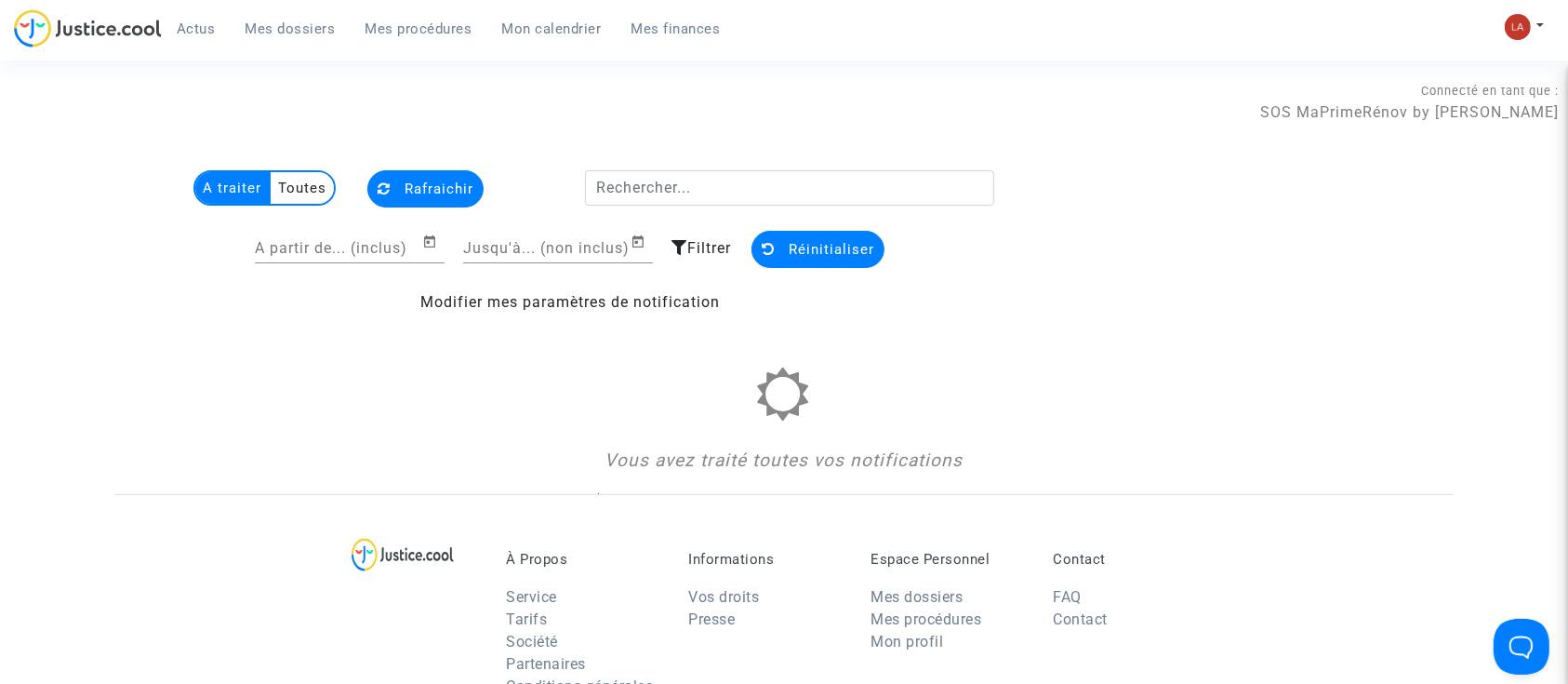
click at [303, 34] on span "Mes dossiers" at bounding box center [290, 29] width 90 height 17
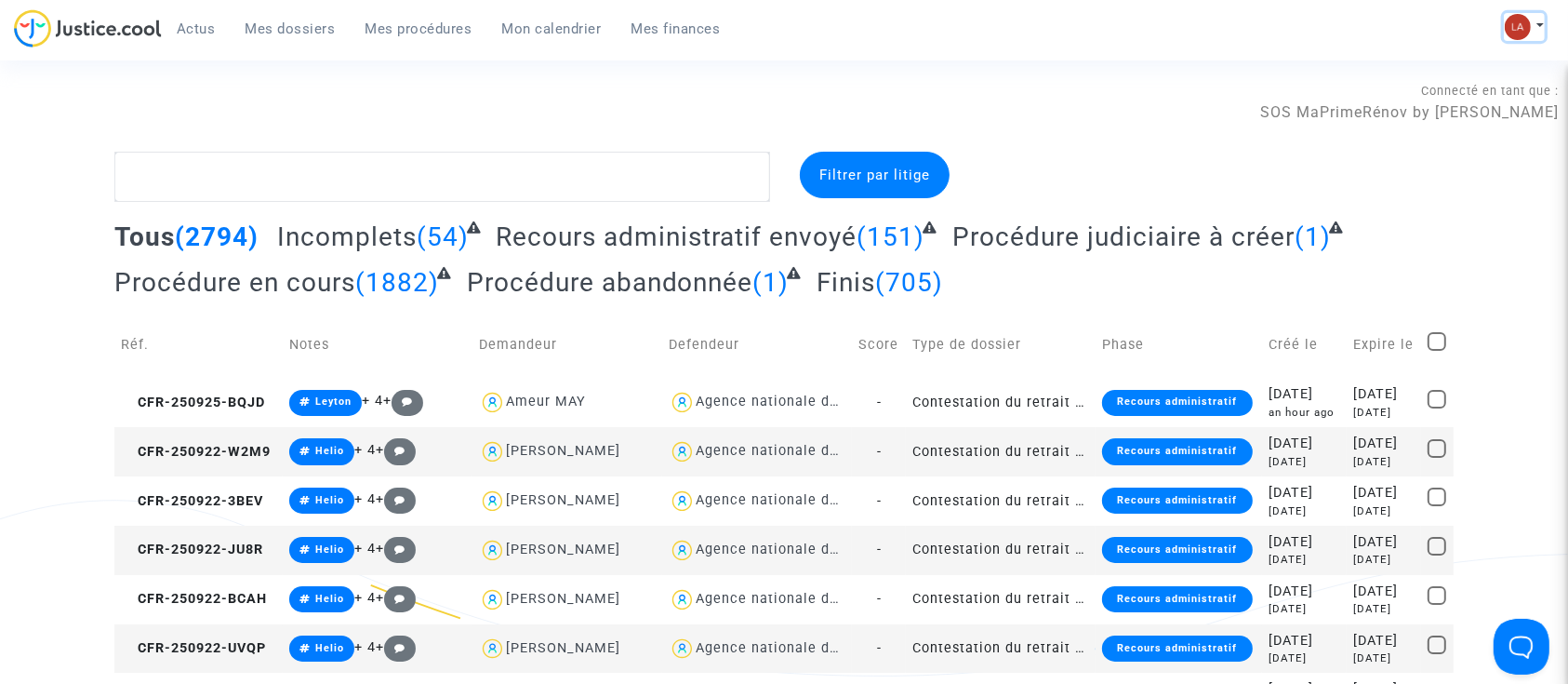
drag, startPoint x: 1515, startPoint y: 24, endPoint x: 1375, endPoint y: 100, distance: 159.3
click at [1515, 24] on img at bounding box center [1516, 27] width 26 height 26
click at [1402, 88] on link "Changer de compte" at bounding box center [1450, 96] width 188 height 30
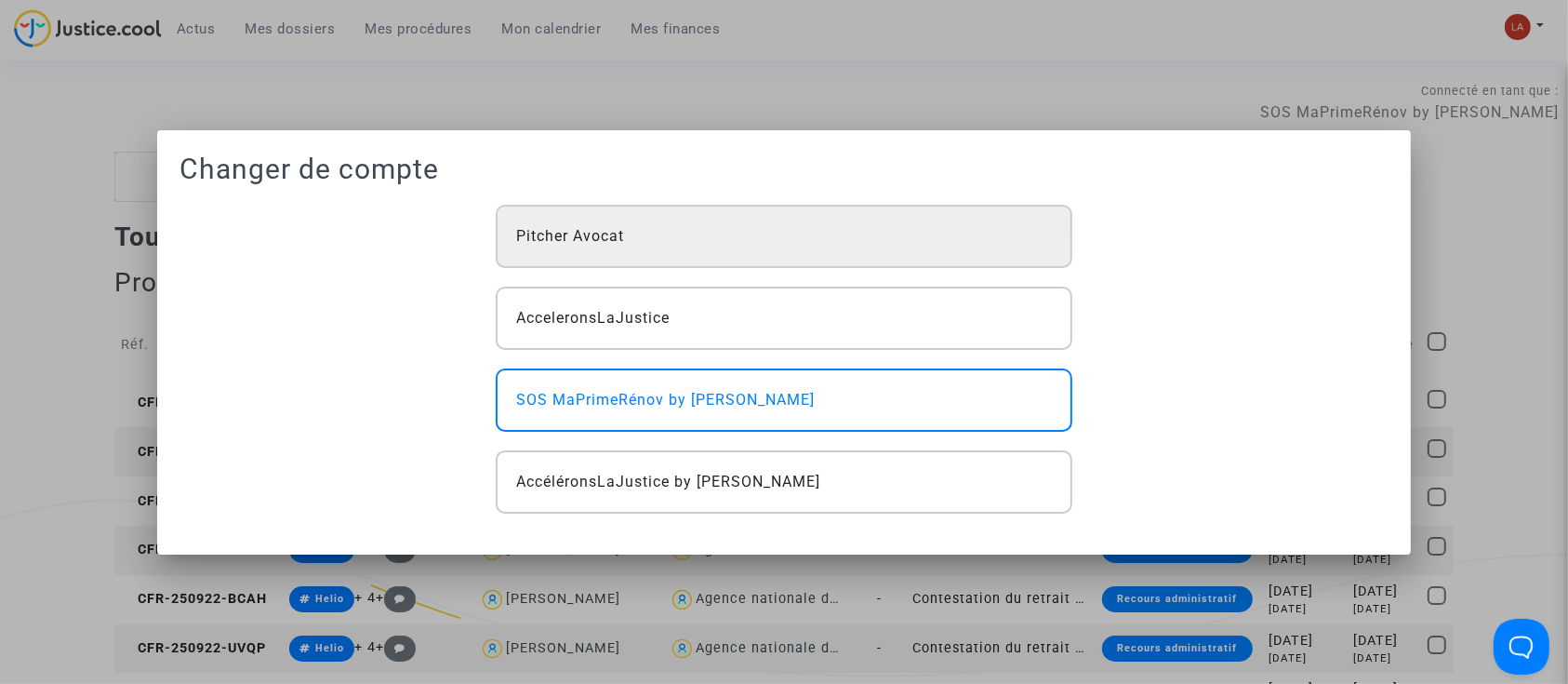
click at [566, 230] on span "Pitcher Avocat" at bounding box center [569, 236] width 108 height 22
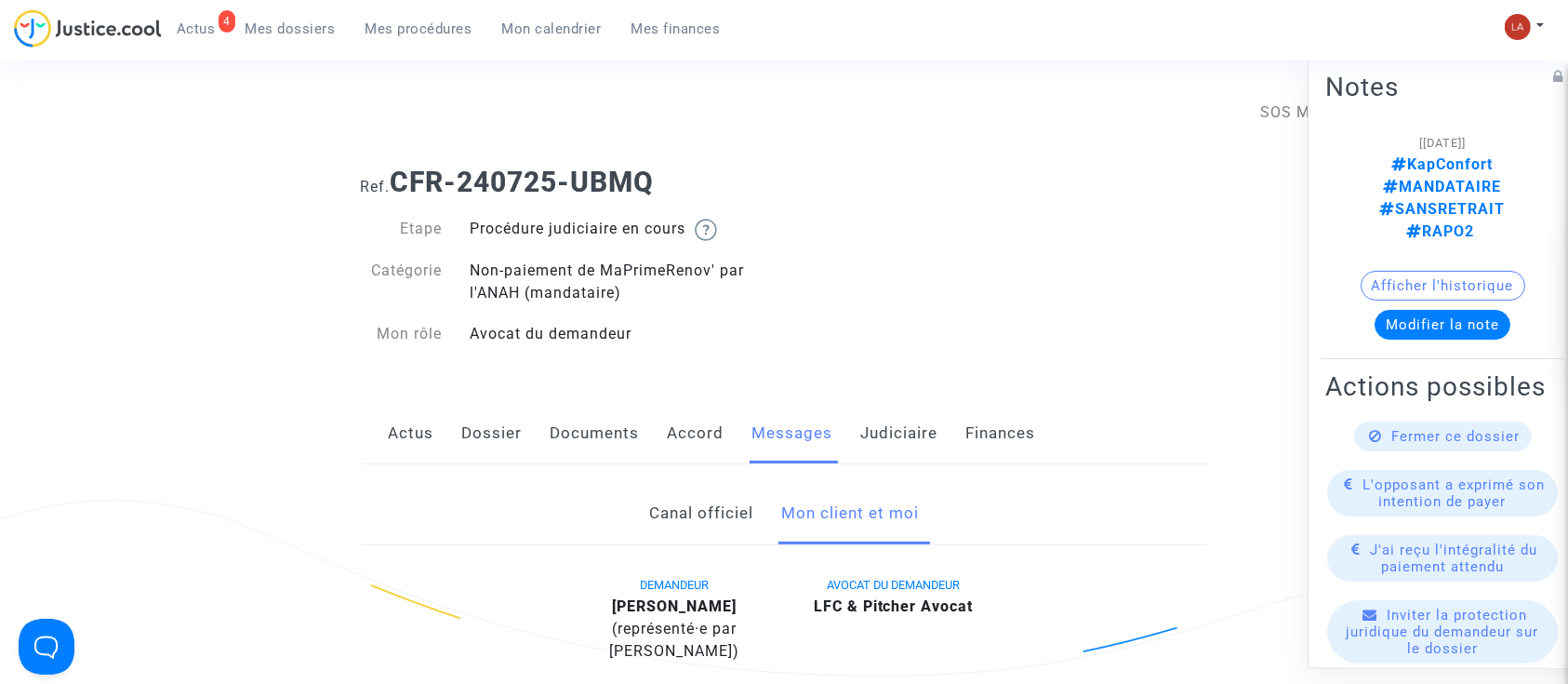
click at [934, 428] on link "Judiciaire" at bounding box center [900, 434] width 77 height 61
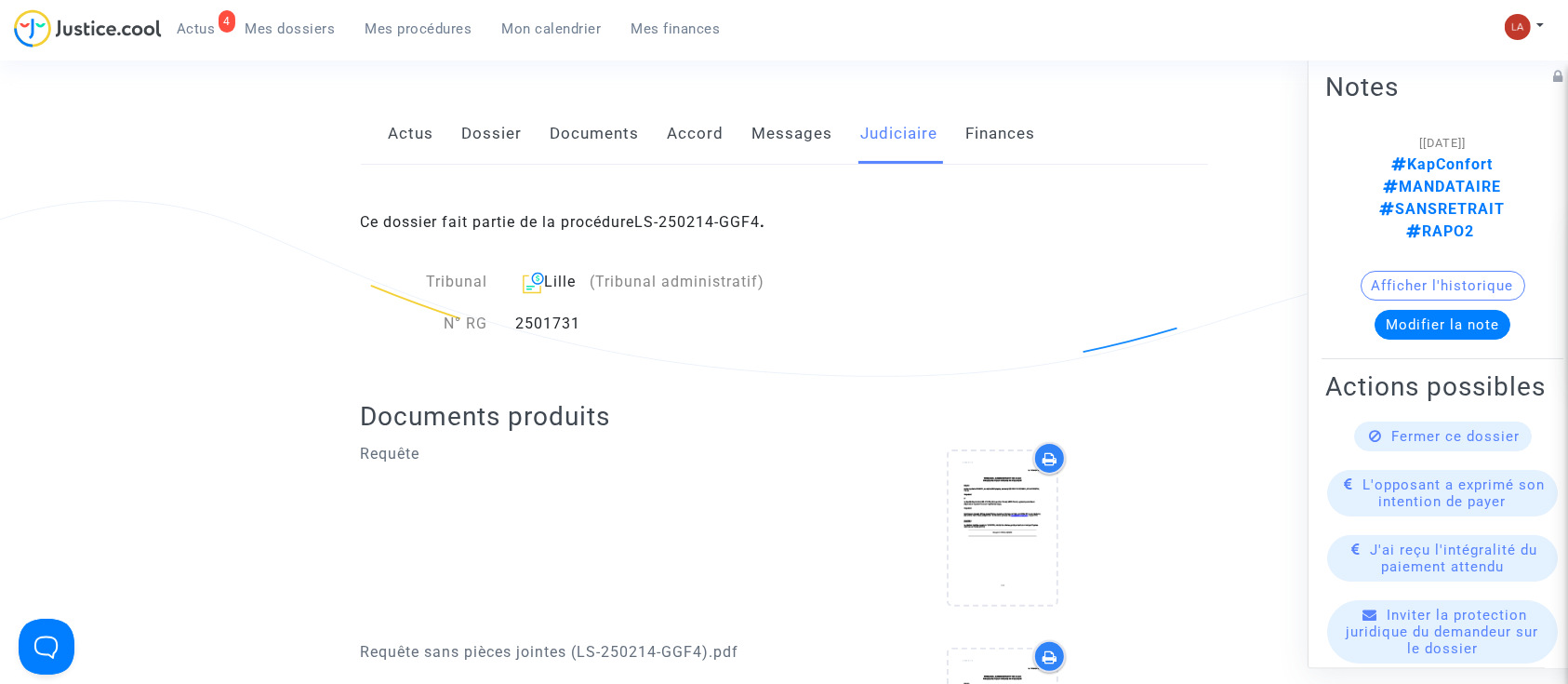
scroll to position [301, 0]
click at [574, 272] on div "Lille (Tribunal administratif)" at bounding box center [689, 280] width 349 height 23
copy div "Lille"
click at [825, 139] on link "Messages" at bounding box center [793, 132] width 81 height 61
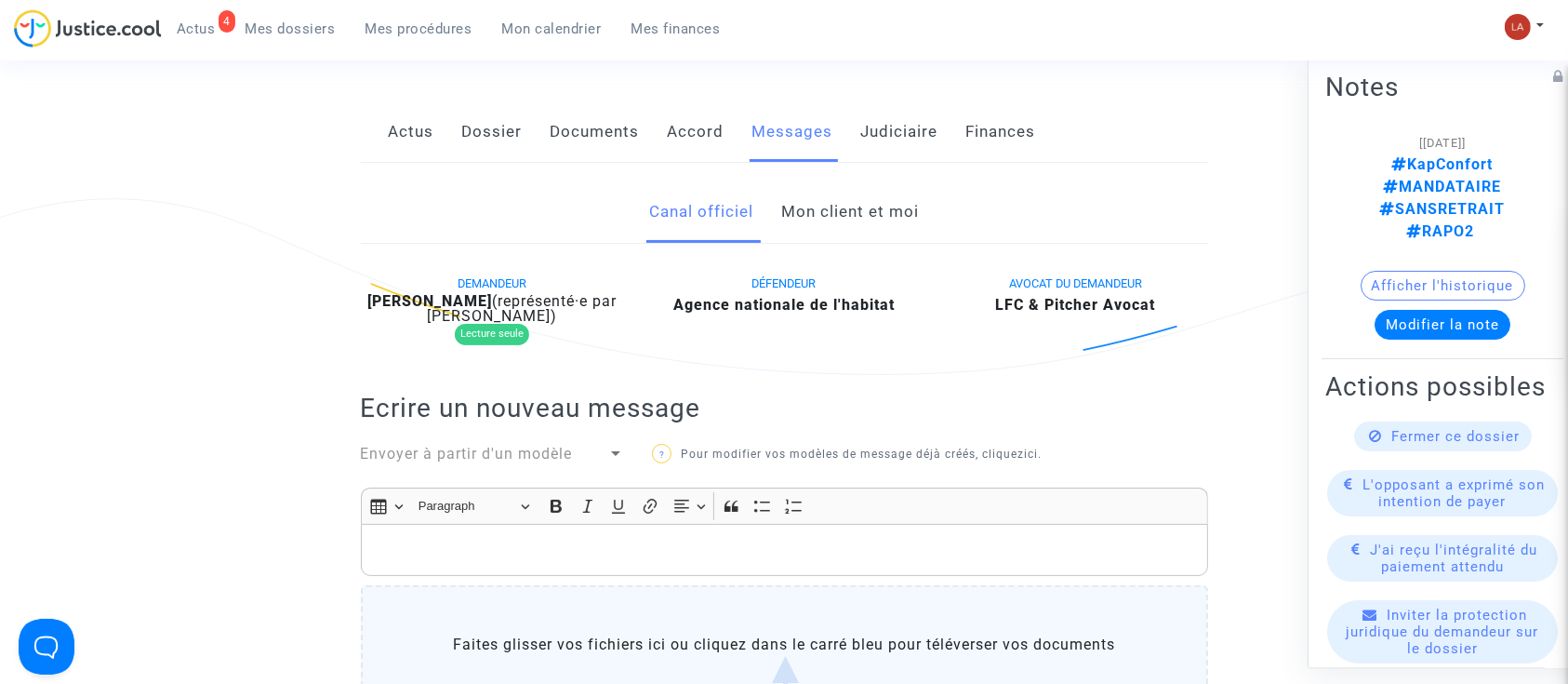
click at [848, 238] on link "Mon client et moi" at bounding box center [850, 212] width 138 height 61
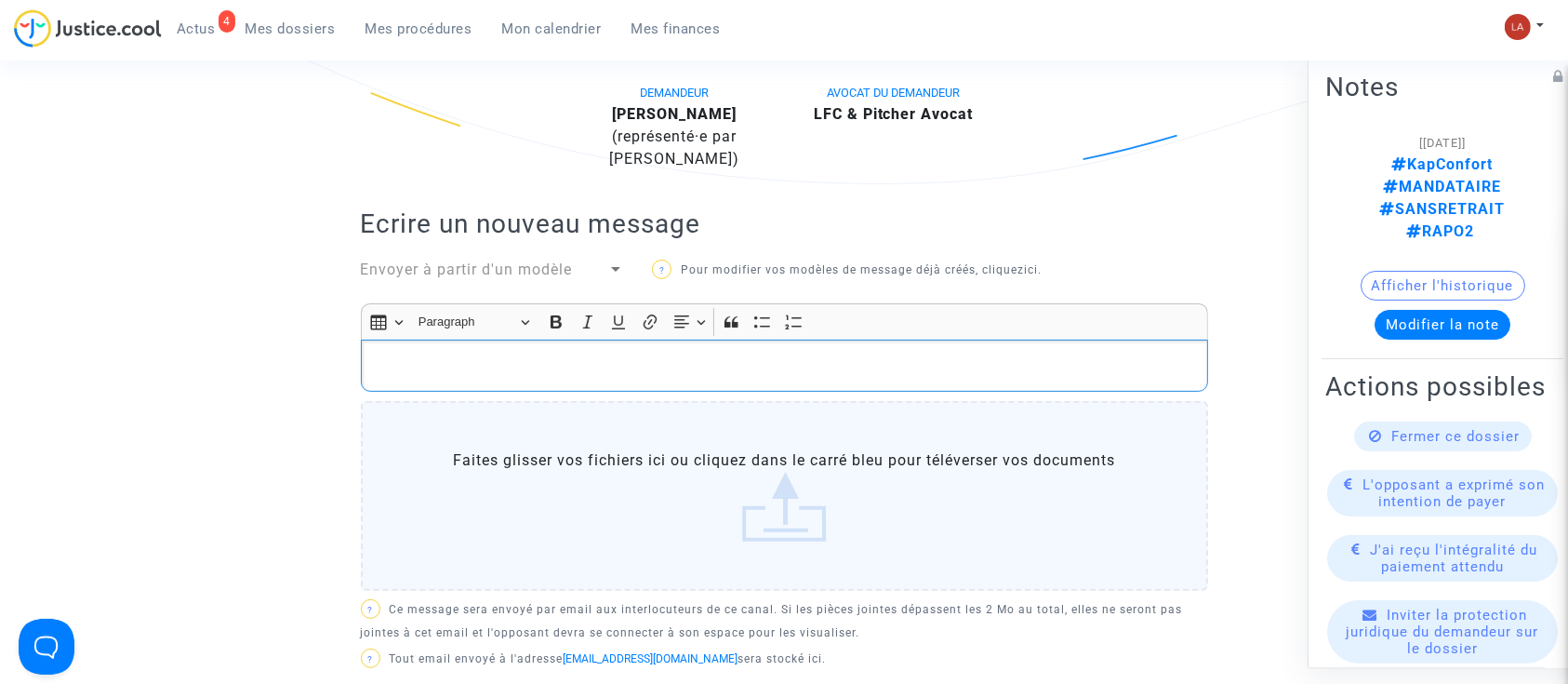
click at [795, 363] on p "Rich Text Editor, main" at bounding box center [784, 366] width 828 height 23
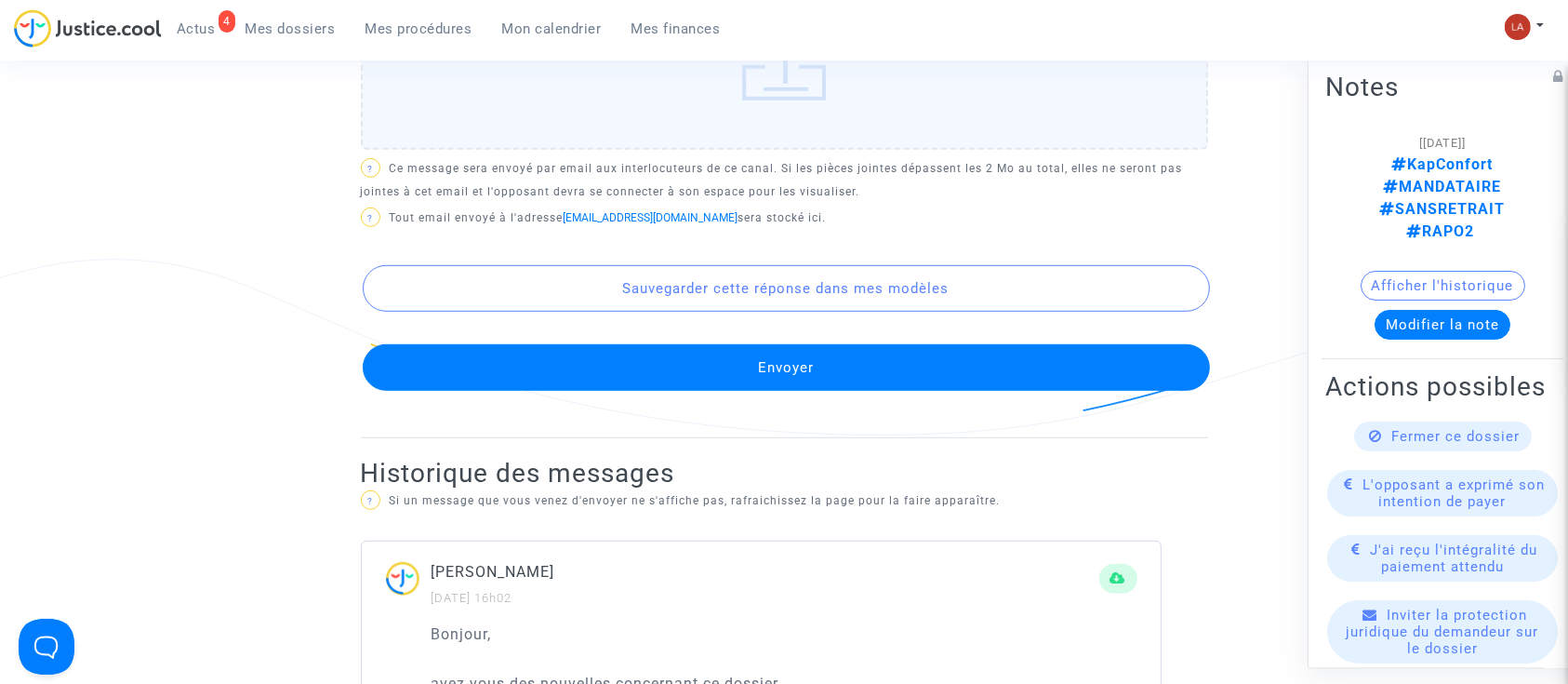
scroll to position [1118, 0]
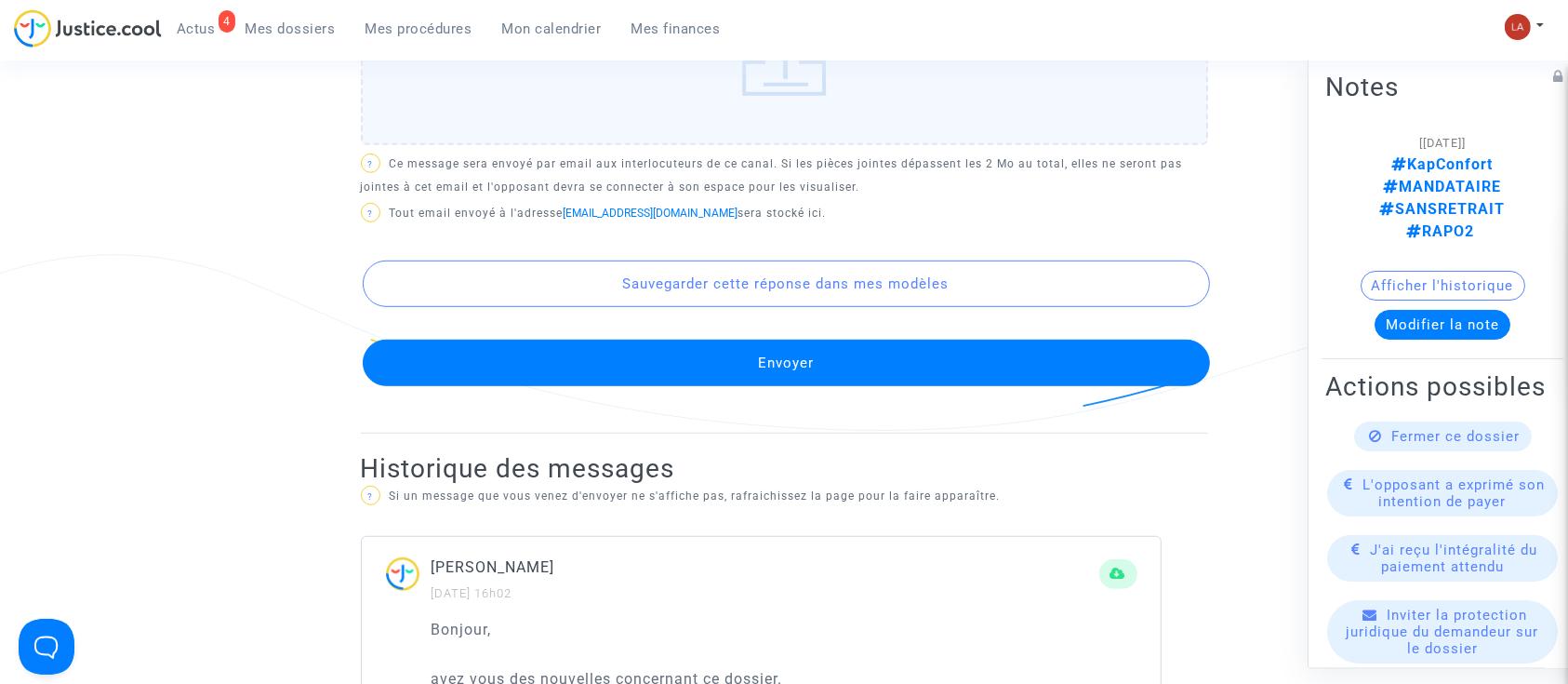
click at [739, 375] on button "Envoyer" at bounding box center [786, 362] width 847 height 47
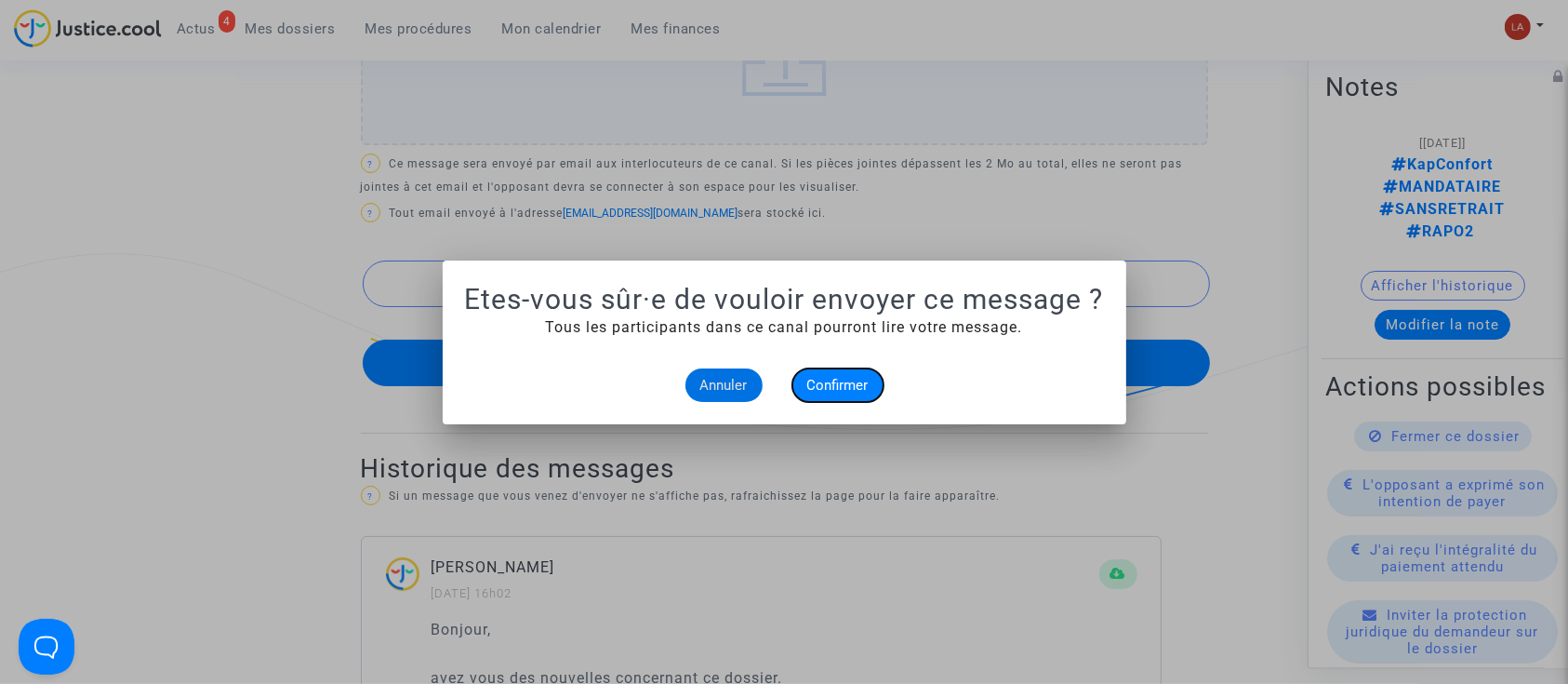
click at [858, 387] on span "Confirmer" at bounding box center [837, 385] width 61 height 17
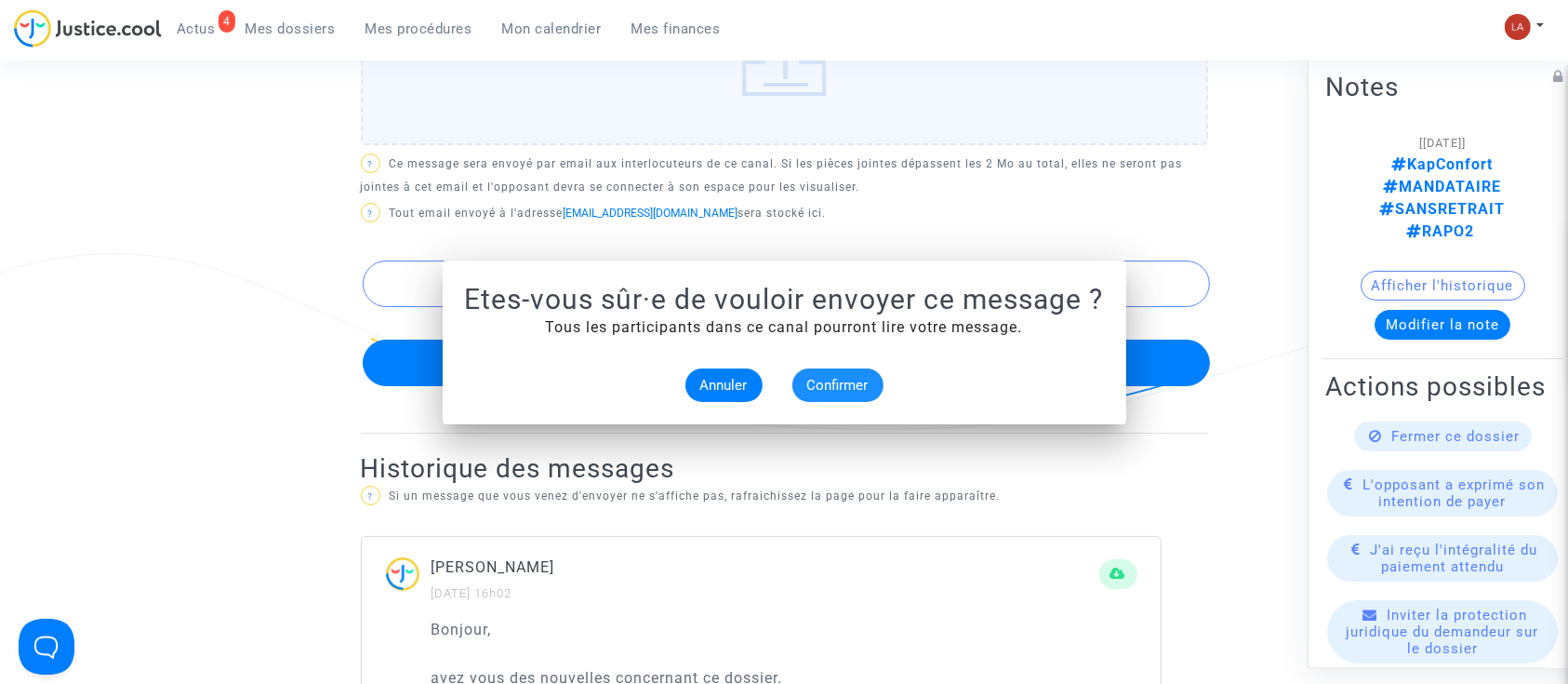
scroll to position [1118, 0]
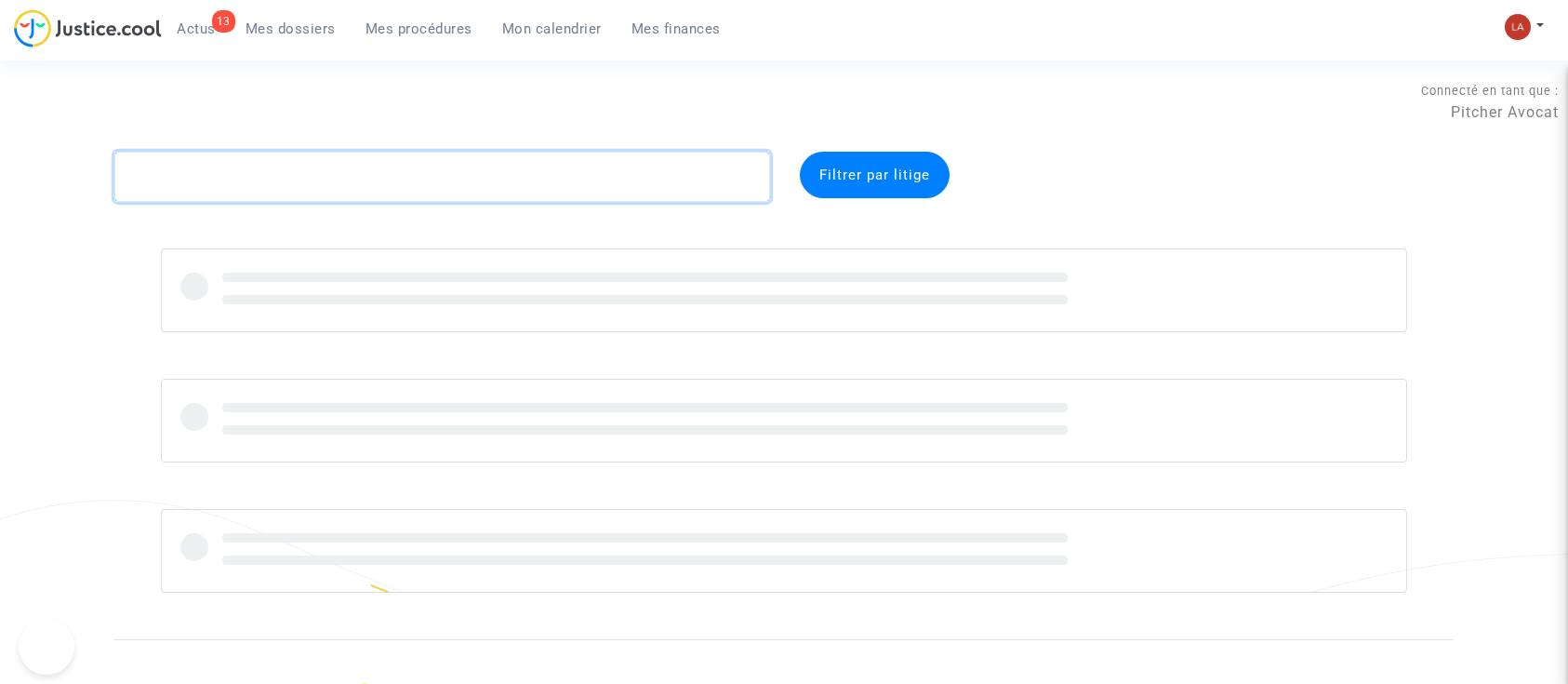
click at [270, 178] on textarea at bounding box center [442, 177] width 655 height 51
paste textarea "QW7R"
type textarea "QW7R"
